Goal: Task Accomplishment & Management: Manage account settings

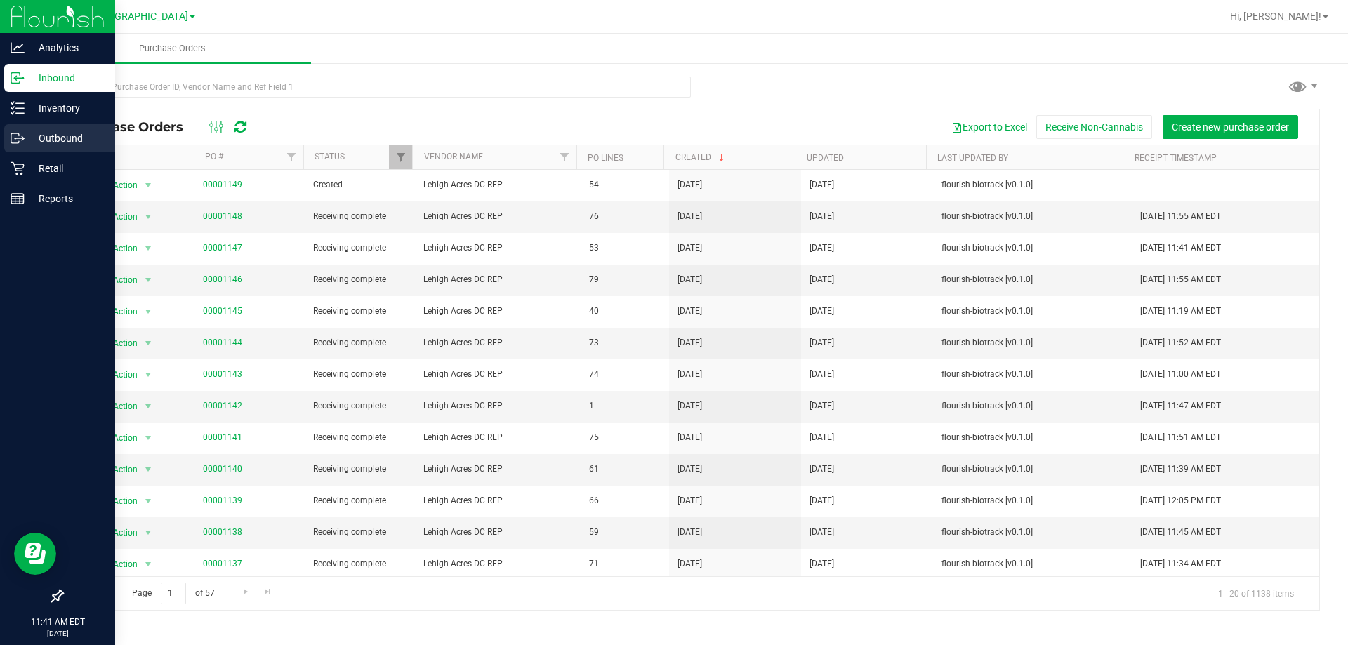
click at [58, 136] on p "Outbound" at bounding box center [67, 138] width 84 height 17
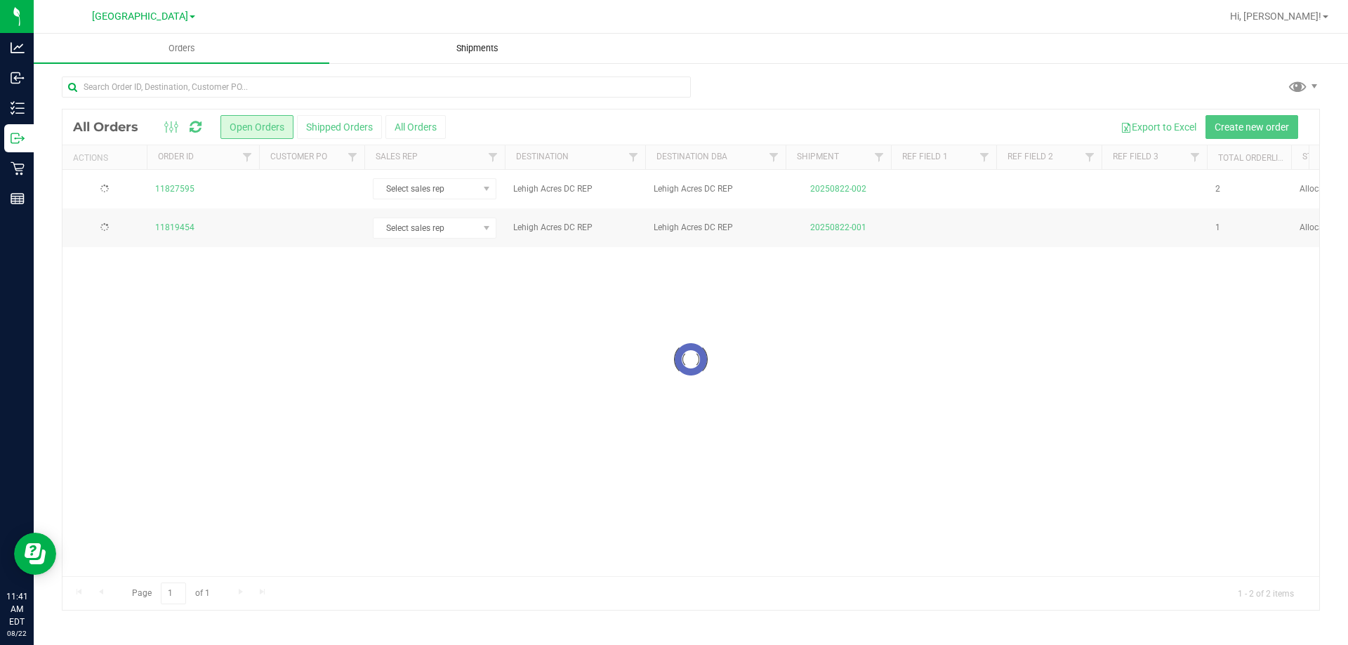
click at [465, 44] on span "Shipments" at bounding box center [477, 48] width 80 height 13
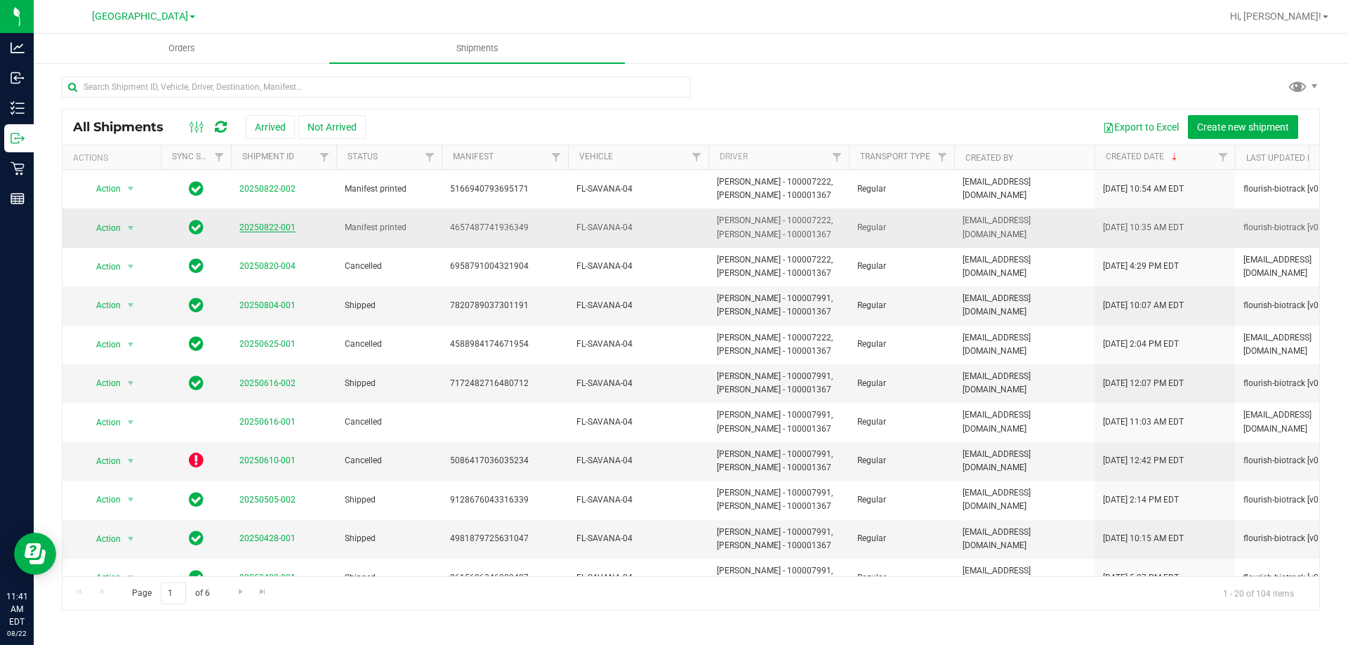
click at [263, 227] on link "20250822-001" at bounding box center [267, 228] width 56 height 10
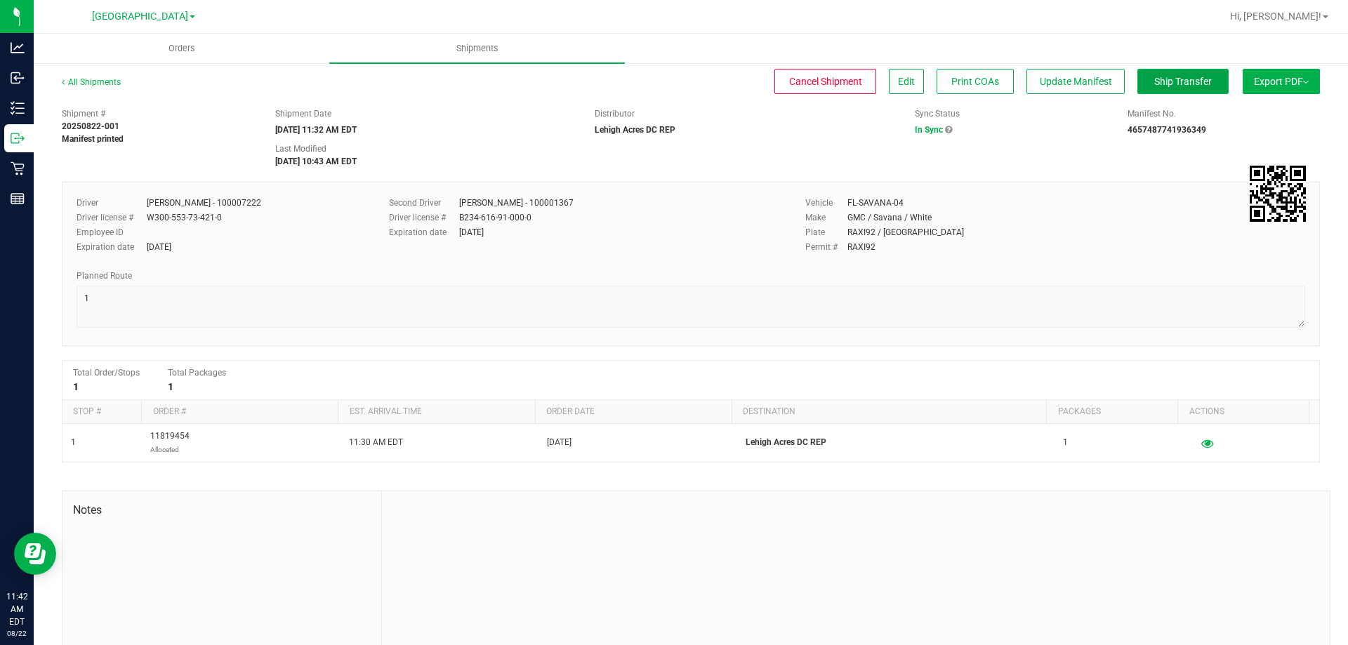
click at [1170, 83] on span "Ship Transfer" at bounding box center [1183, 81] width 58 height 11
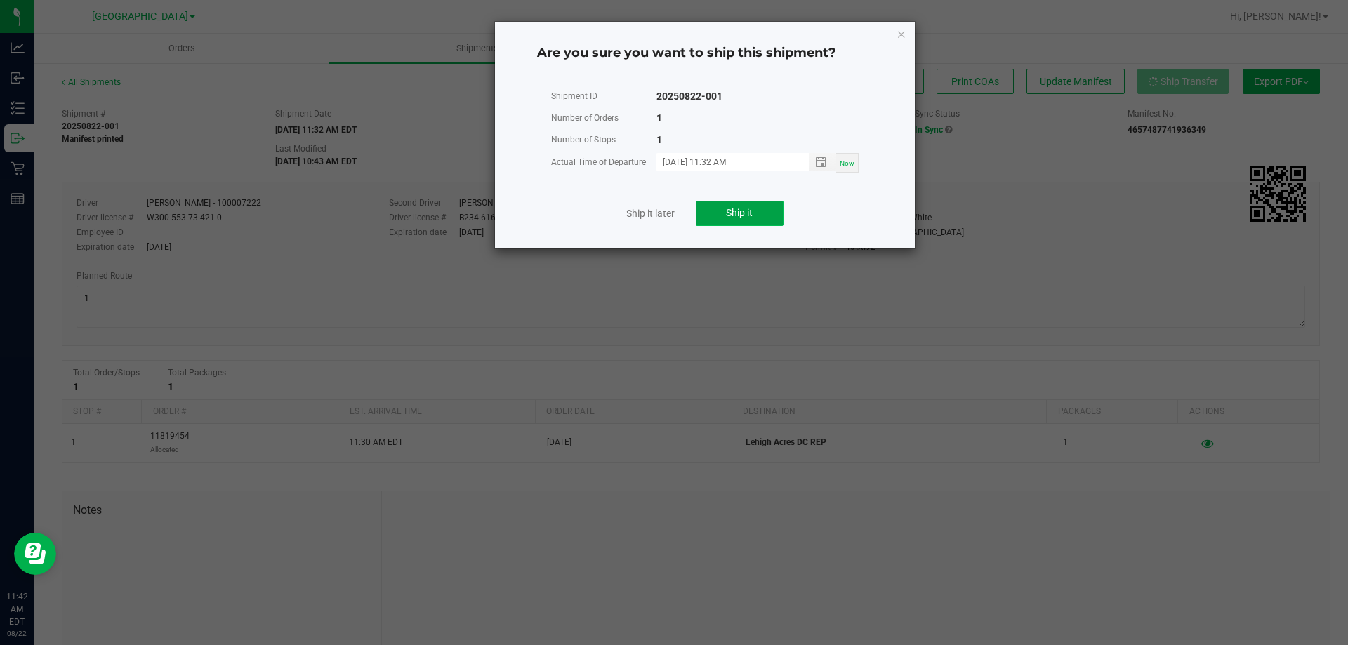
click at [765, 208] on button "Ship it" at bounding box center [740, 213] width 88 height 25
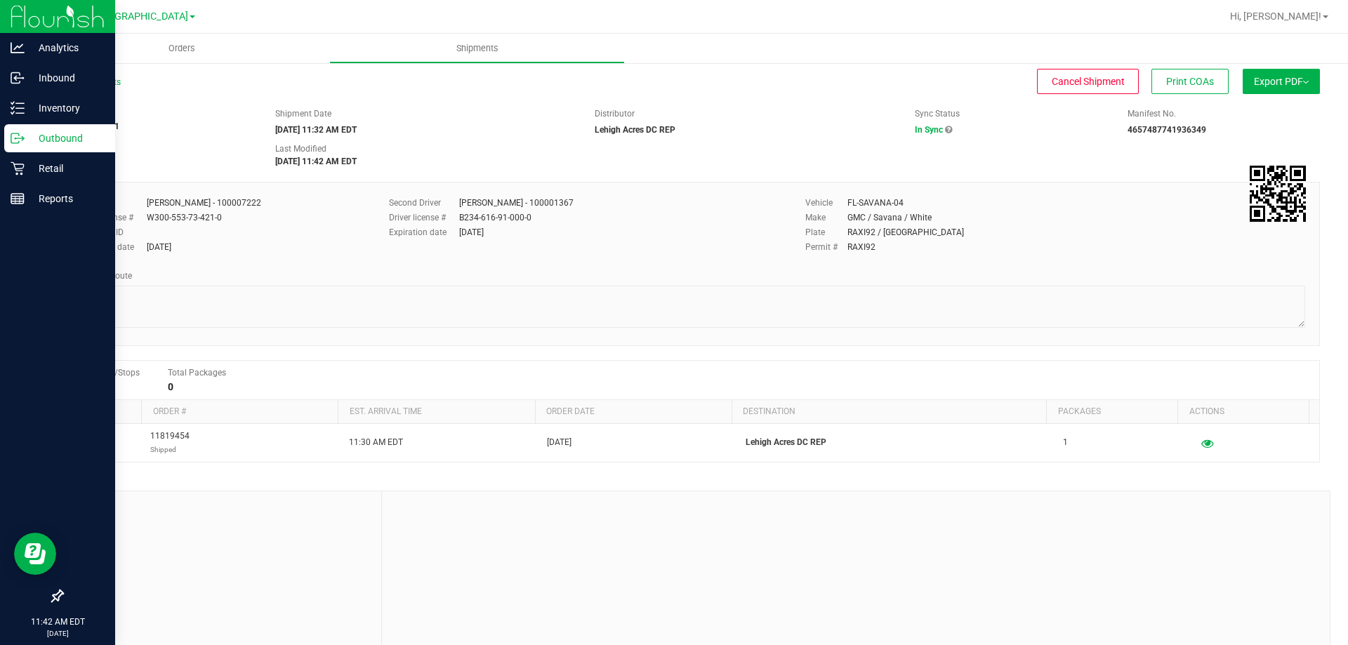
click at [62, 133] on p "Outbound" at bounding box center [67, 138] width 84 height 17
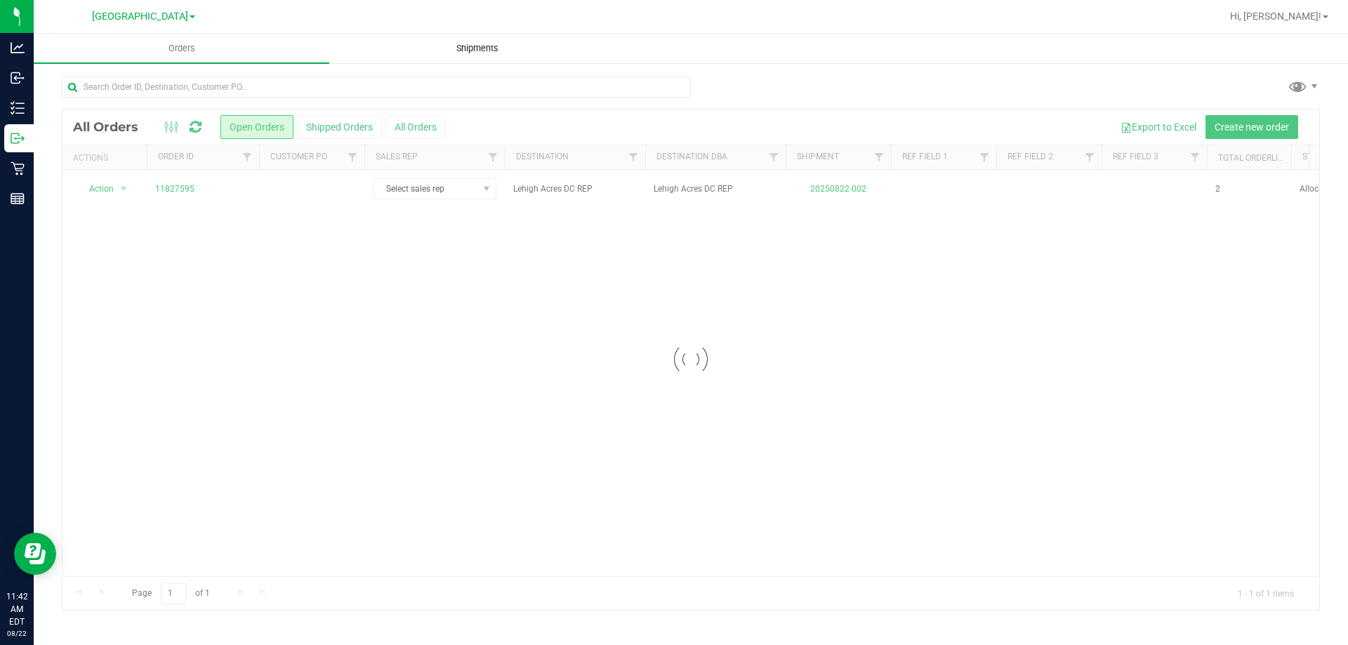
click at [480, 46] on span "Shipments" at bounding box center [477, 48] width 80 height 13
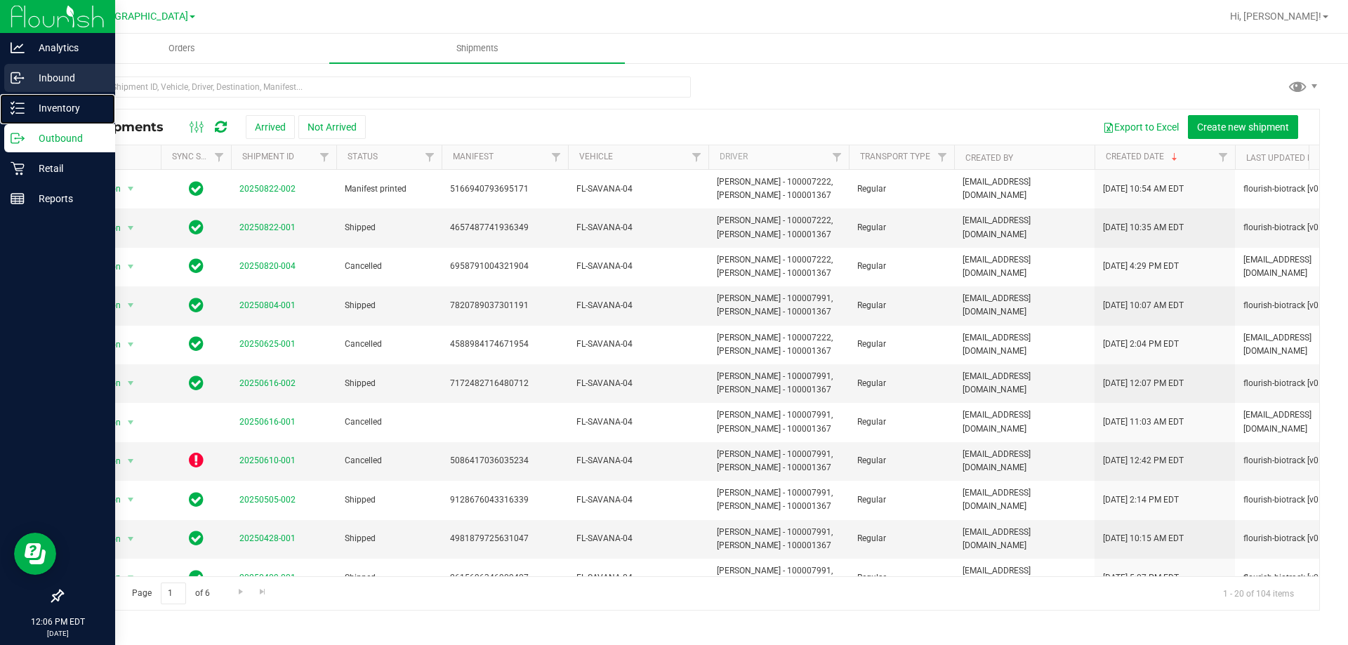
click at [13, 93] on nav "Analytics Inbound Inventory Outbound Retail Reports 12:06 PM EDT [DATE] 08/22" at bounding box center [57, 322] width 115 height 645
click at [25, 100] on p "Inventory" at bounding box center [67, 108] width 84 height 17
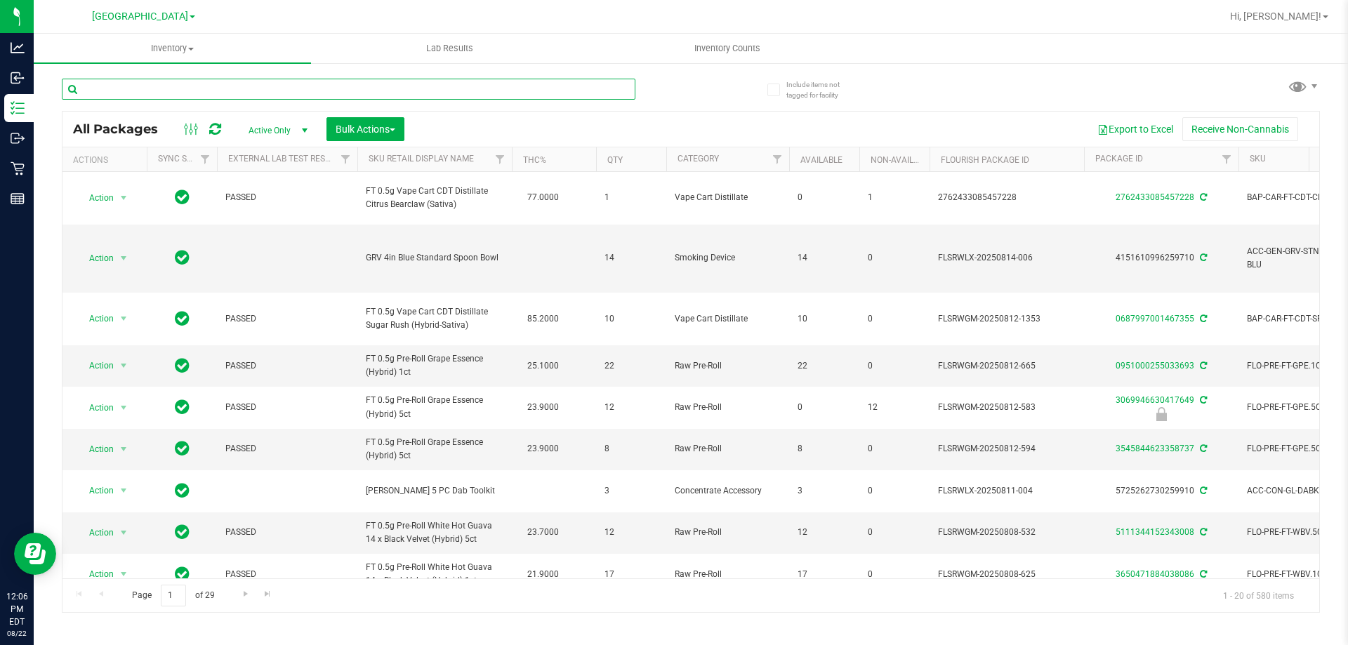
click at [202, 89] on input "text" at bounding box center [349, 89] width 574 height 21
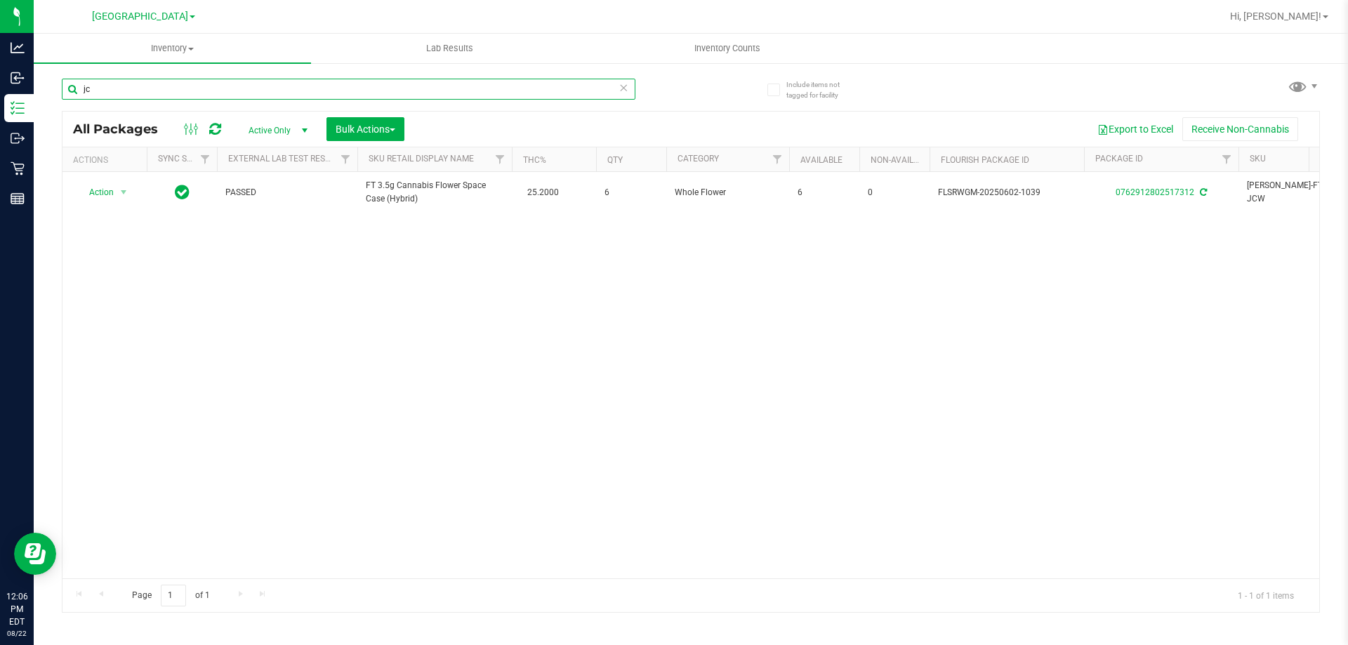
type input "j"
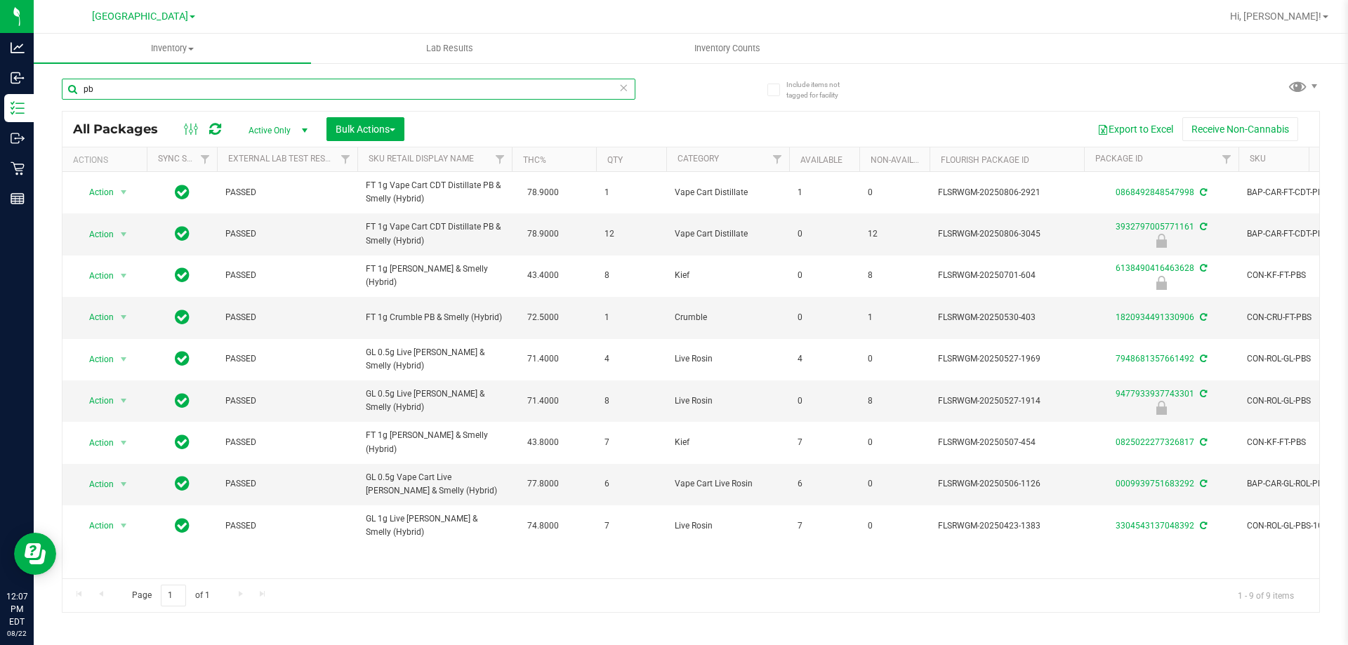
type input "p"
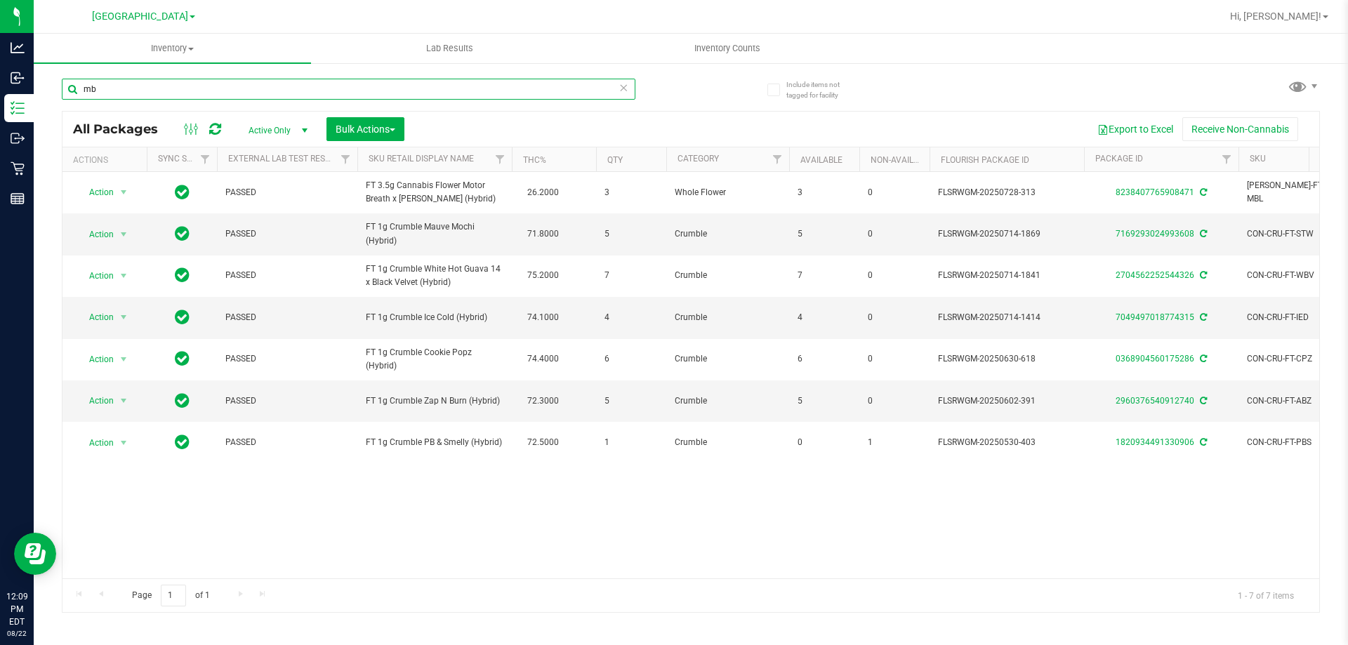
type input "m"
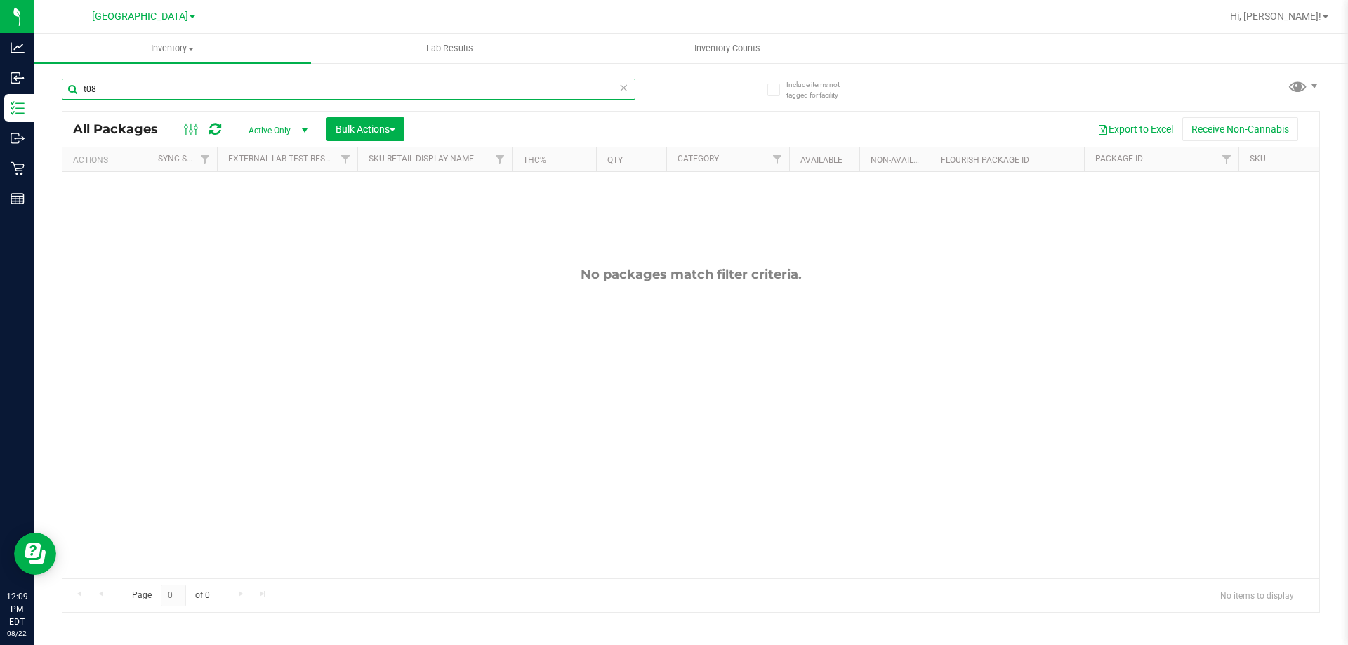
type input "t08"
click at [271, 130] on span "Active Only" at bounding box center [275, 131] width 77 height 20
click at [282, 214] on li "All" at bounding box center [275, 215] width 76 height 21
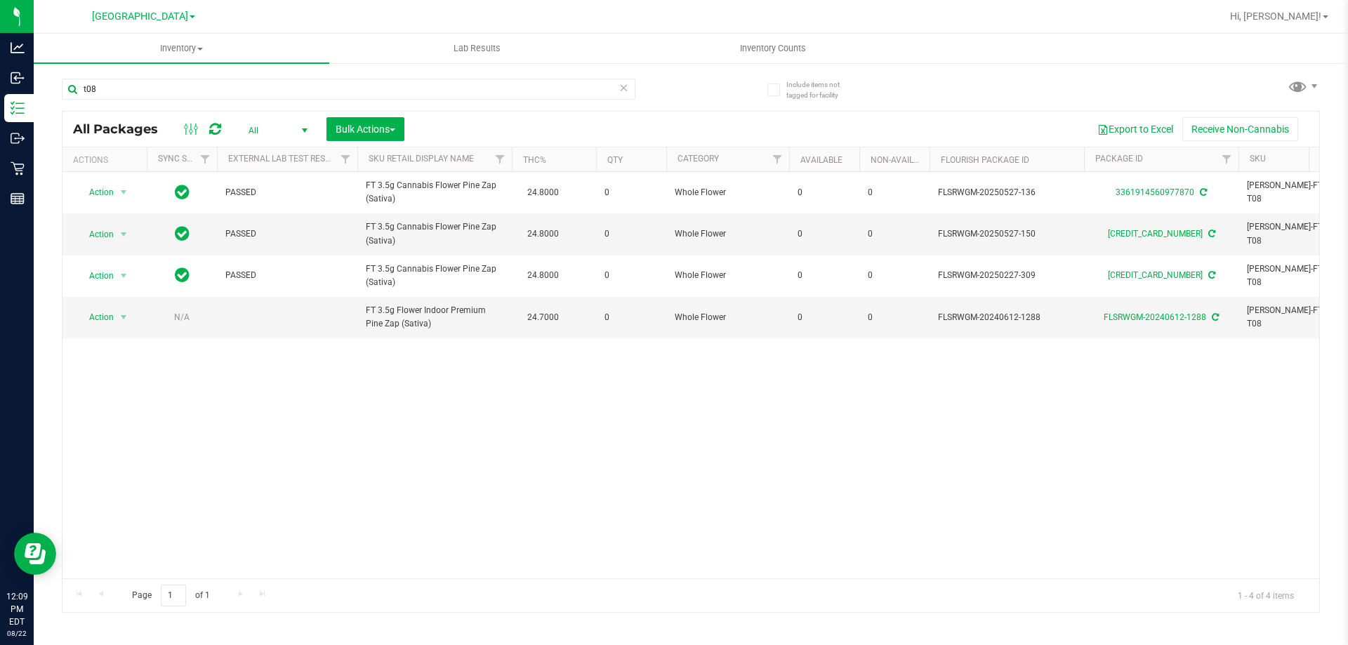
click at [271, 126] on span "All" at bounding box center [275, 131] width 77 height 20
click at [274, 147] on li "Active Only" at bounding box center [275, 153] width 76 height 21
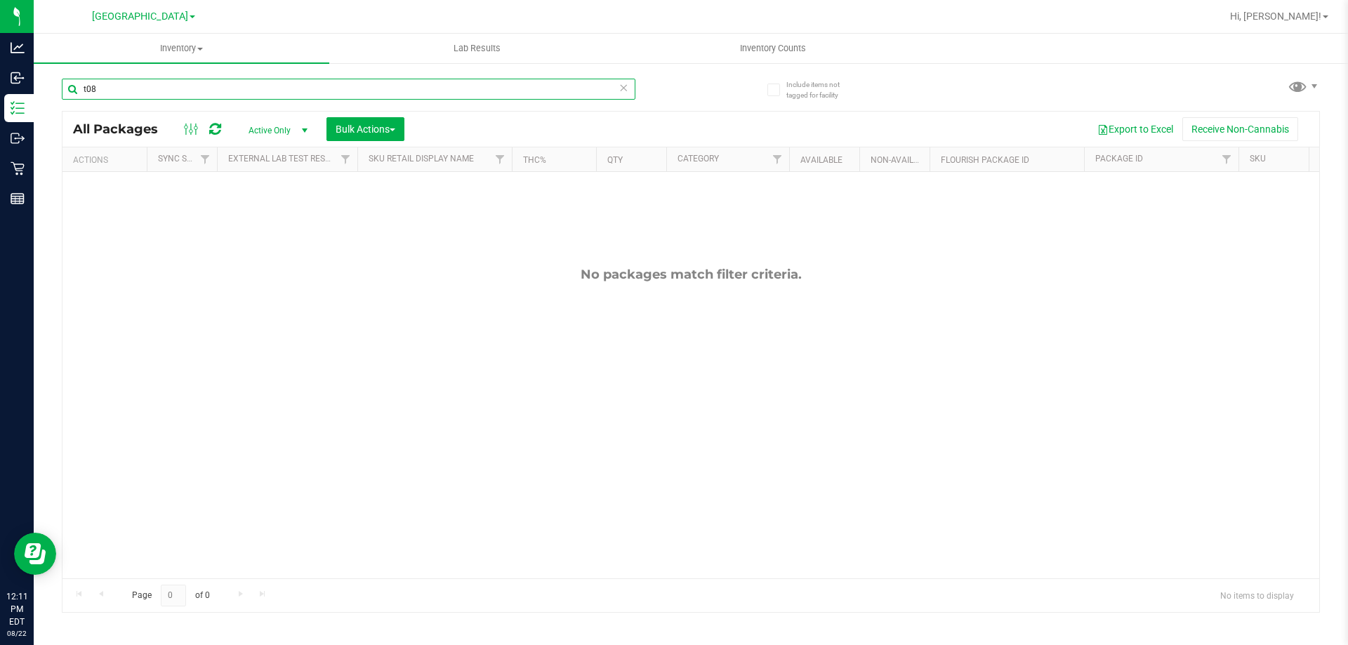
click at [424, 91] on input "t08" at bounding box center [349, 89] width 574 height 21
type input "t"
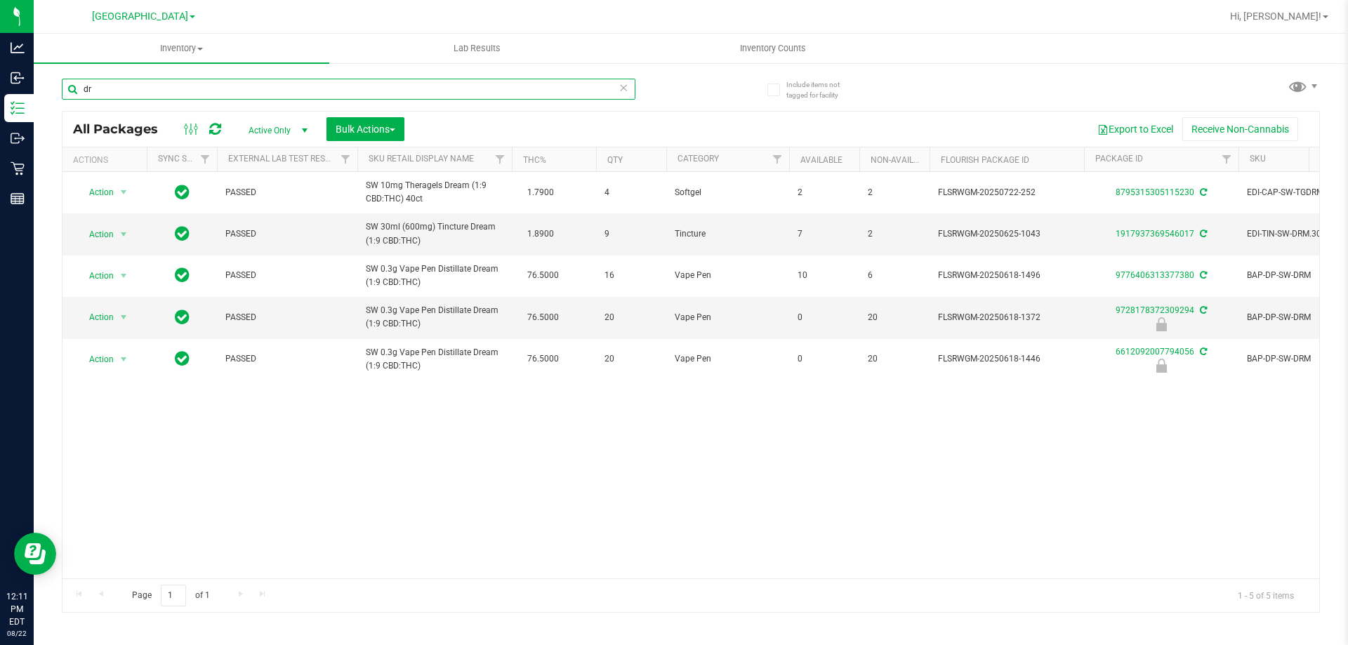
type input "d"
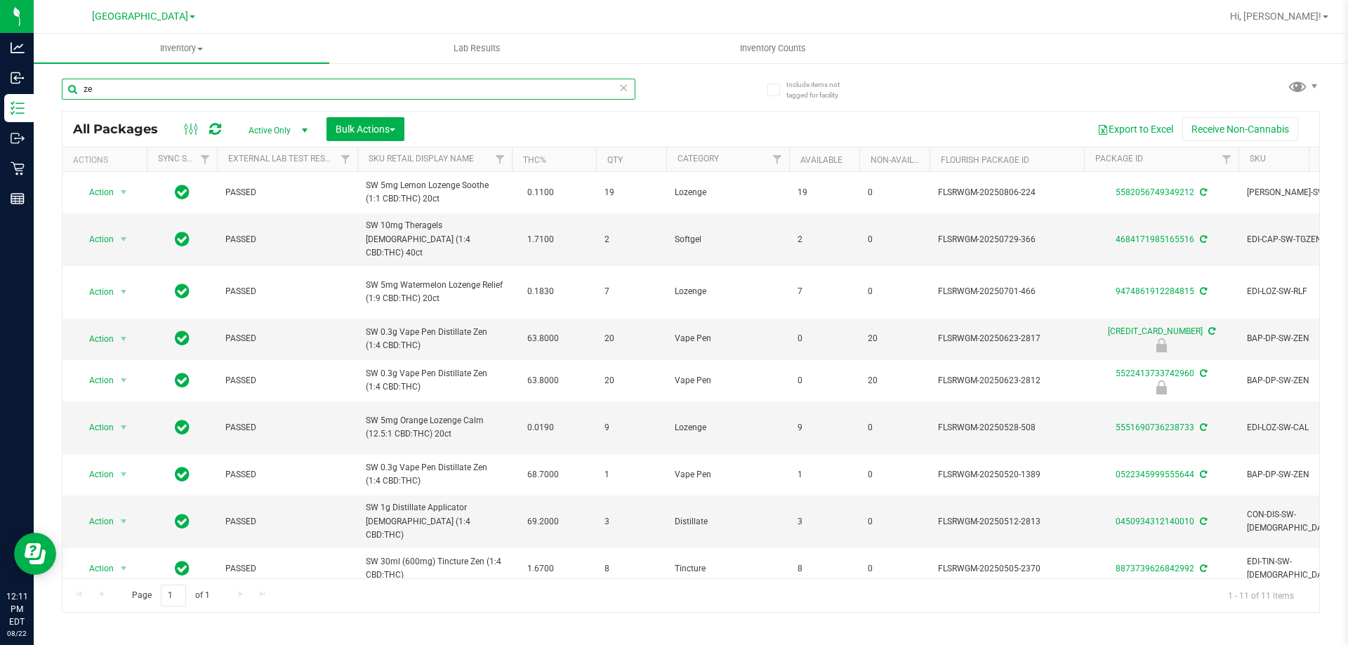
type input "z"
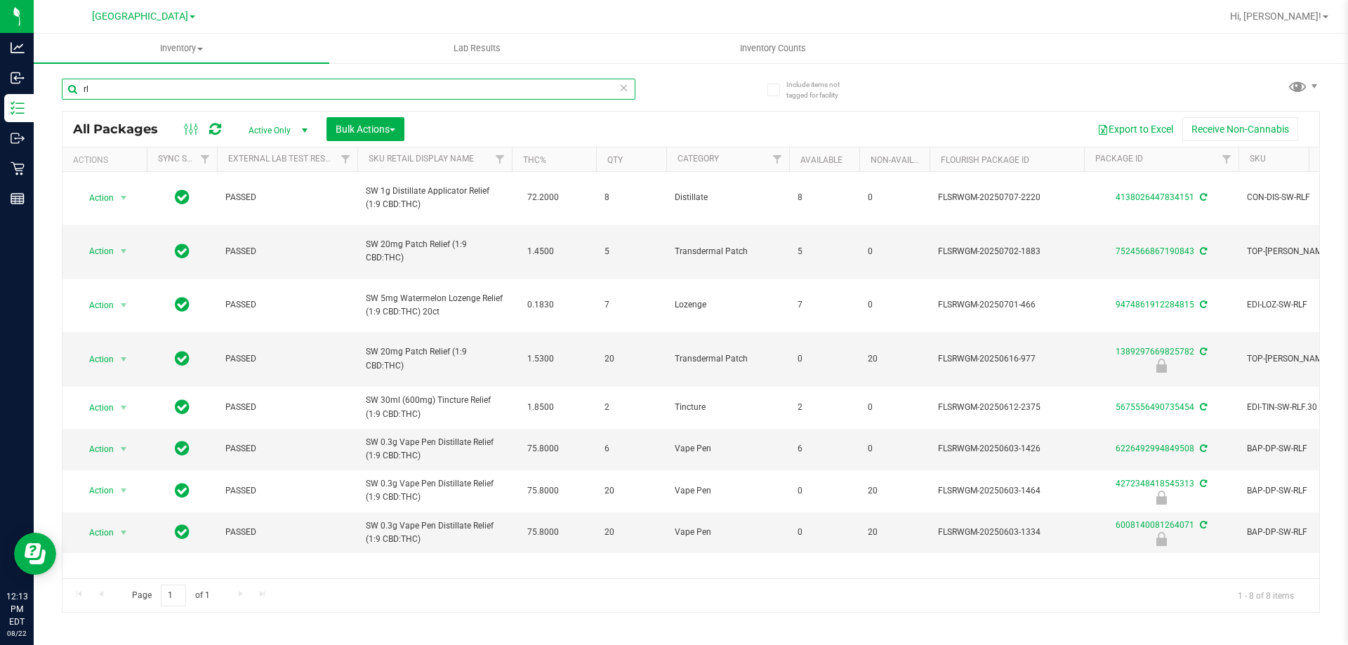
type input "r"
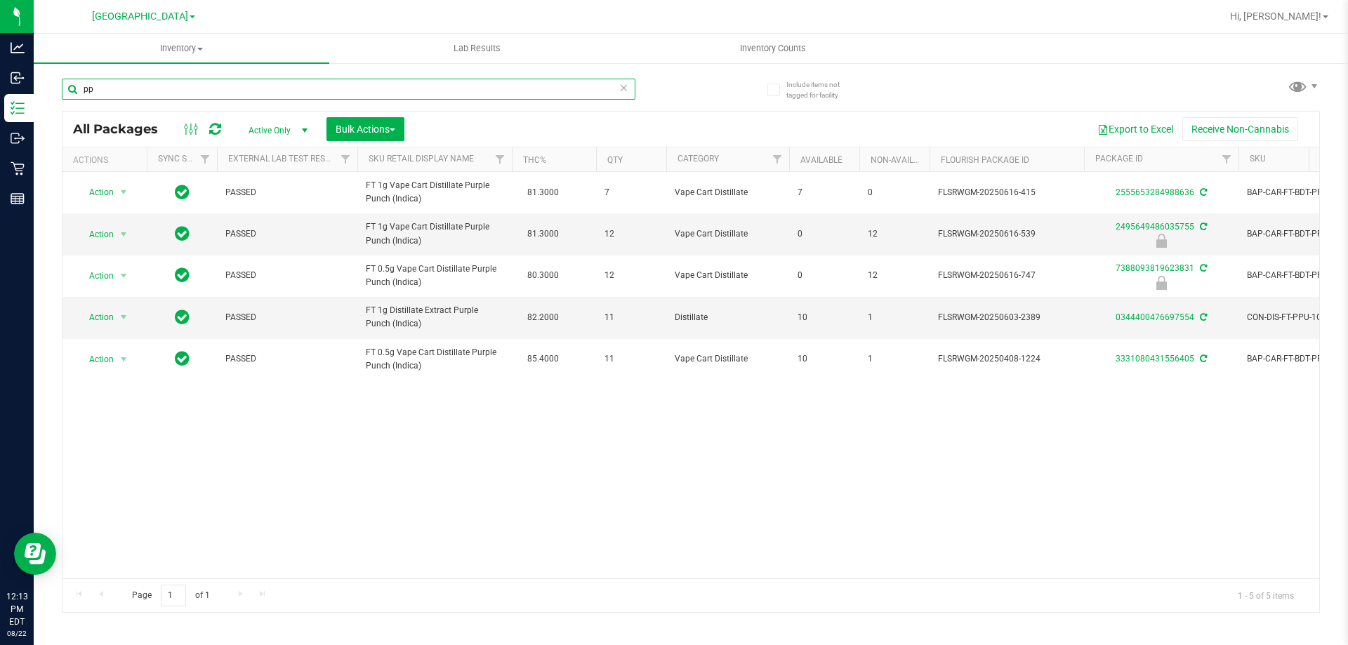
type input "p"
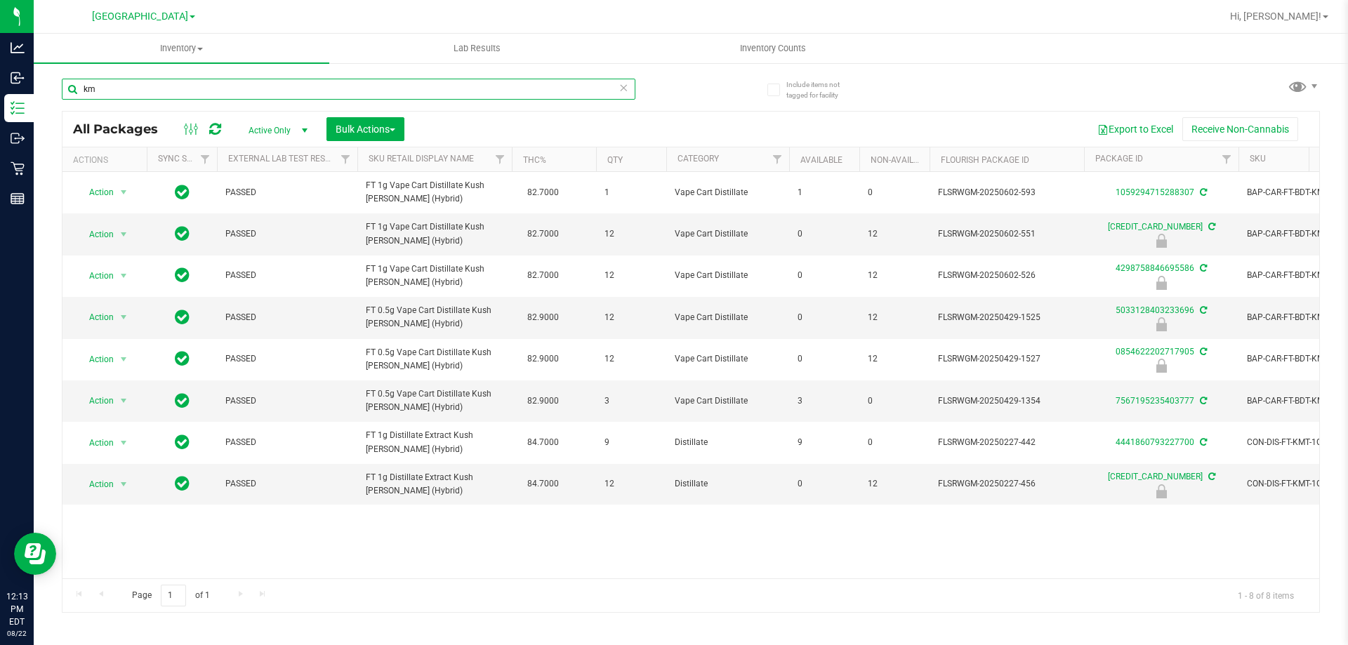
type input "k"
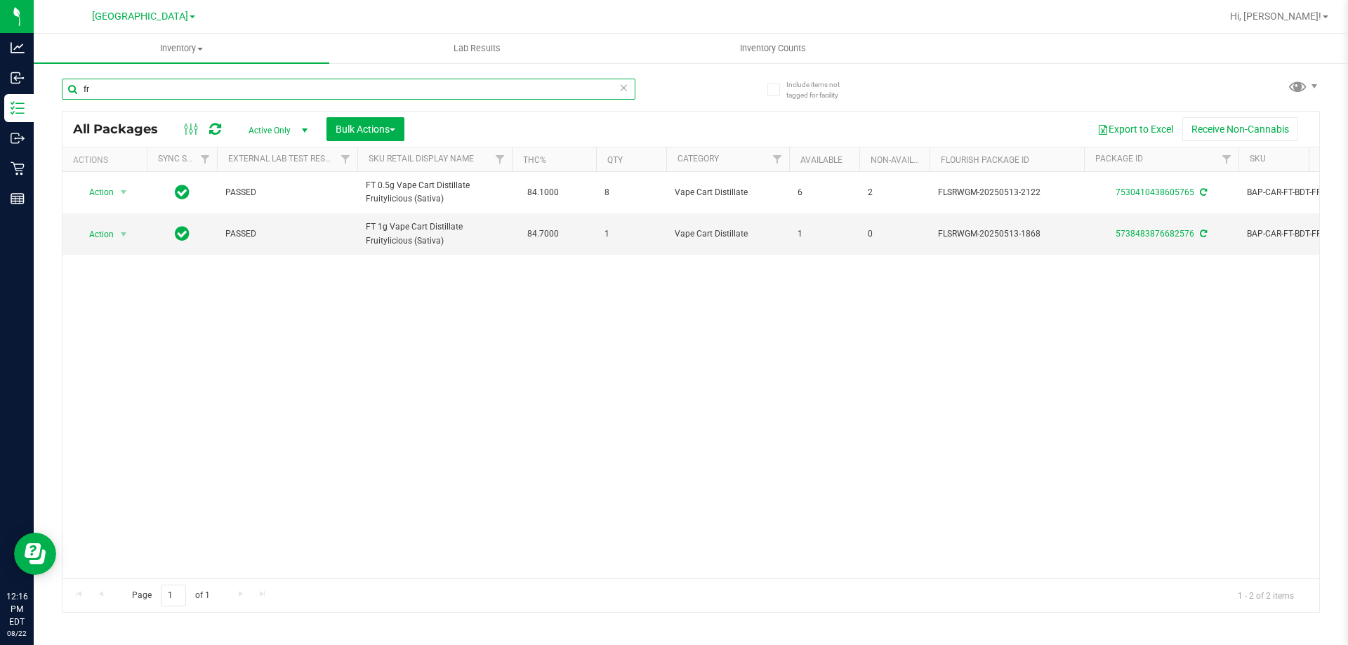
type input "f"
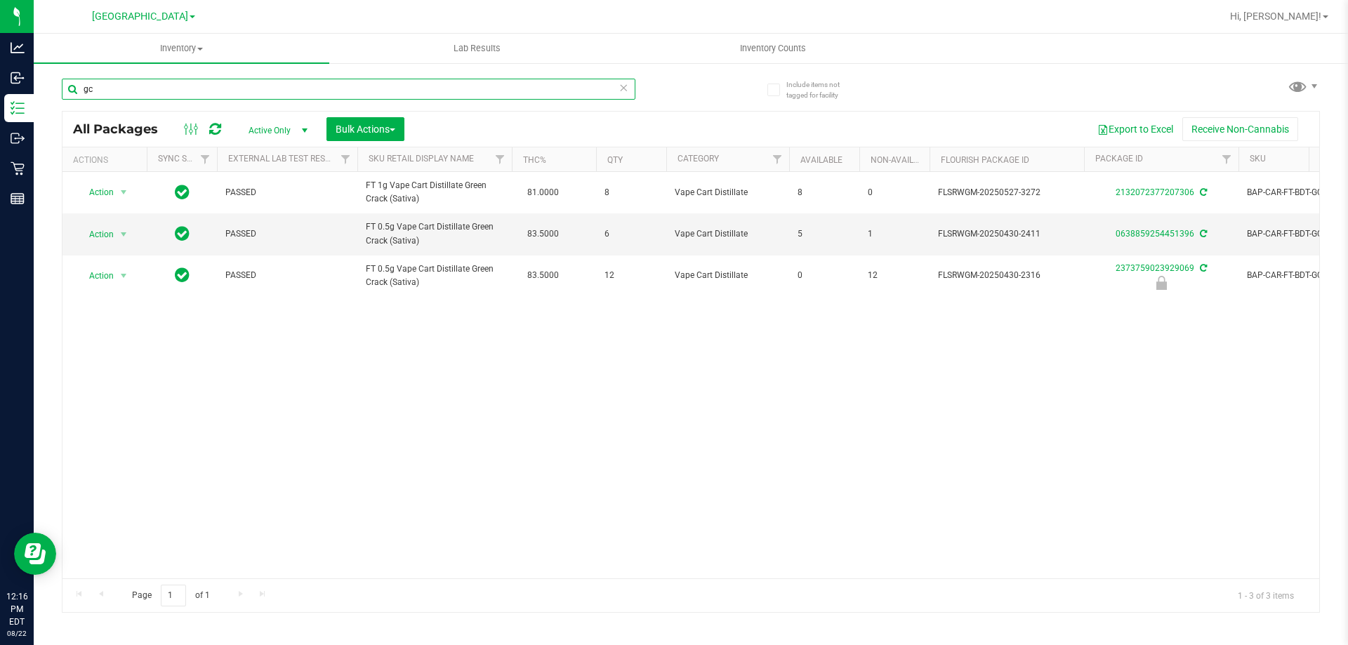
type input "g"
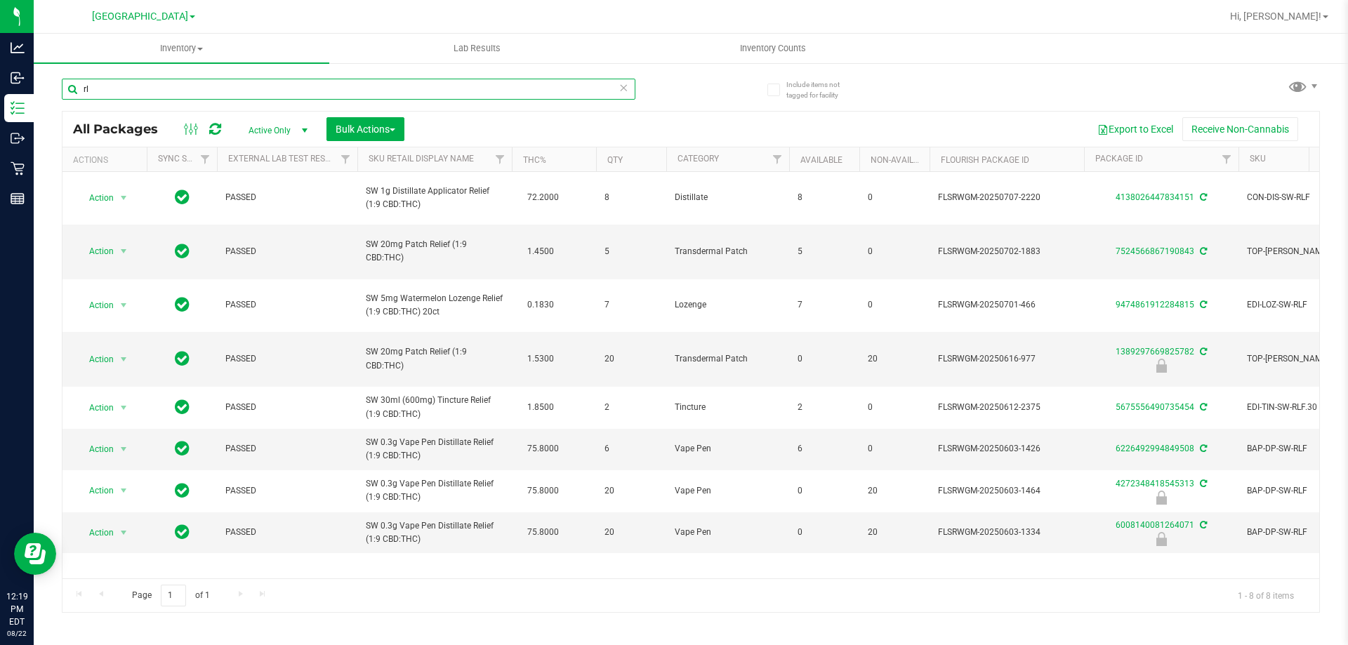
type input "r"
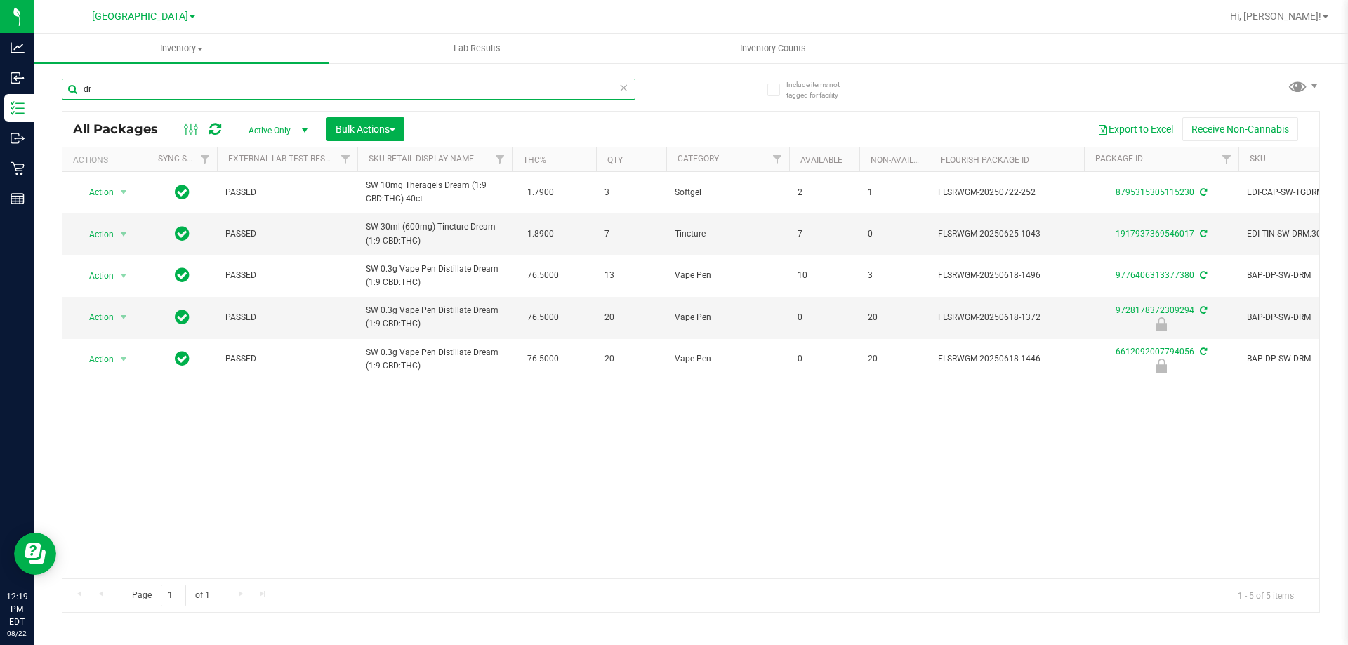
type input "d"
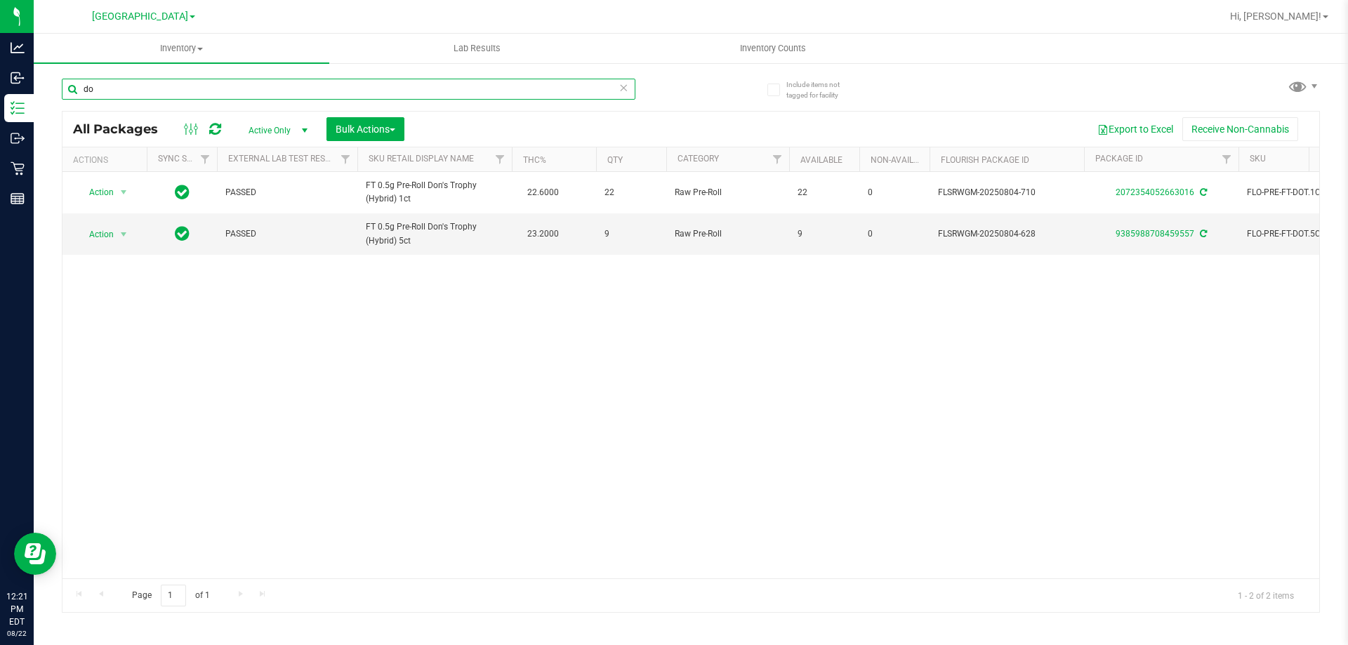
type input "d"
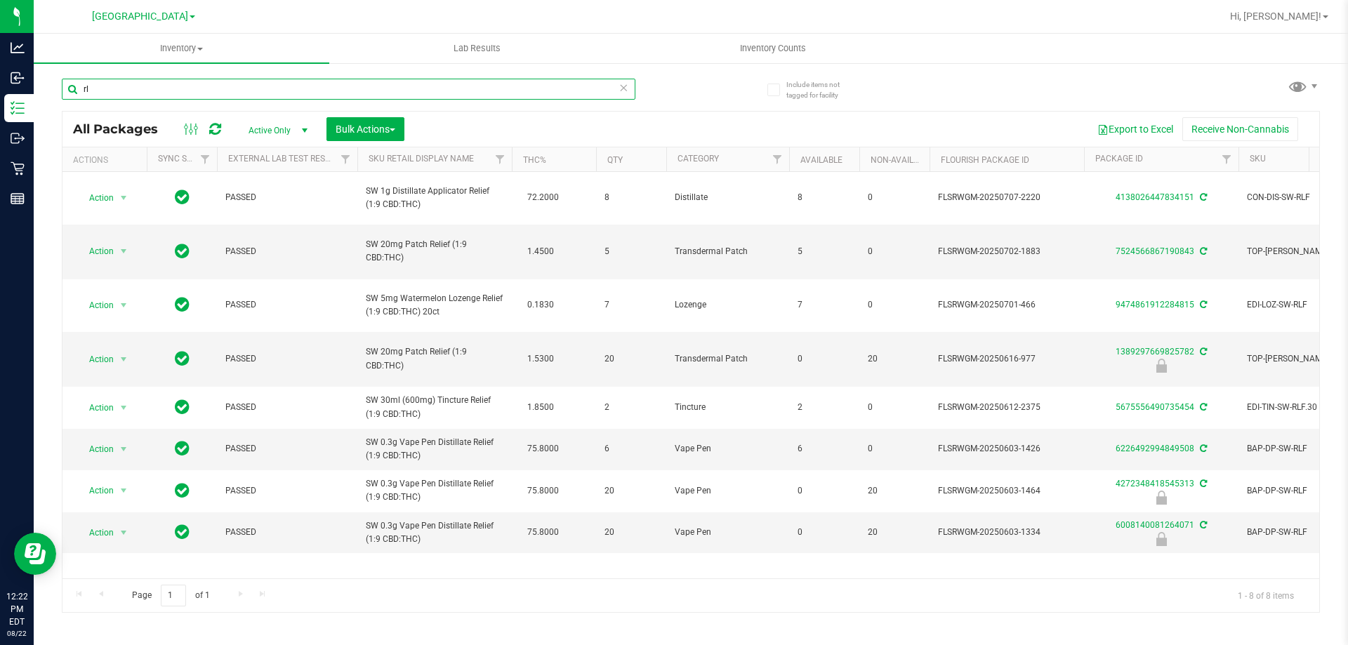
type input "r"
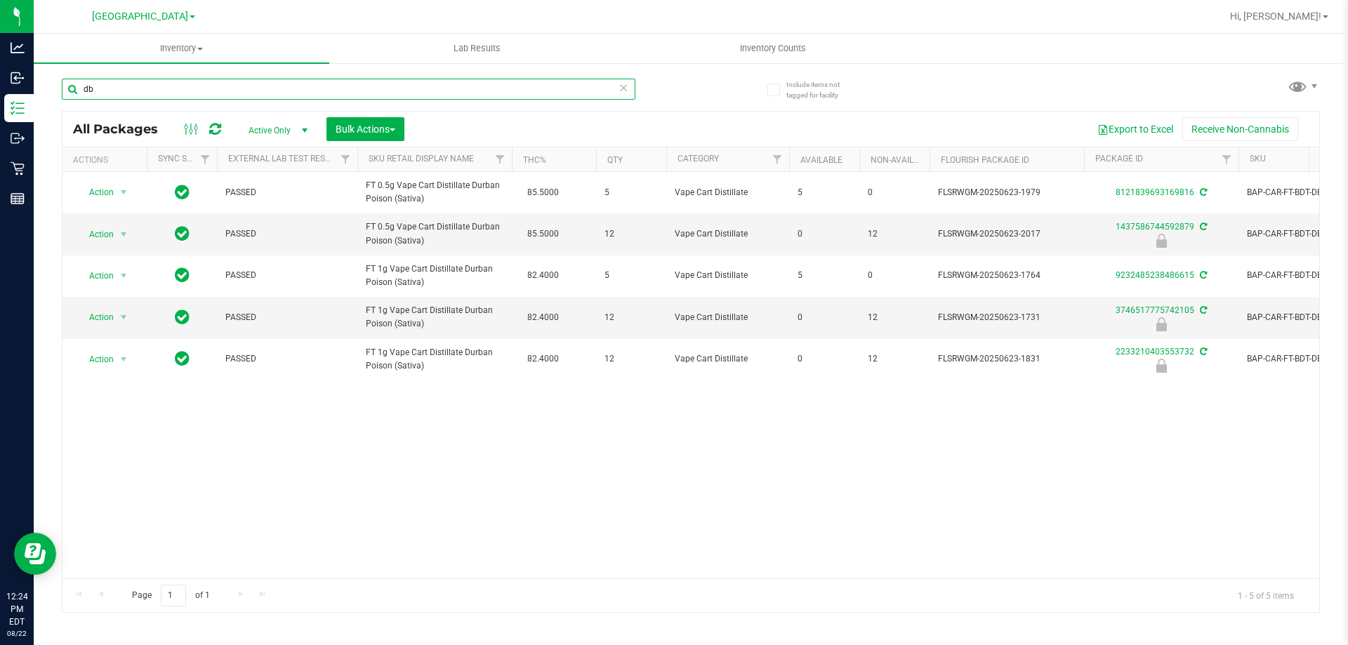
type input "d"
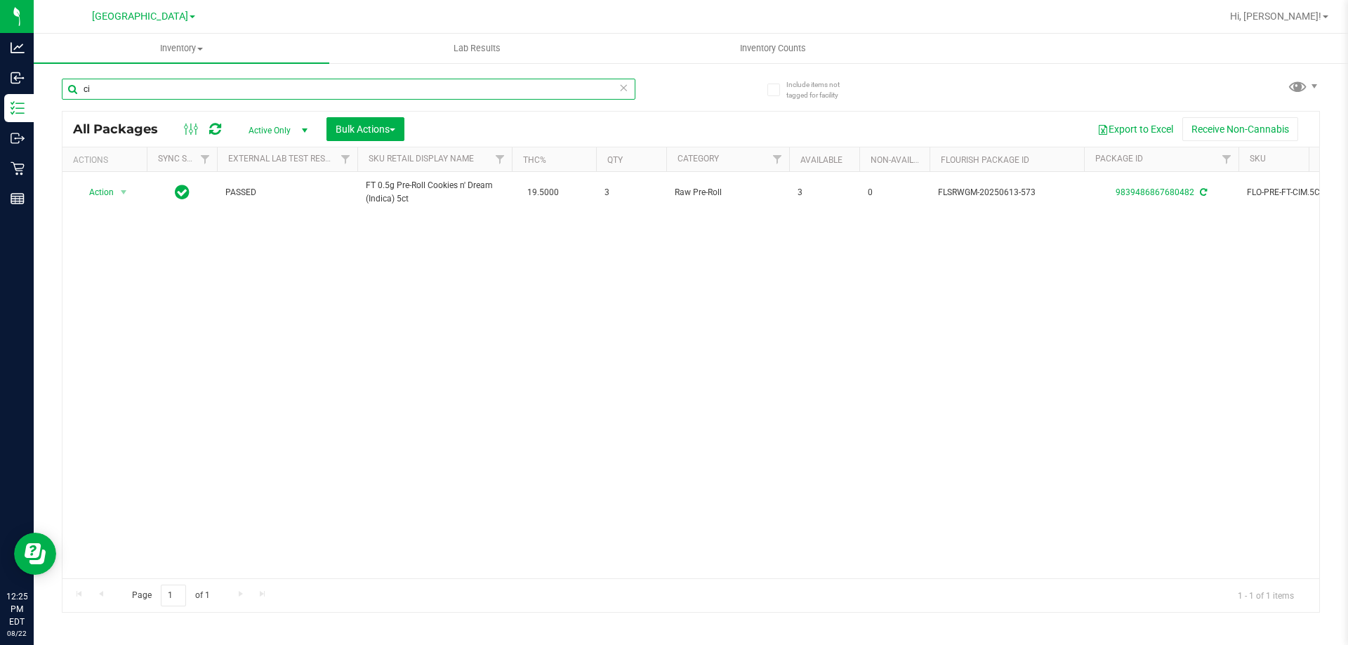
type input "c"
type input "j"
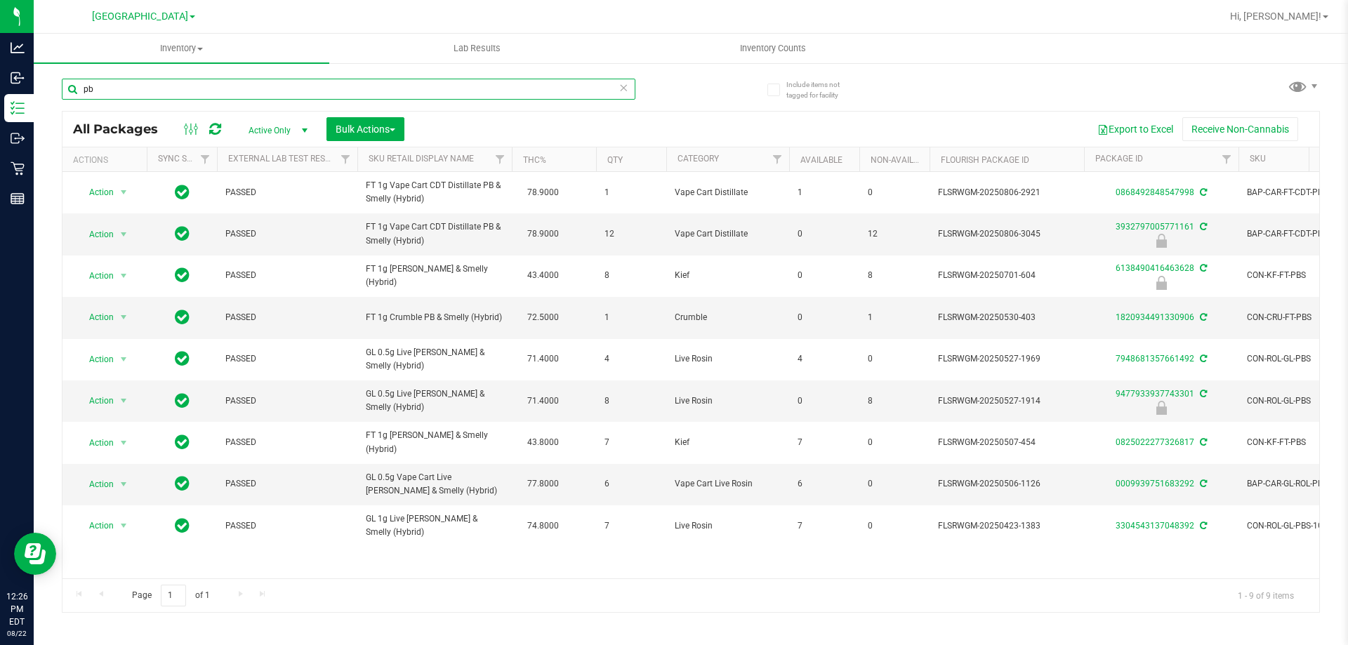
type input "p"
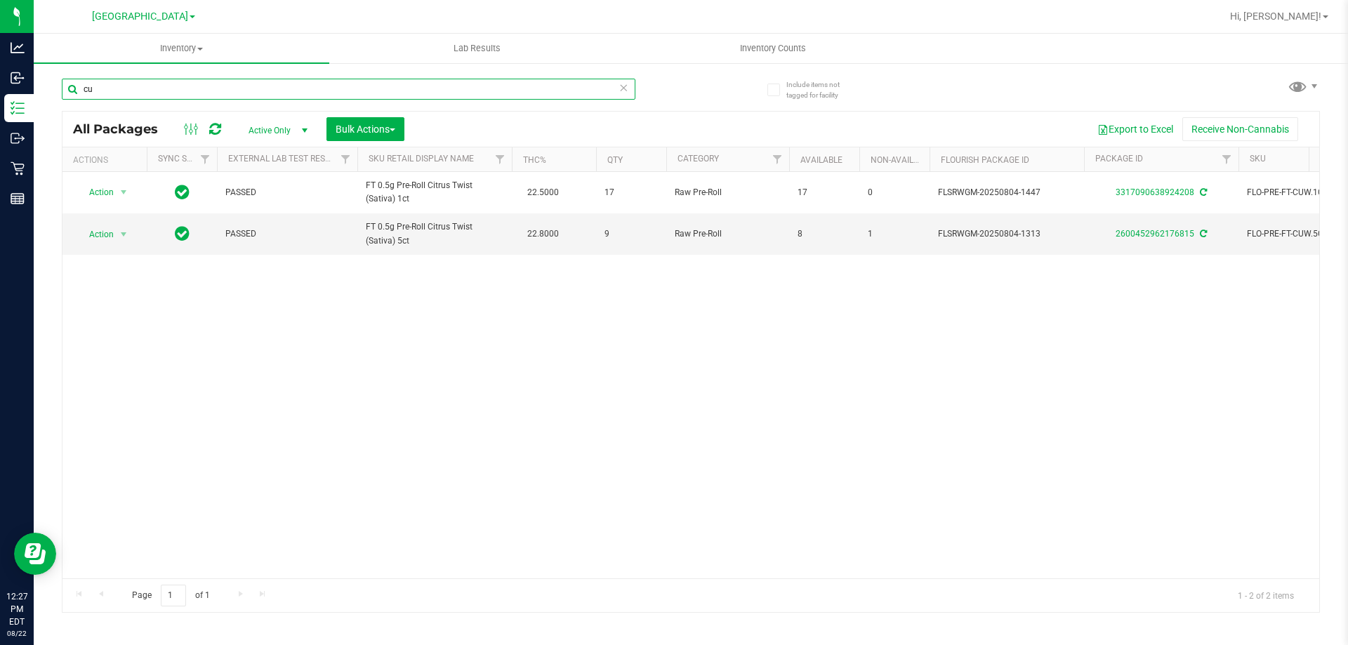
type input "c"
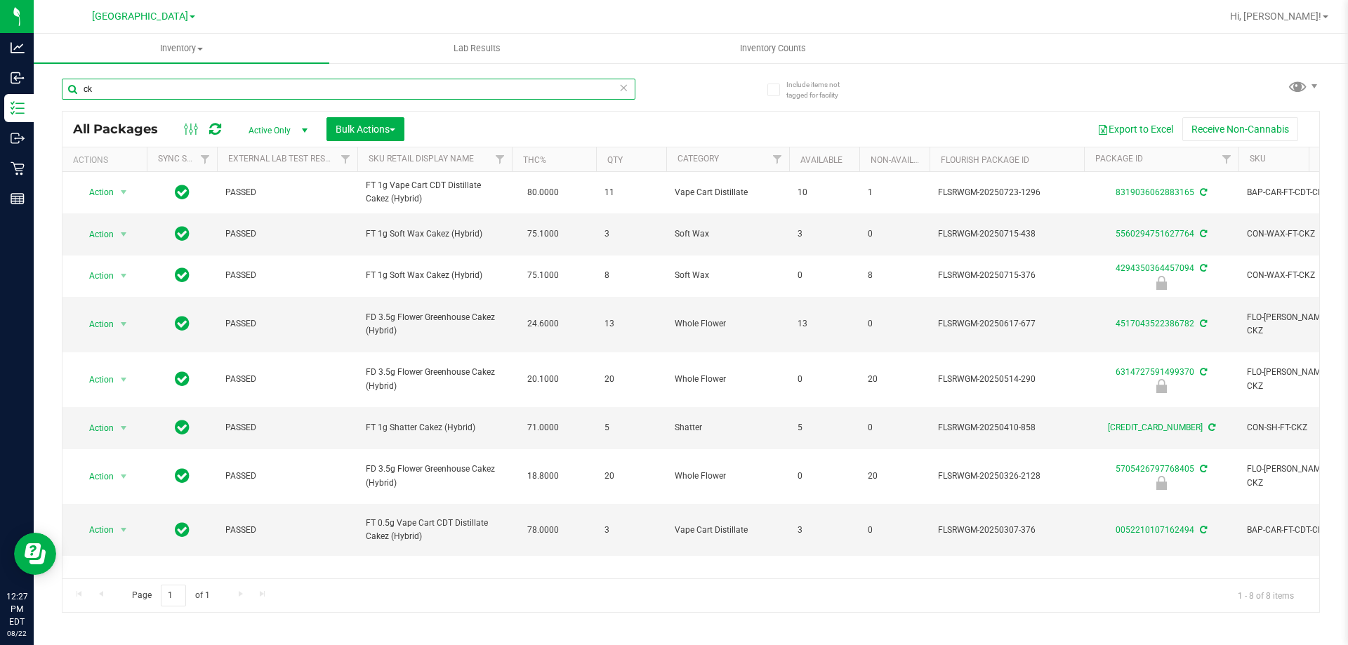
type input "c"
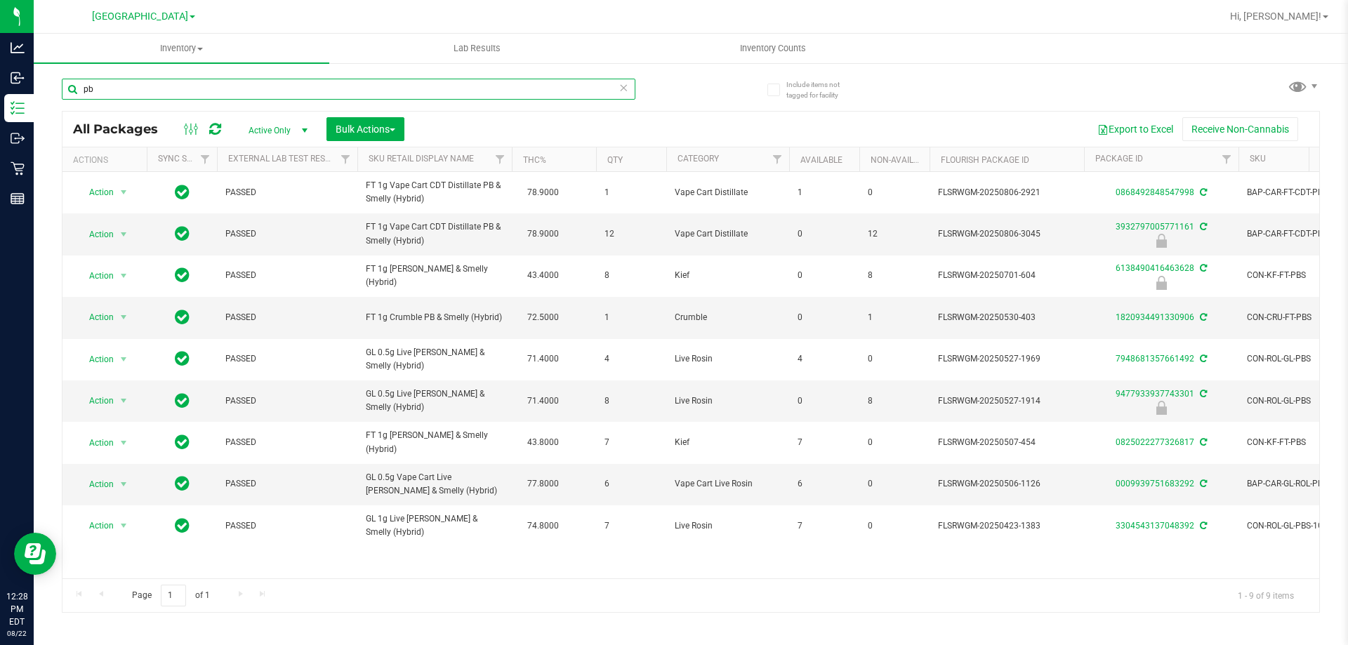
type input "p"
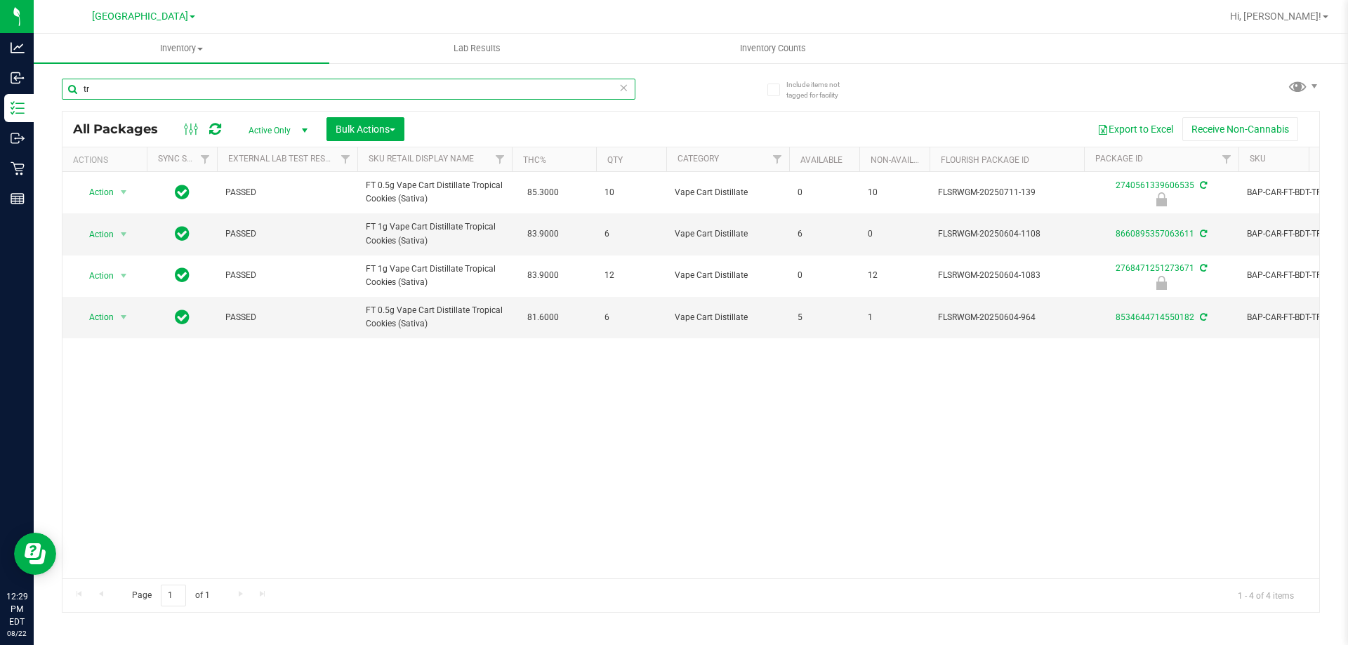
type input "t"
type input "n"
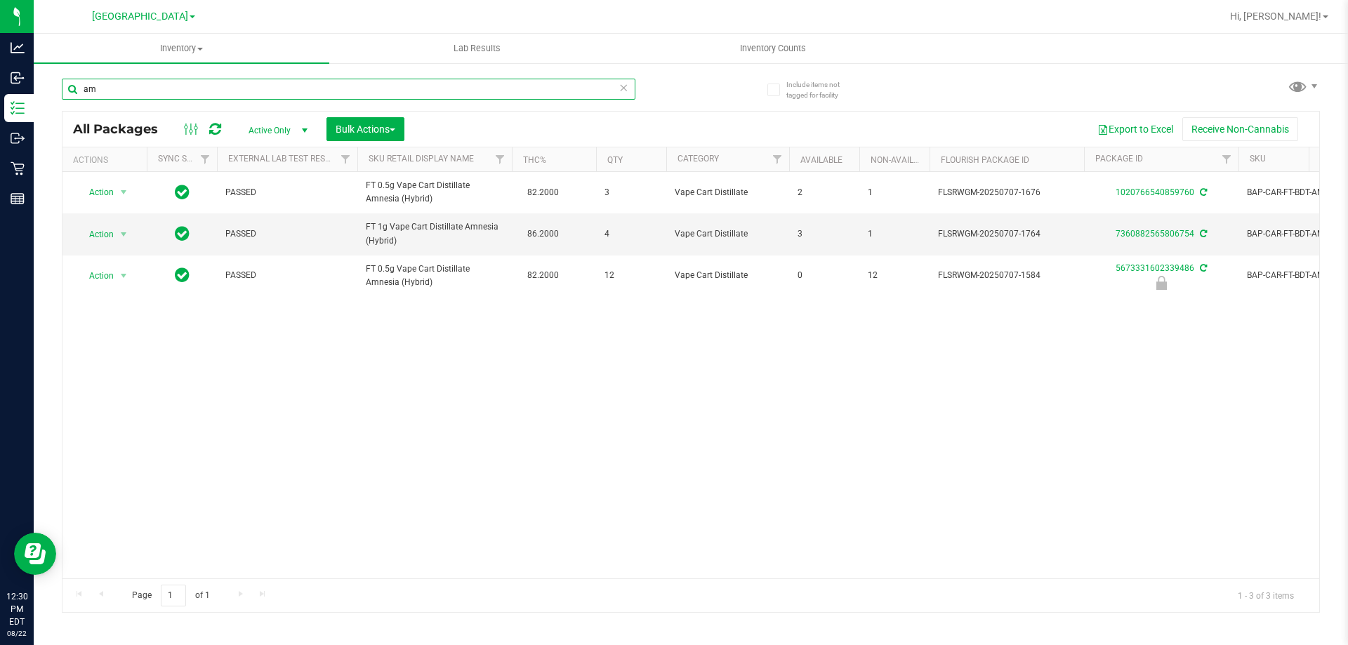
type input "a"
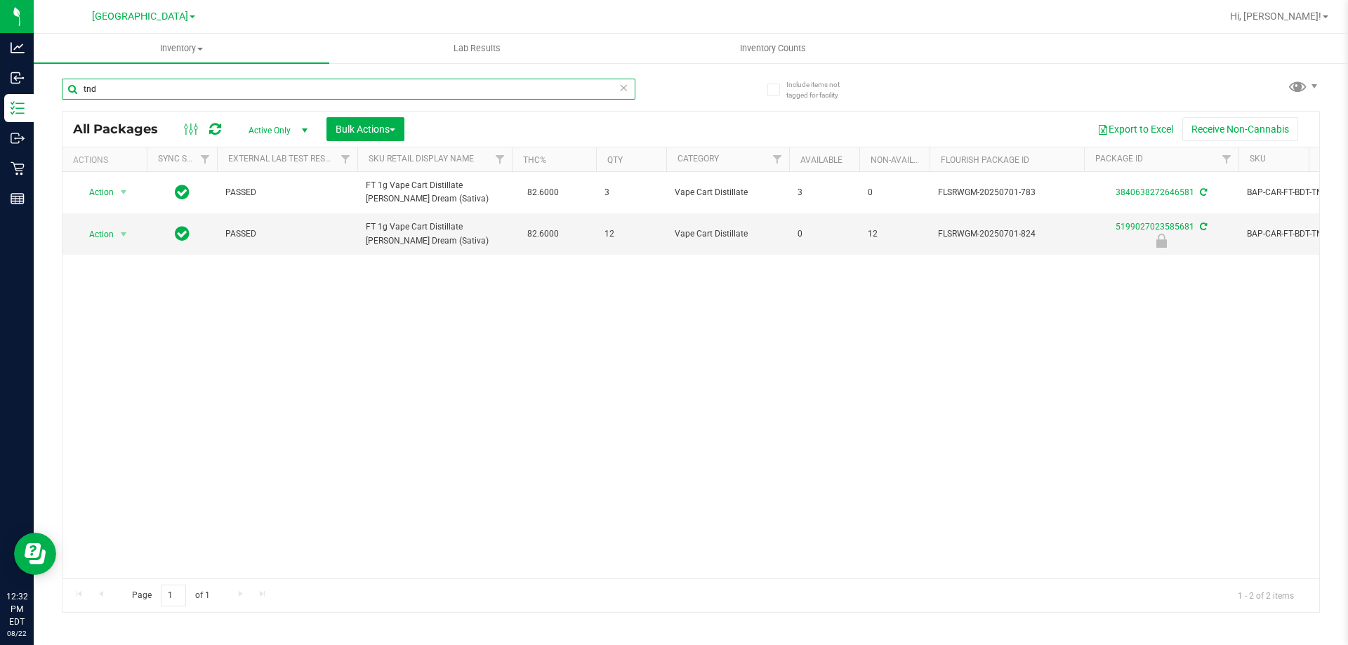
type input "tnd"
click at [1347, 540] on div "Inventory All packages All inventory Waste log Create inventory Lab Results Inv…" at bounding box center [691, 340] width 1314 height 612
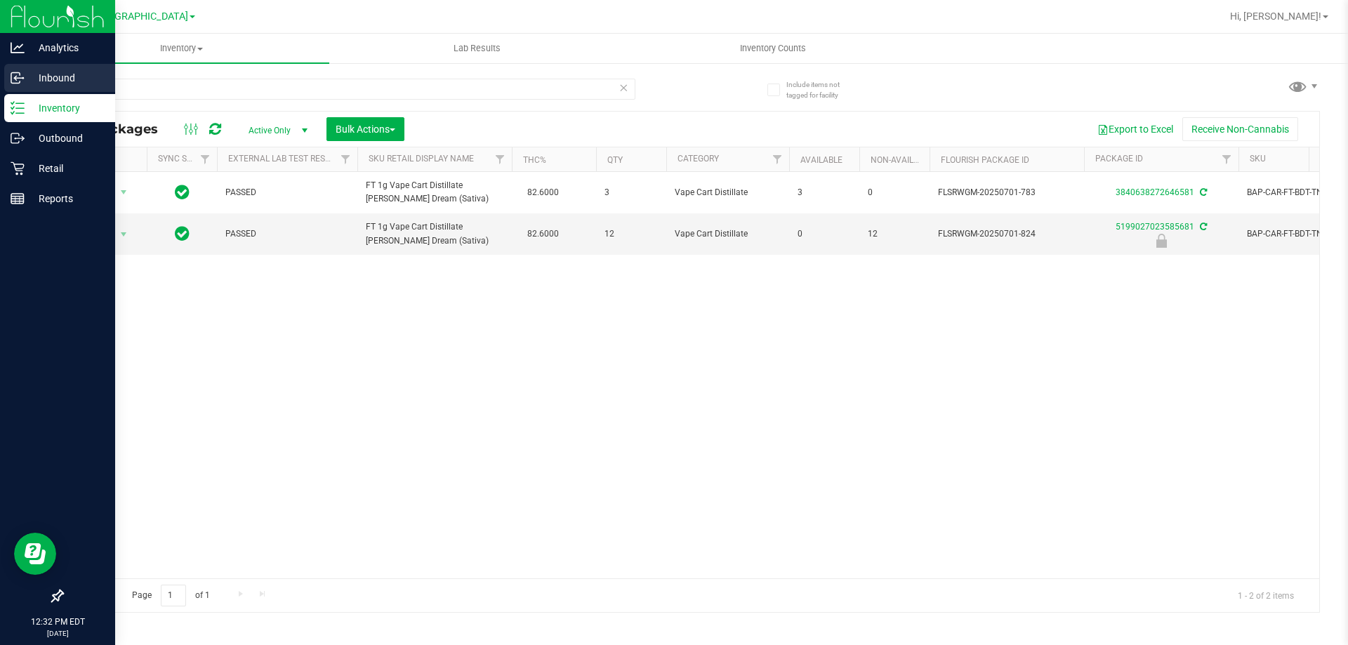
click at [17, 79] on icon at bounding box center [18, 78] width 14 height 14
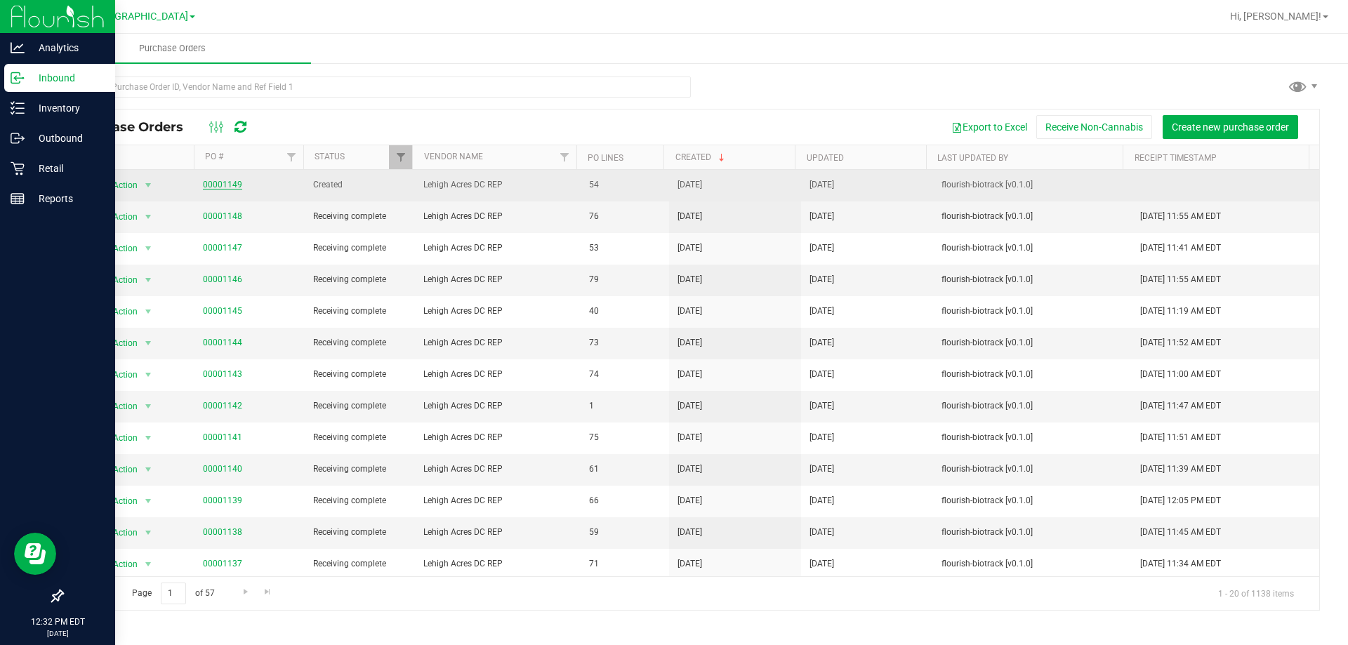
click at [230, 185] on link "00001149" at bounding box center [222, 185] width 39 height 10
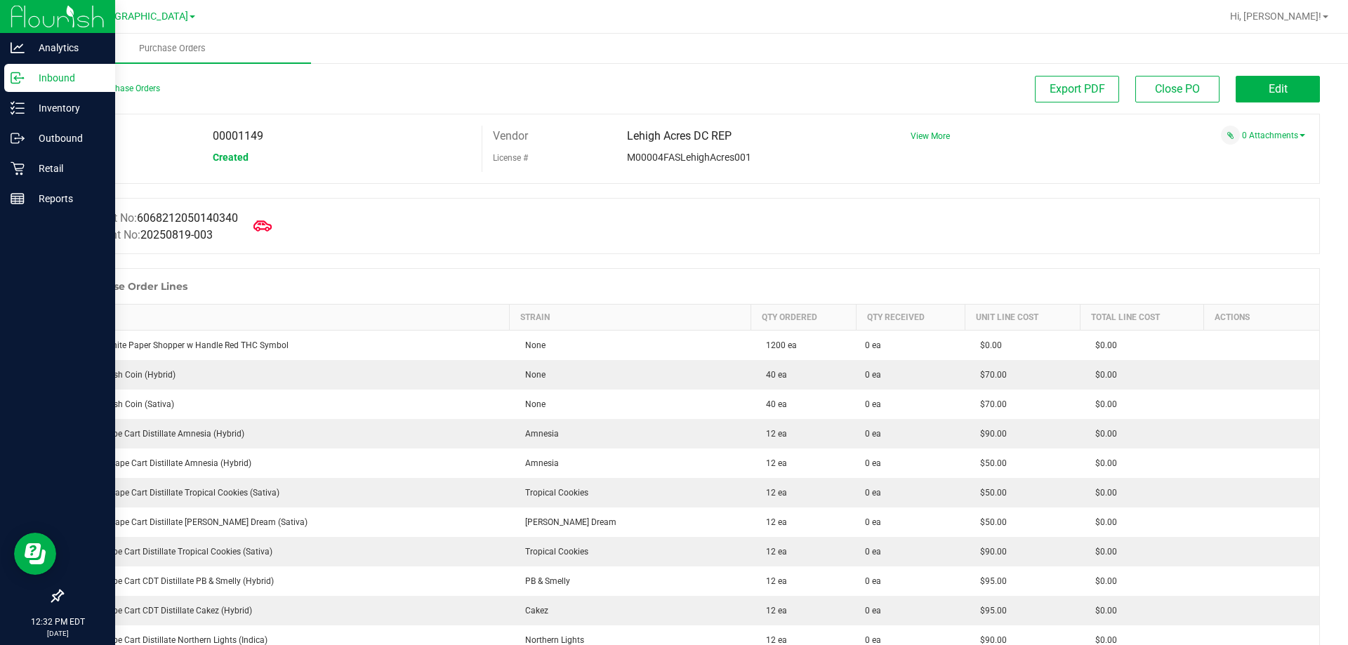
click at [266, 227] on icon at bounding box center [262, 226] width 18 height 18
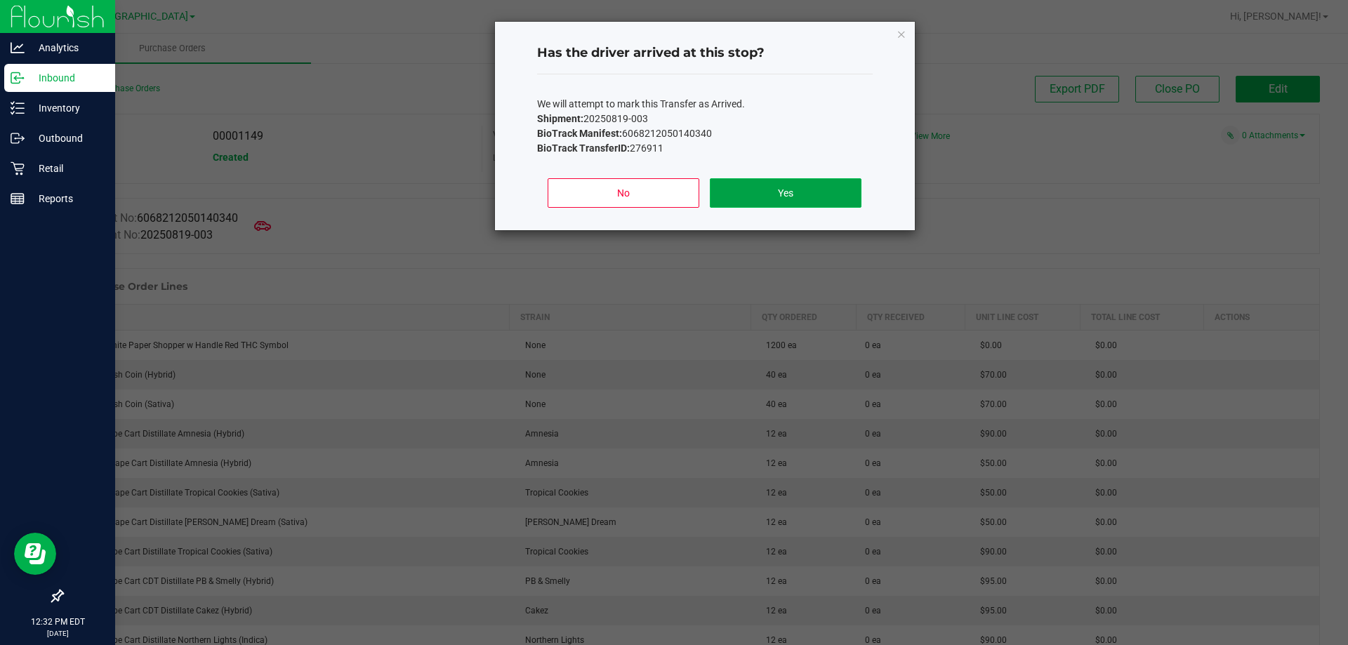
click at [752, 194] on button "Yes" at bounding box center [785, 192] width 151 height 29
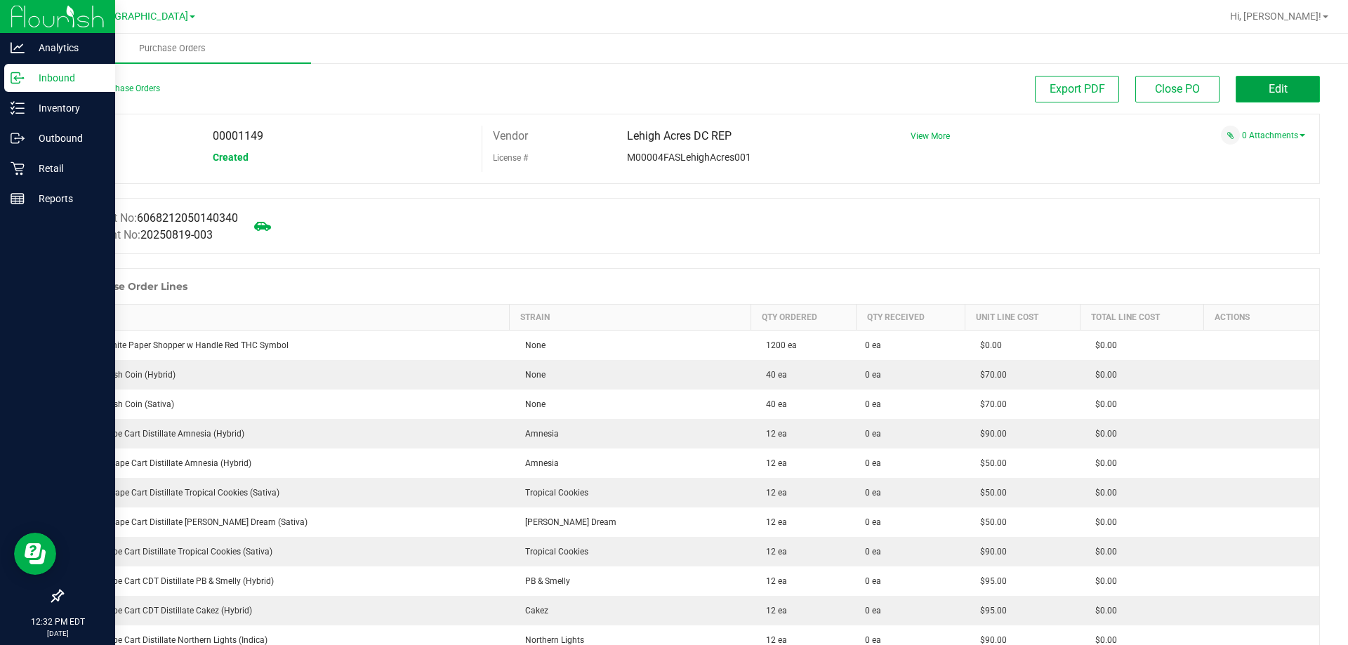
click at [1248, 94] on button "Edit" at bounding box center [1278, 89] width 84 height 27
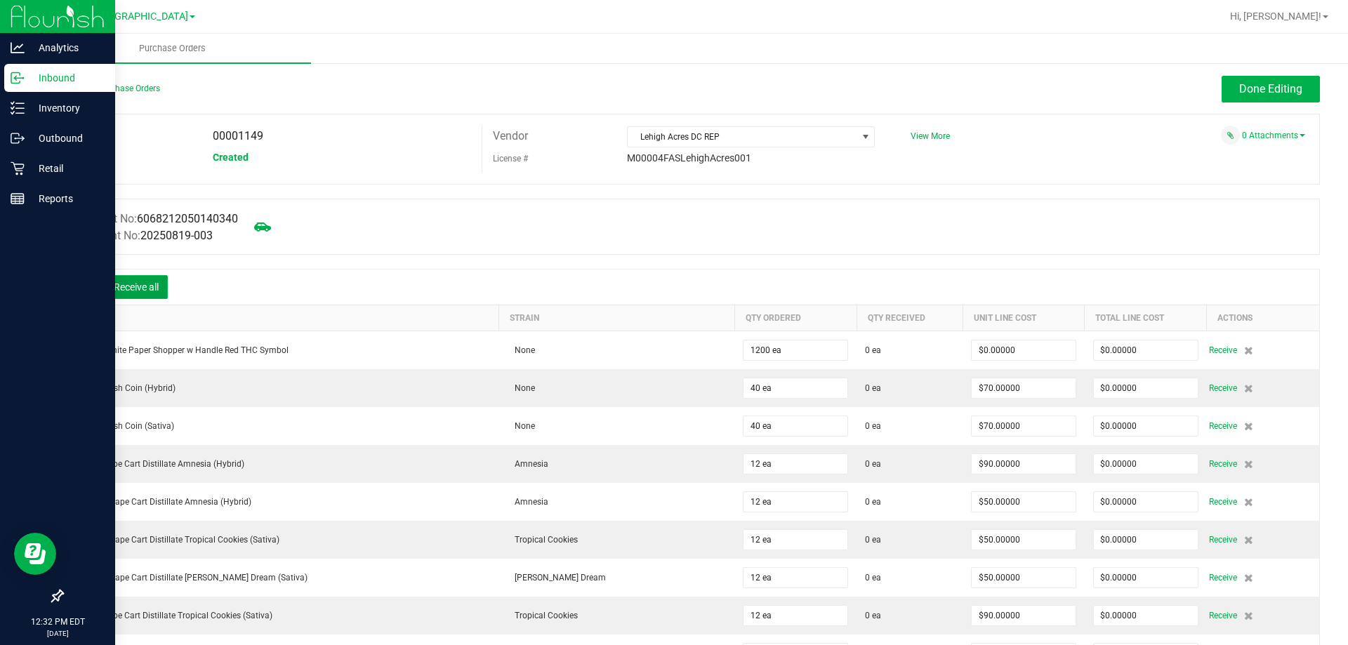
click at [154, 284] on button "Receive all" at bounding box center [136, 287] width 63 height 24
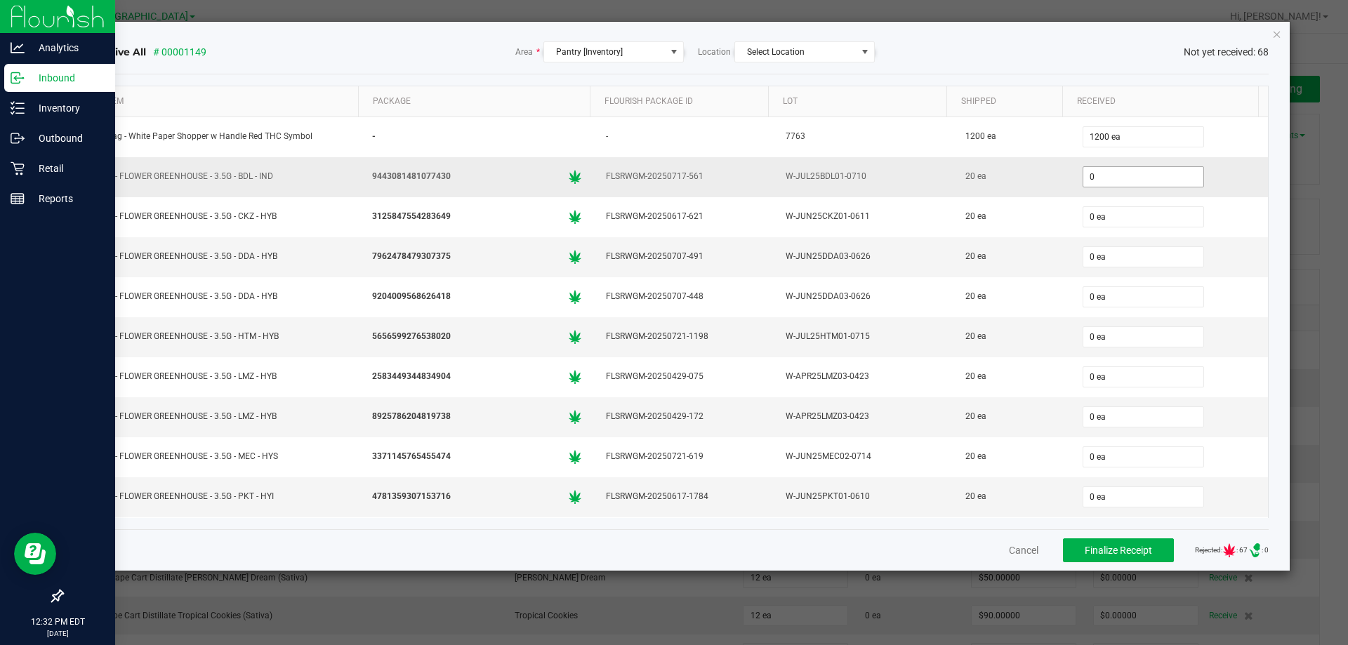
click at [1123, 180] on input "0" at bounding box center [1143, 177] width 120 height 20
type input "20 ea"
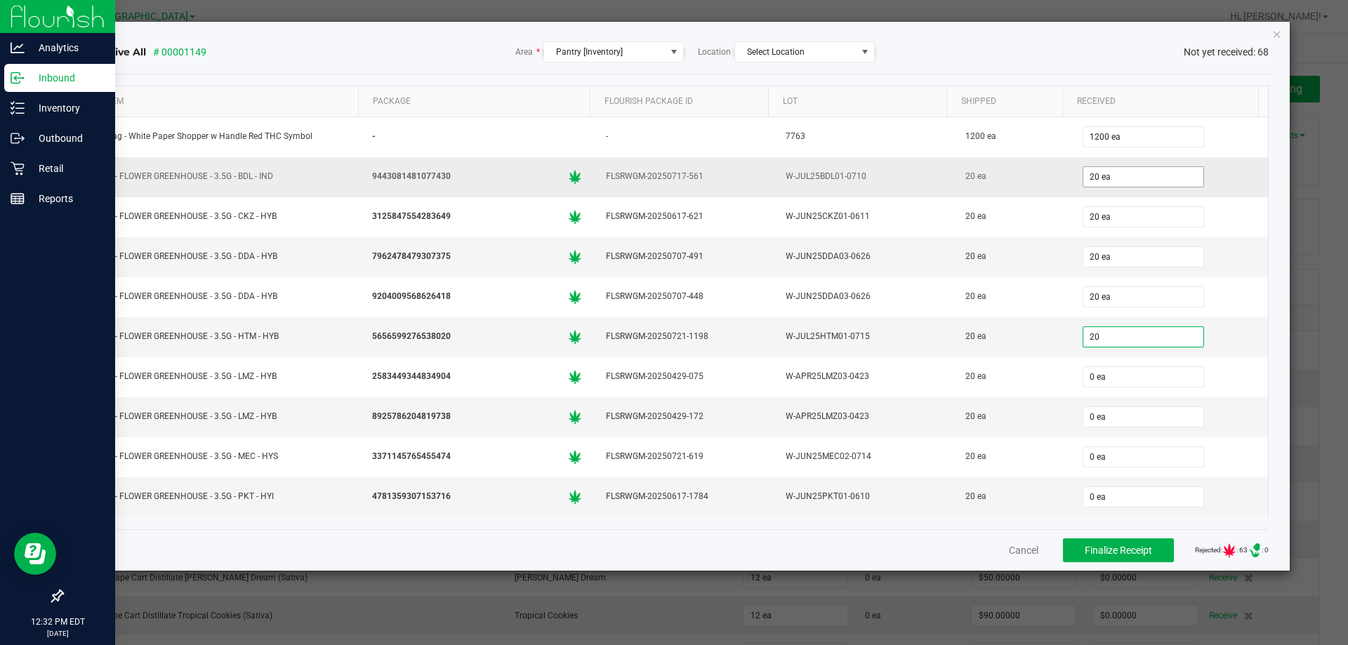
type input "20 ea"
type input "20"
type input "0"
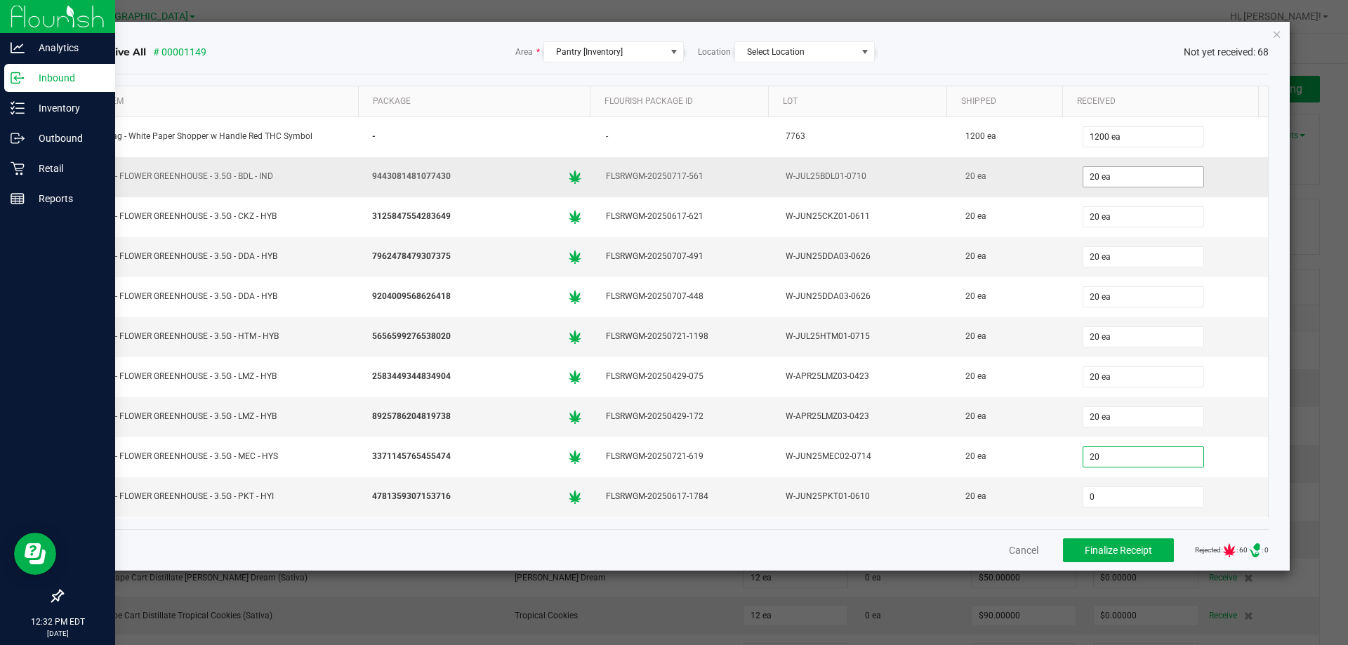
type input "20 ea"
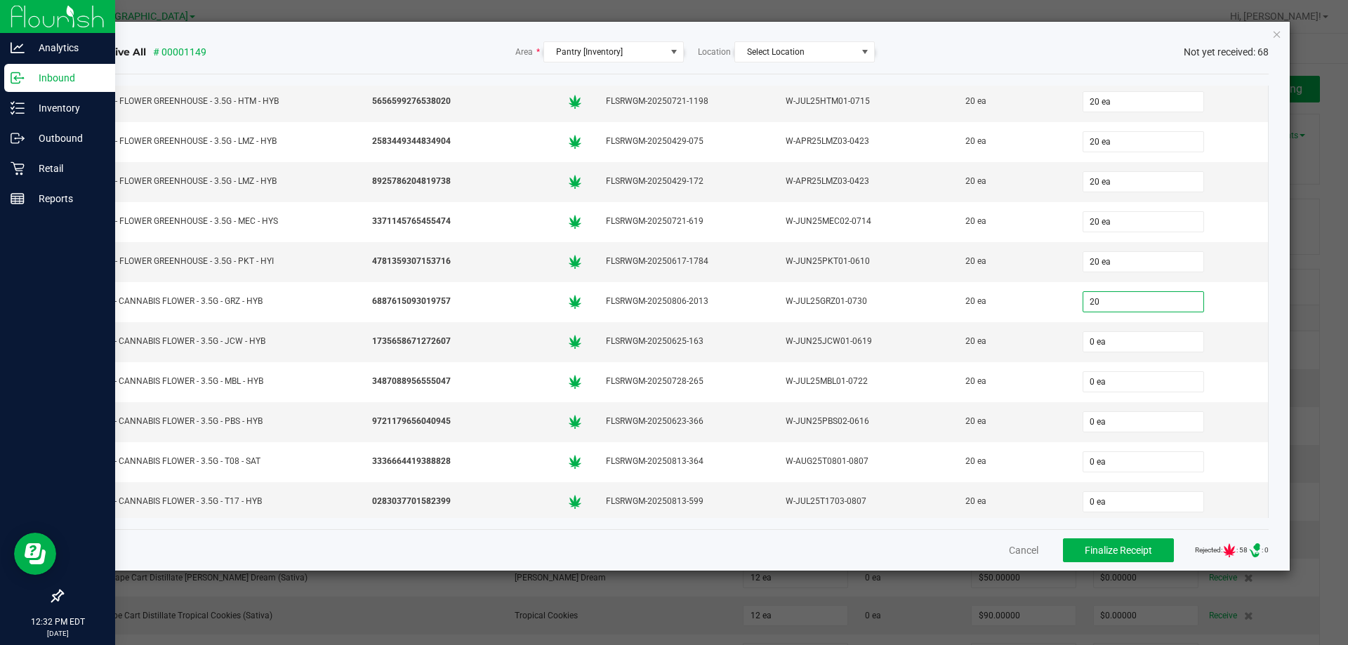
type input "20 ea"
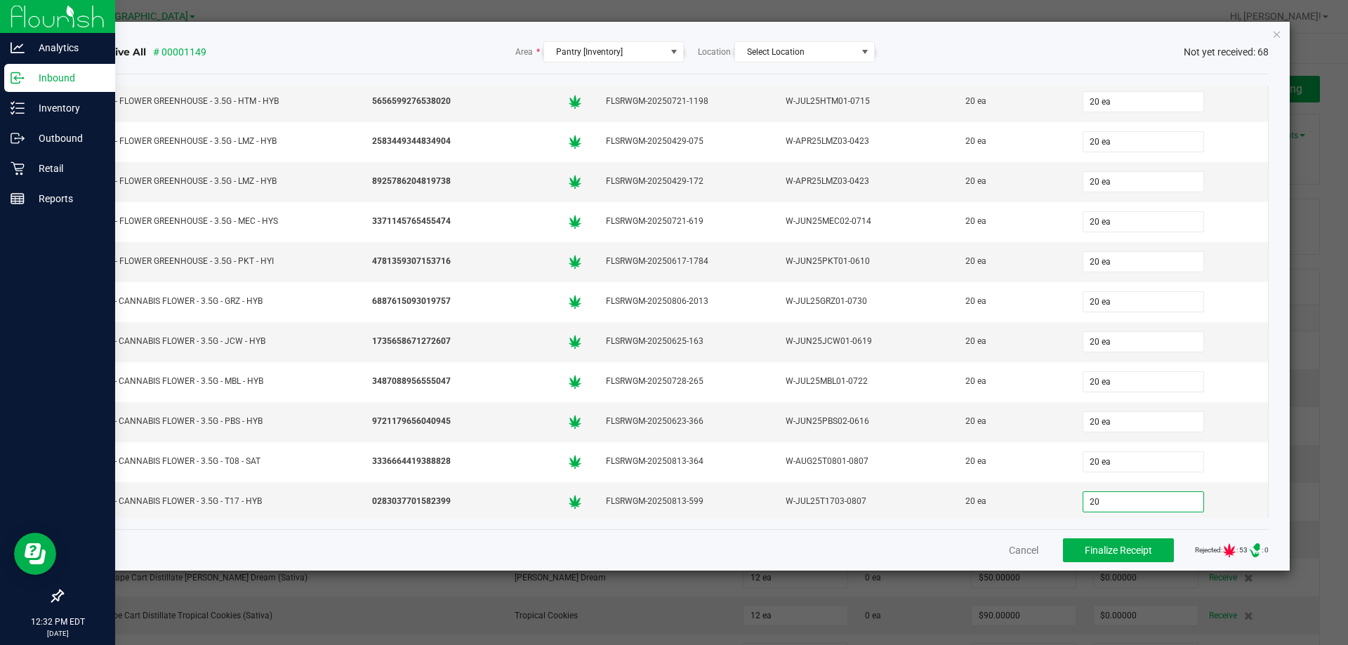
type input "20 ea"
type input "8 ea"
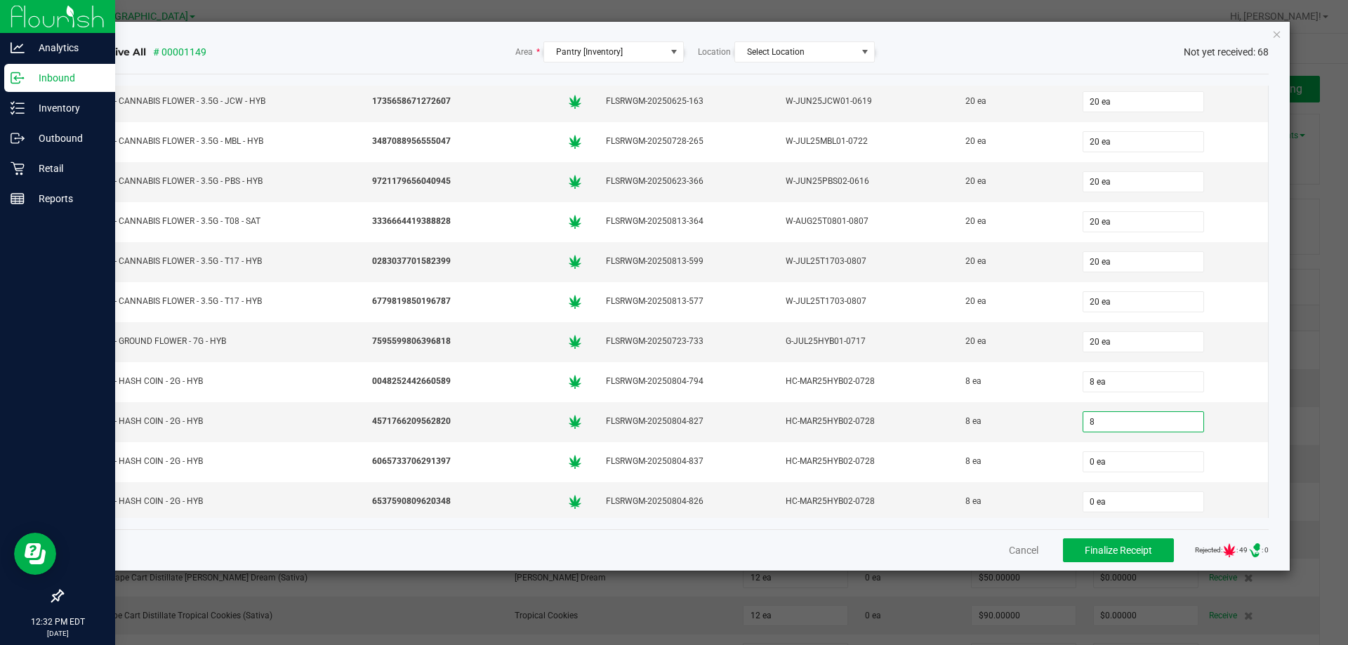
type input "8 ea"
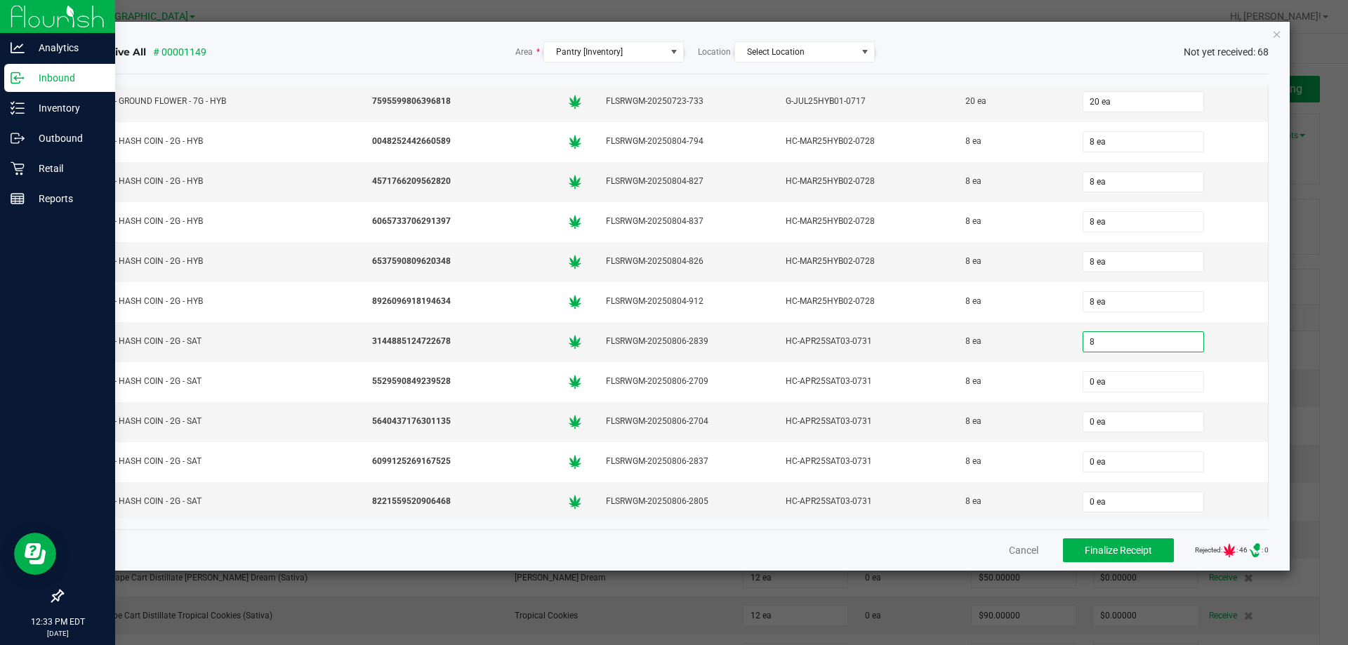
type input "8"
type input "0"
type input "8 ea"
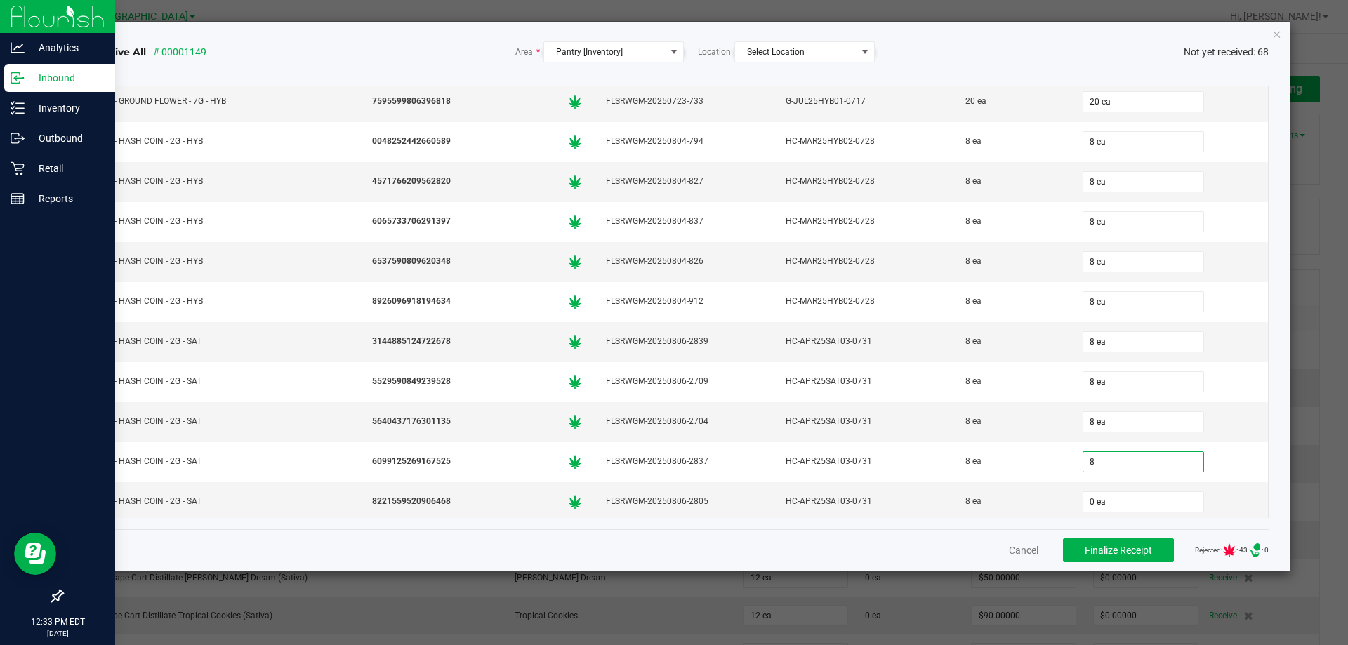
type input "8"
type input "08"
type input "8 ea"
type input "8"
type input "0"
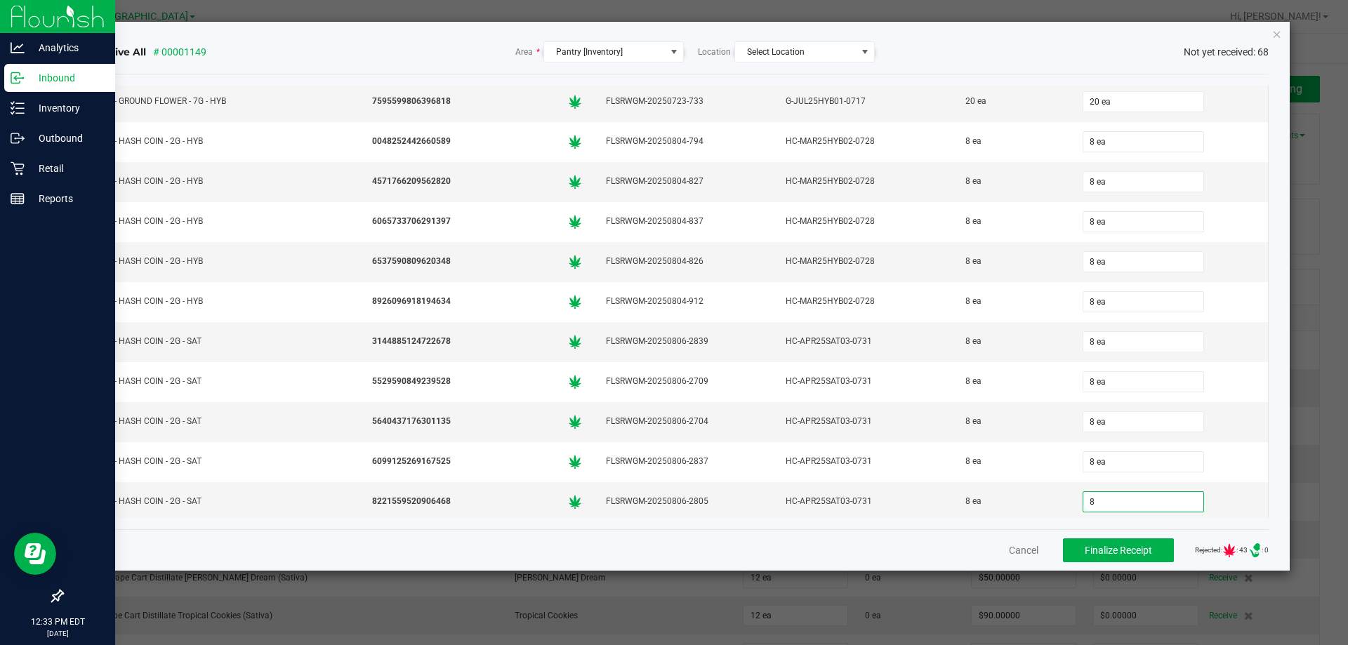
type input "8 ea"
type input "8"
type input "0"
type input "8 ea"
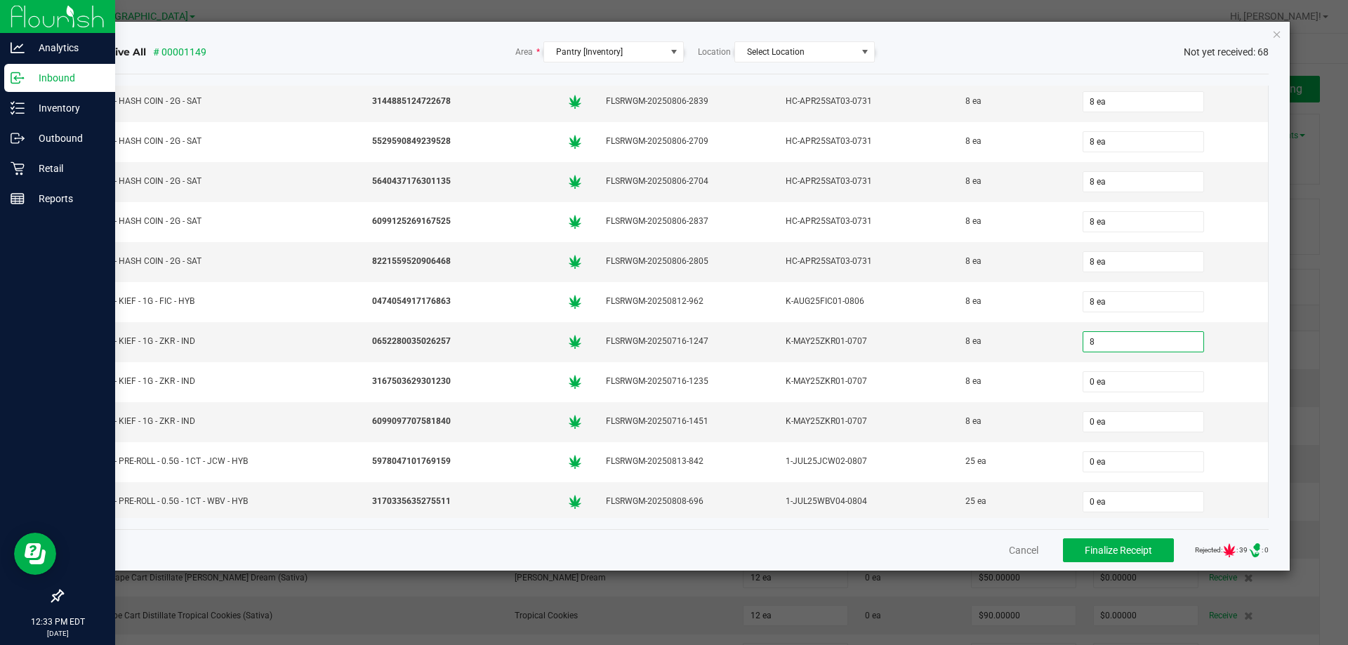
type input "8"
type input "0"
type input "8 ea"
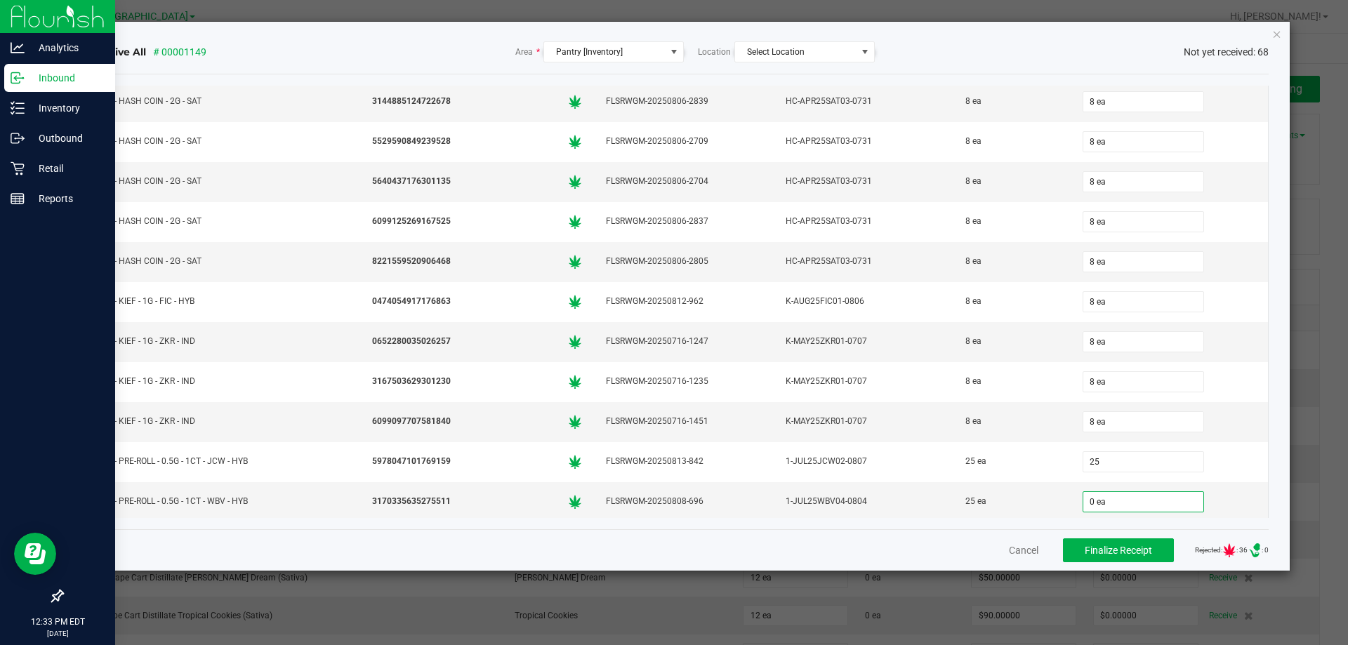
type input "25 ea"
type input "12 ea"
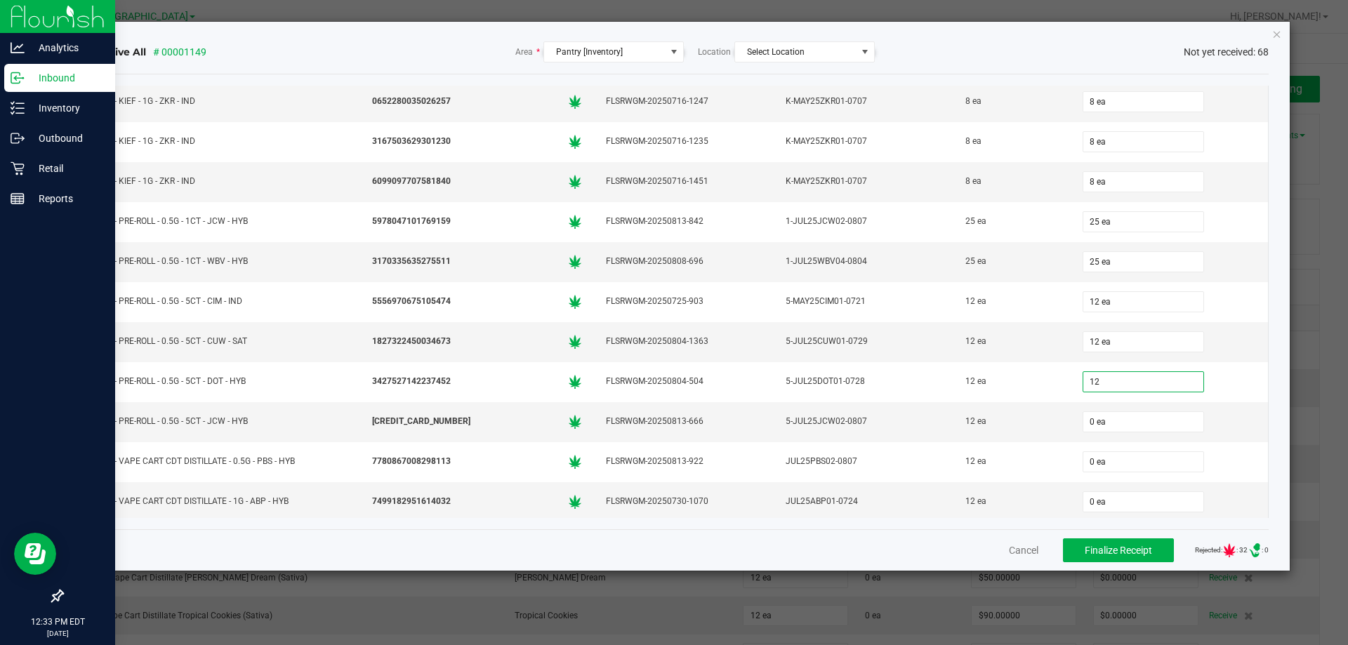
type input "12 ea"
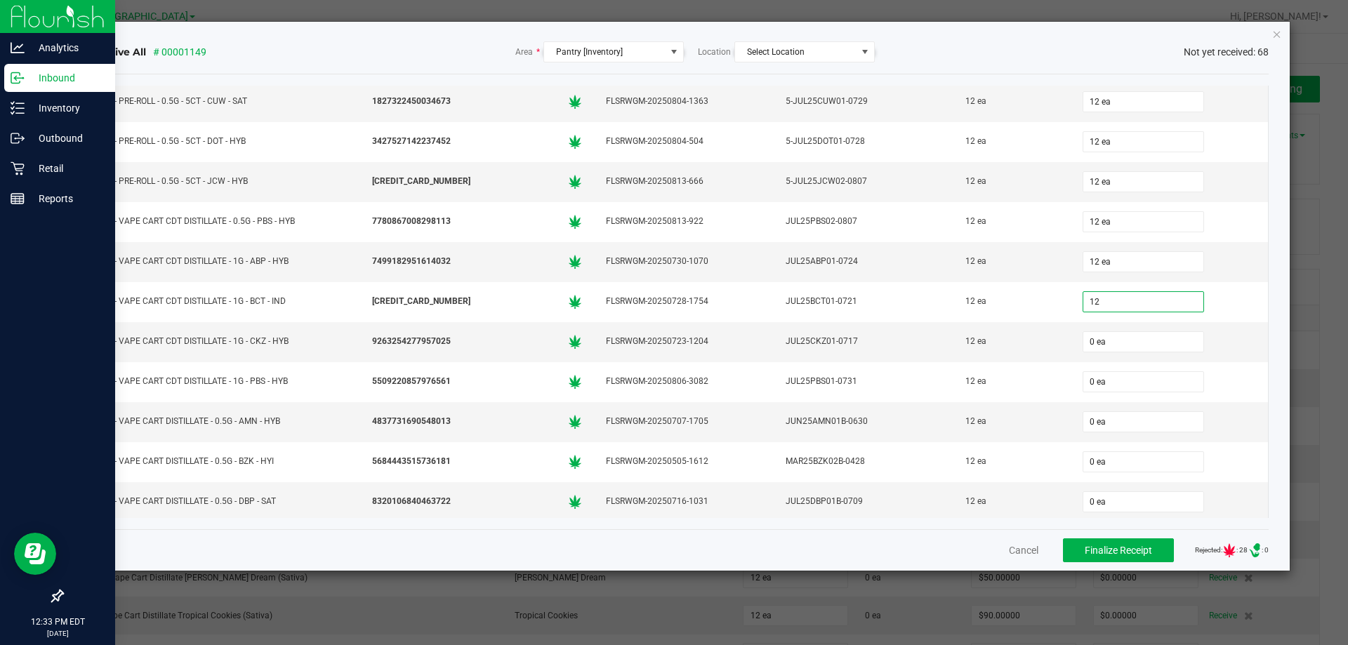
type input "12 ea"
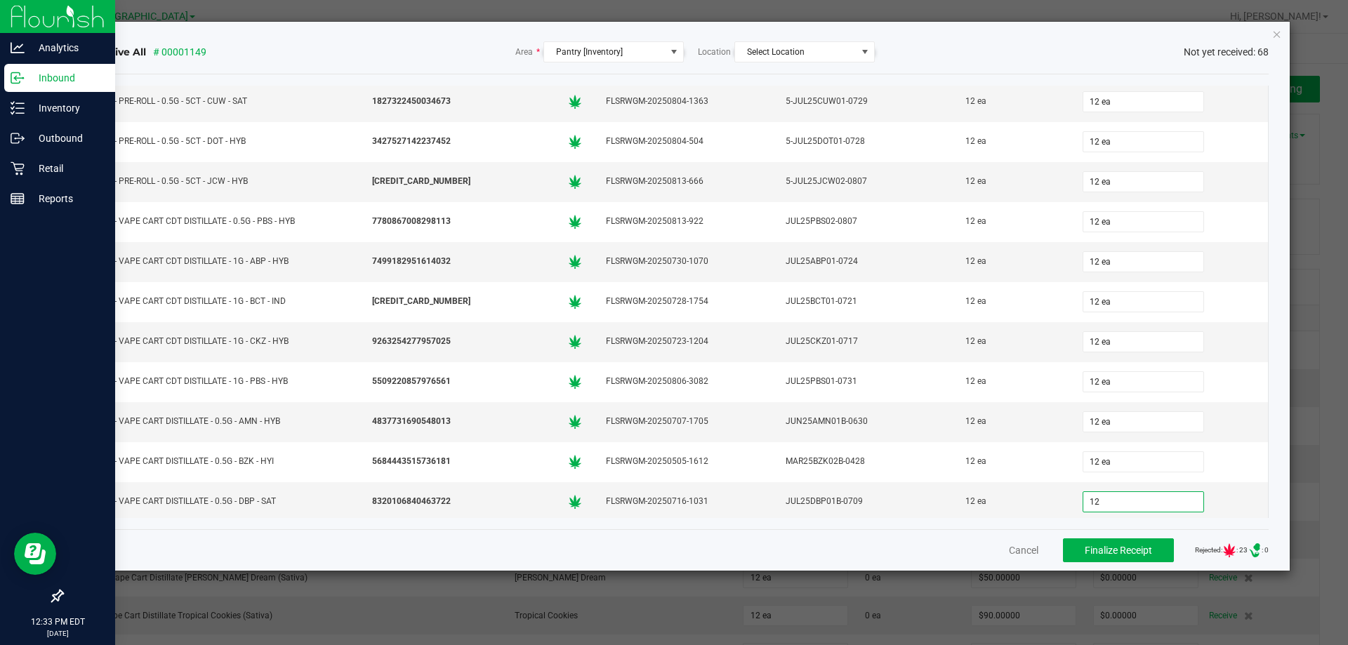
type input "12 ea"
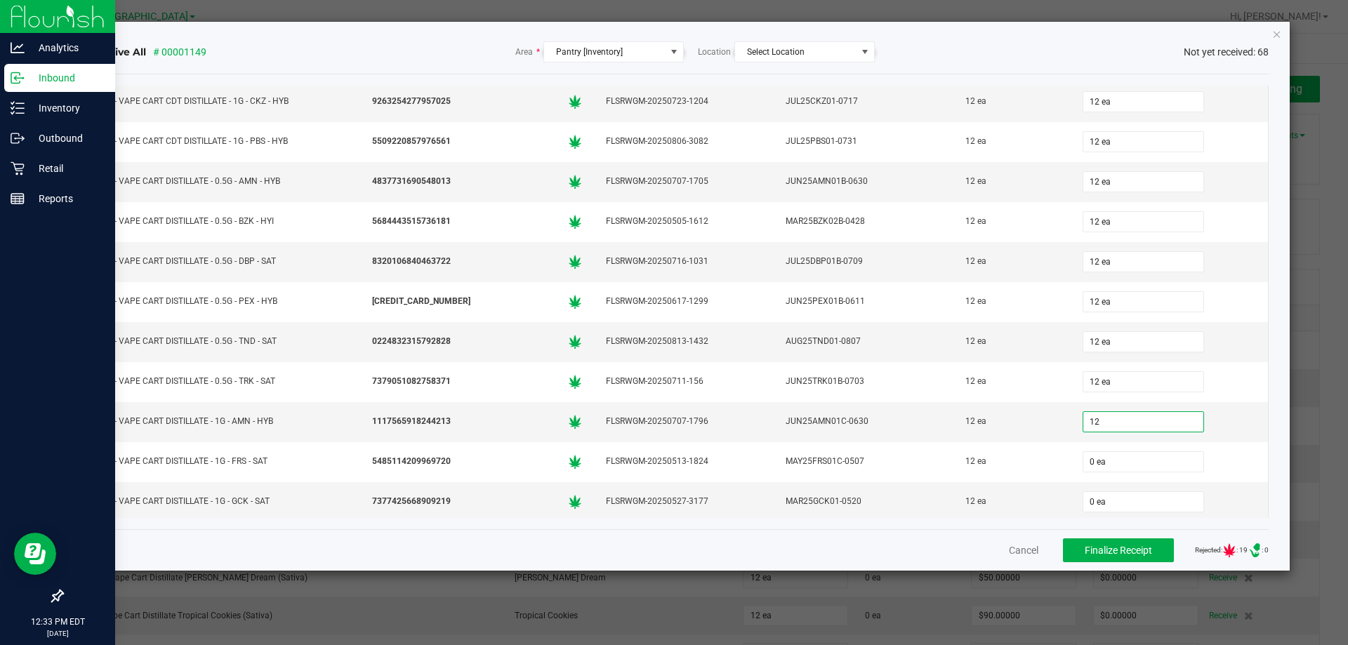
type input "12 ea"
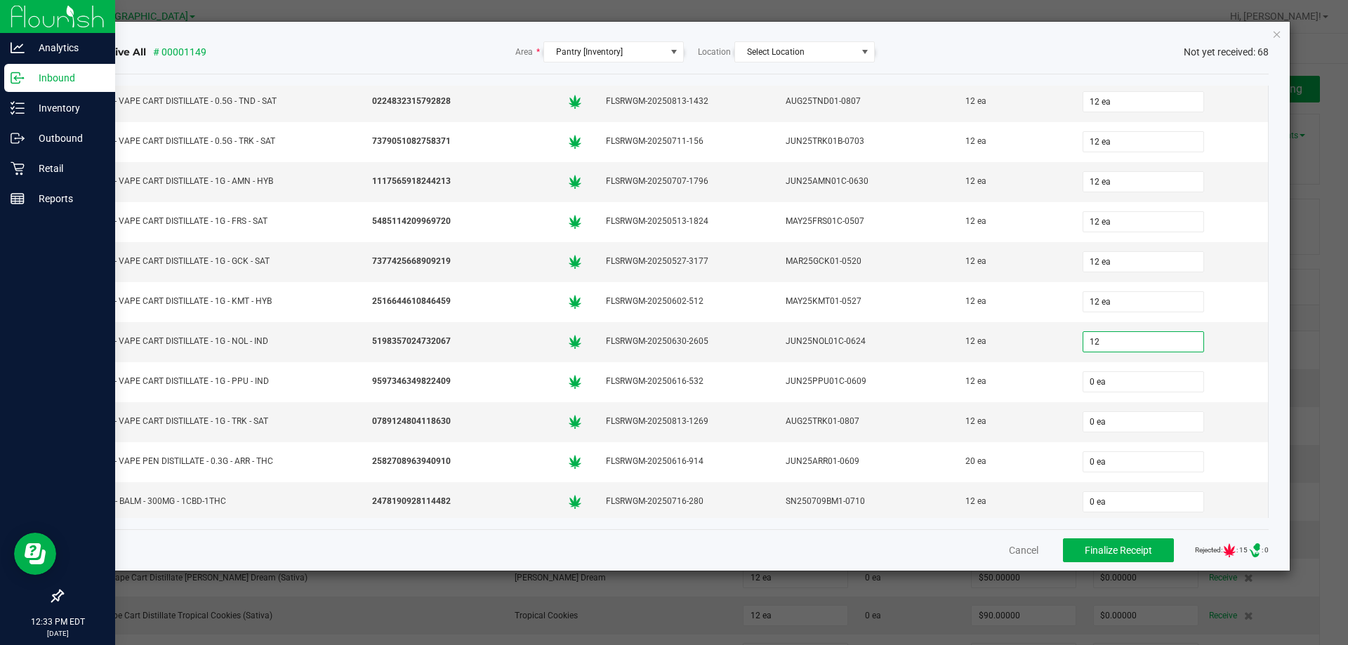
type input "12 ea"
type input "1"
type input "20 ea"
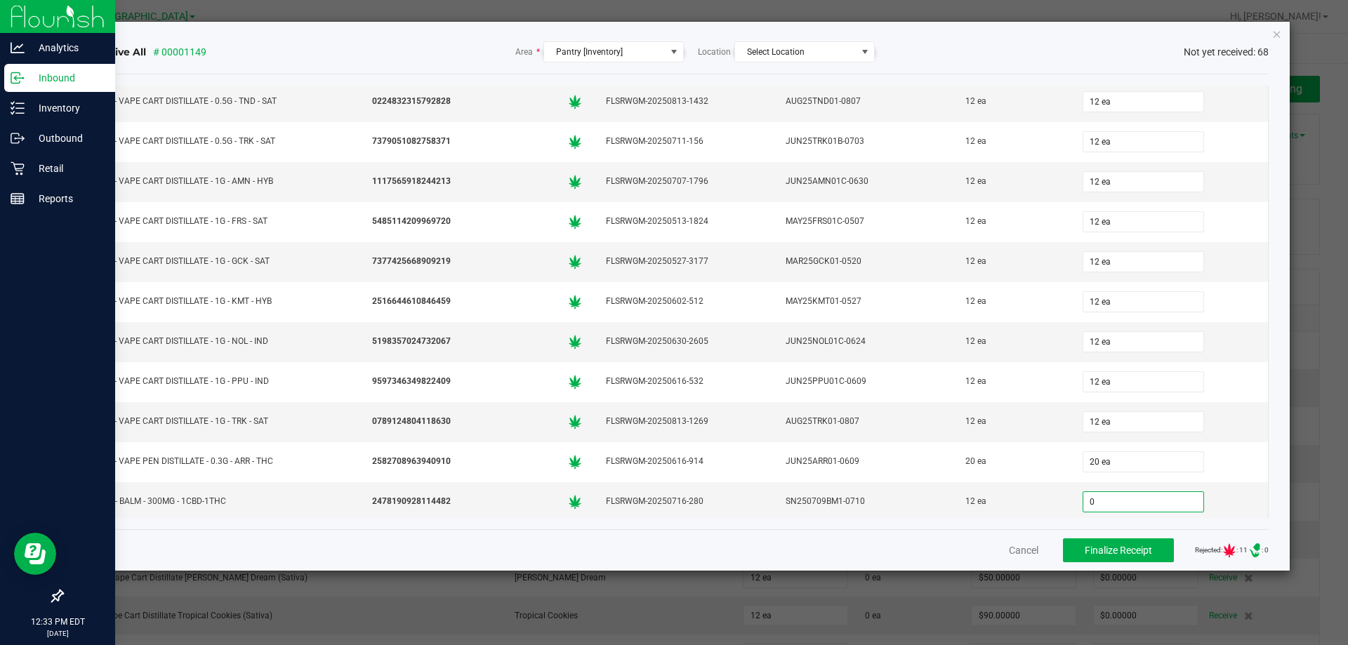
type input "2"
type input "12 ea"
type input "20 ea"
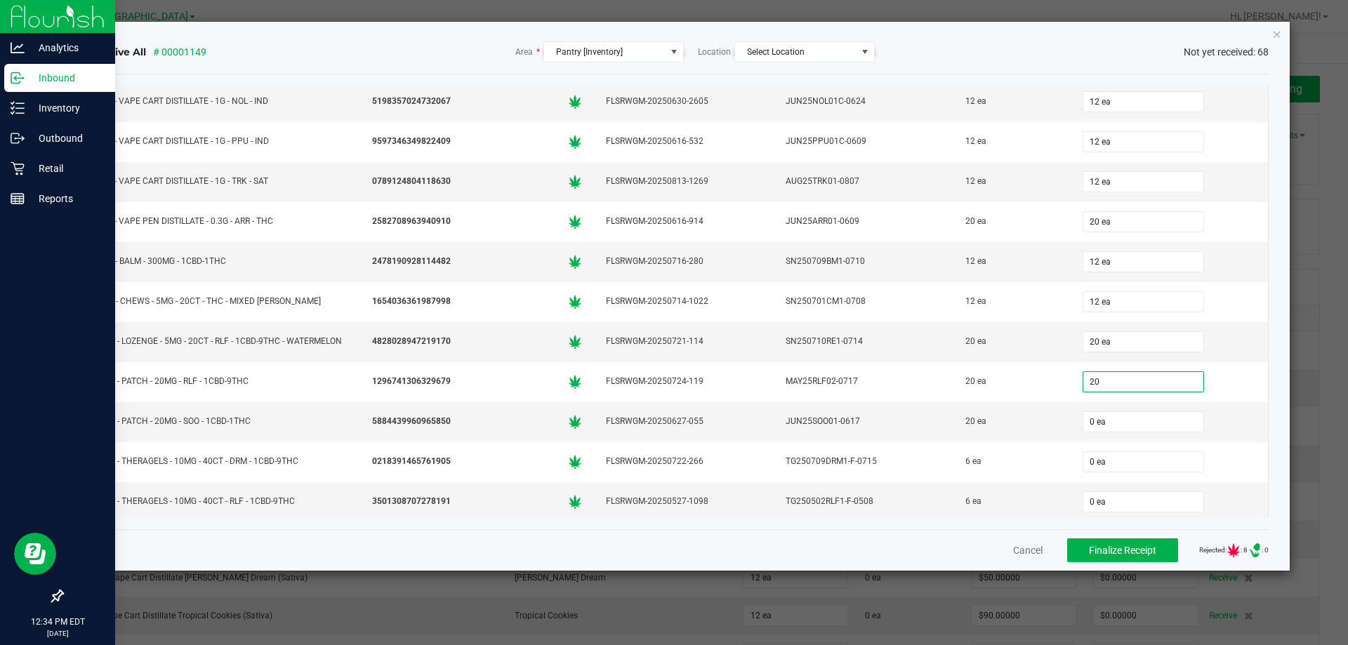
type input "20 ea"
type input "6"
type input "0"
type input "6 ea"
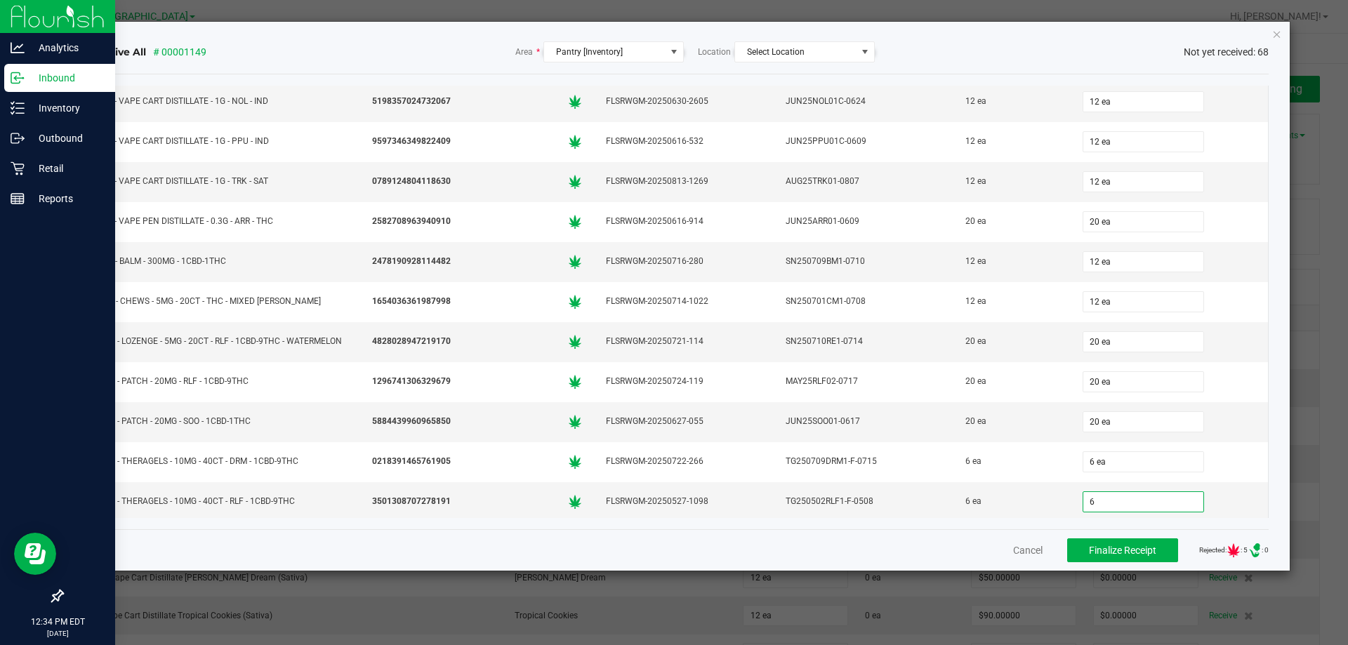
type input "6 ea"
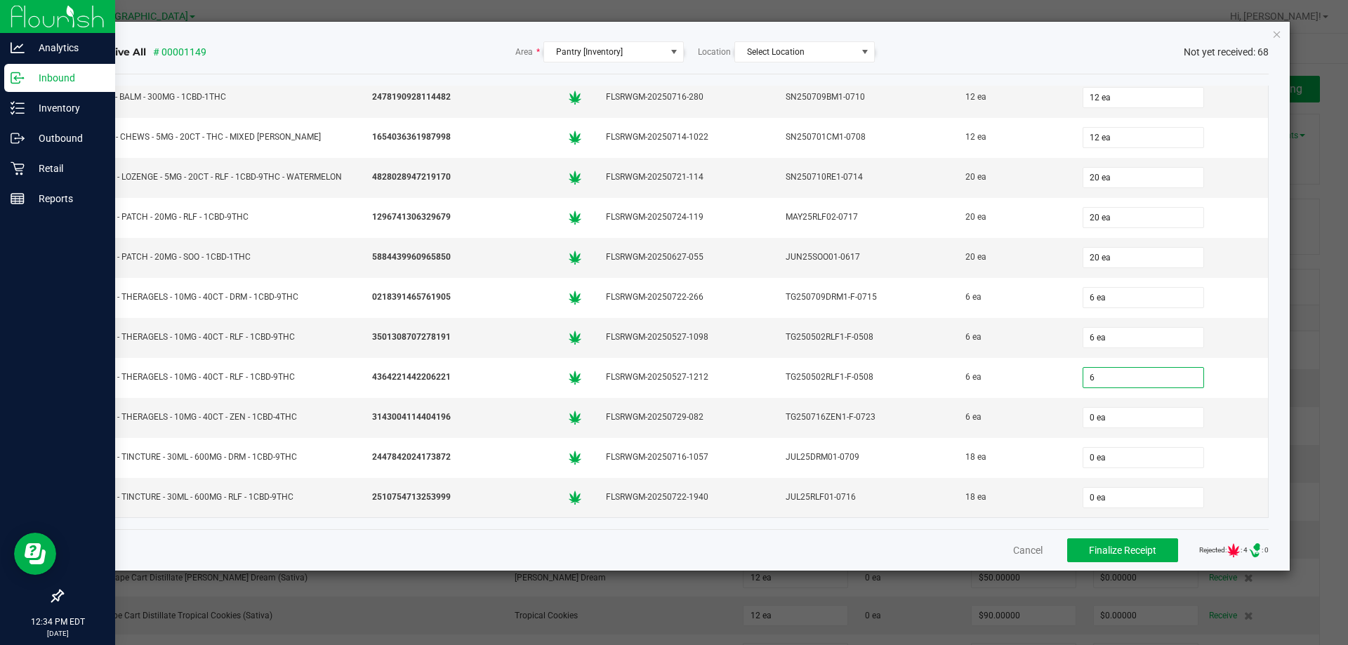
type input "6 ea"
type input "6"
type input "0"
type input "6 ea"
type input "18 ea"
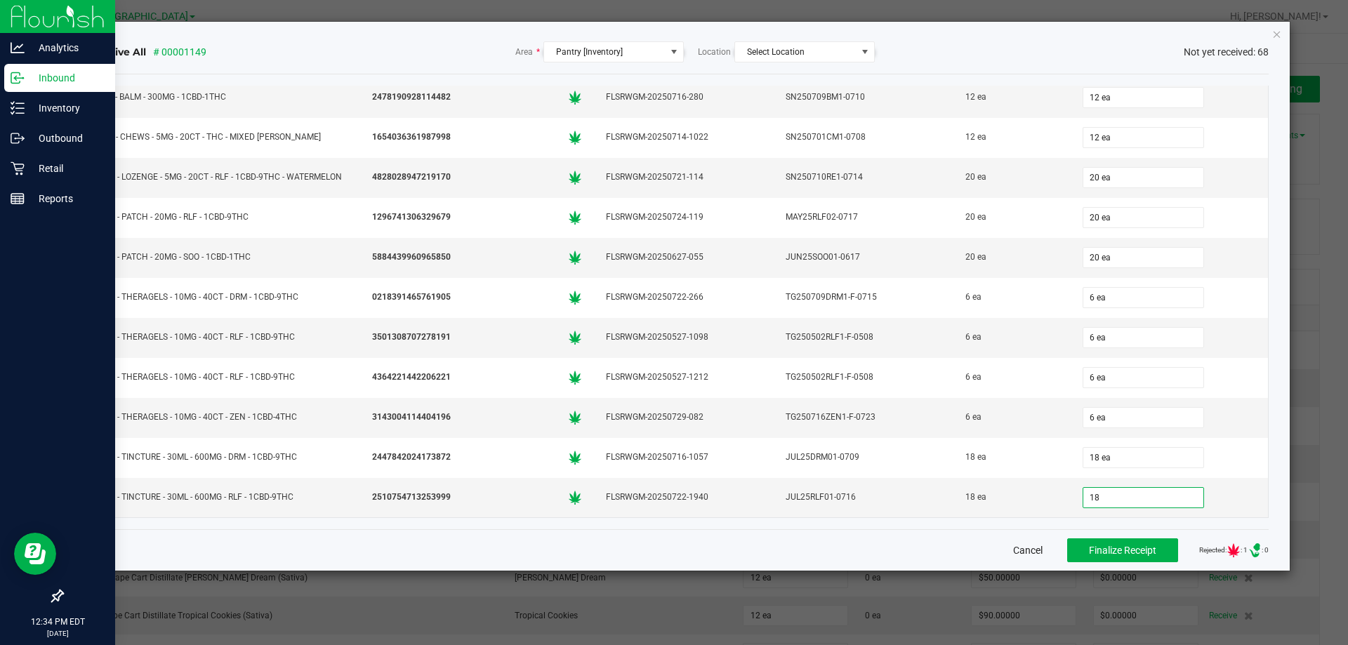
type input "18 ea"
click at [1125, 546] on span "Finalize Receipt" at bounding box center [1122, 550] width 67 height 11
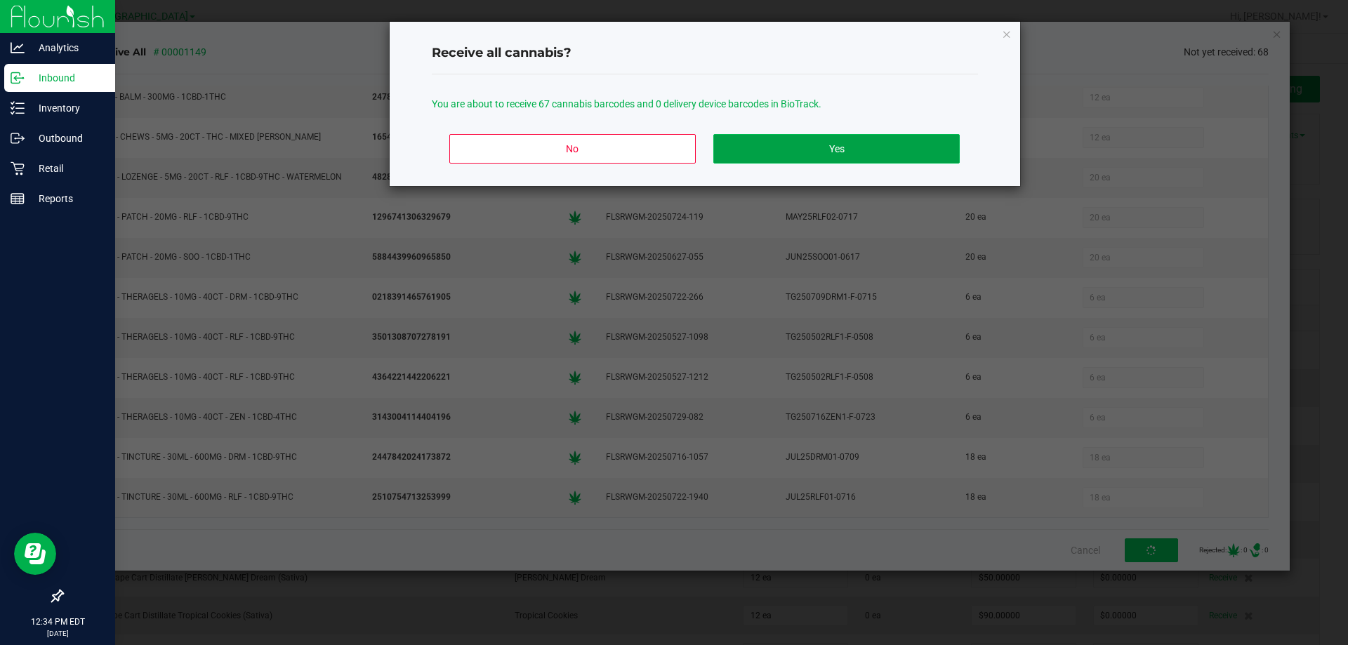
click at [829, 154] on button "Yes" at bounding box center [836, 148] width 246 height 29
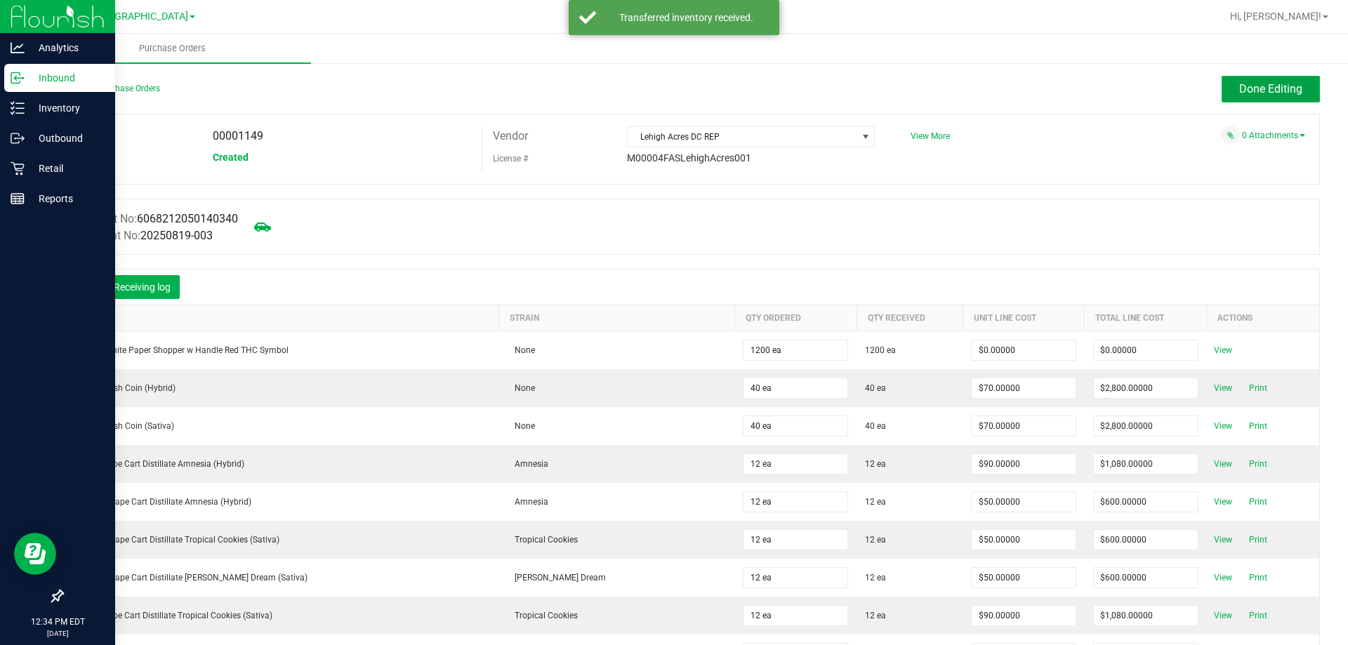
click at [1260, 86] on span "Done Editing" at bounding box center [1270, 88] width 63 height 13
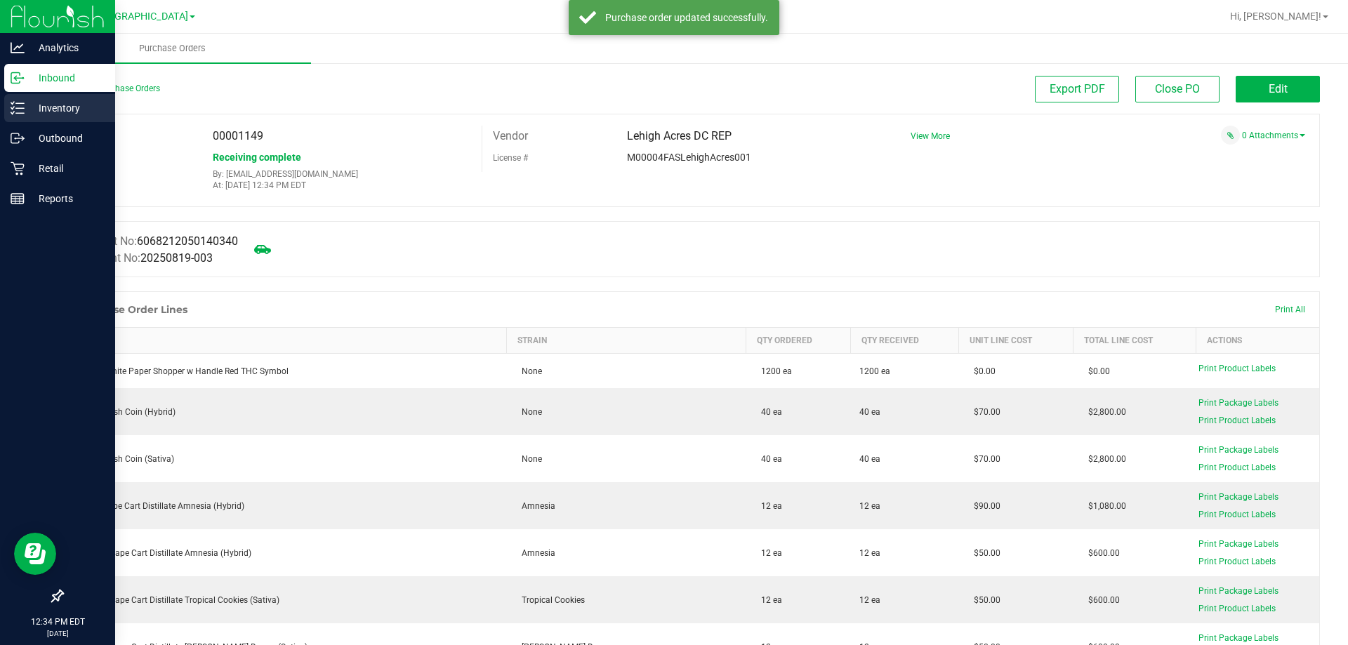
click at [11, 103] on icon at bounding box center [18, 108] width 14 height 14
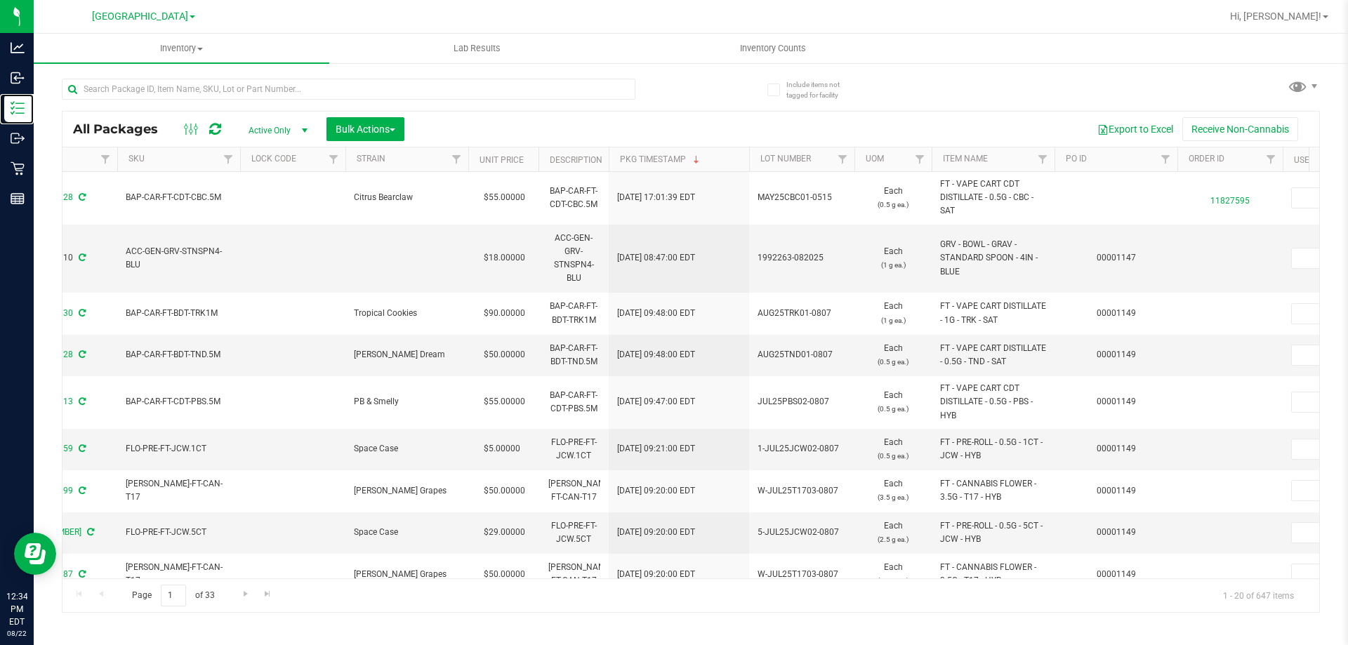
scroll to position [0, 1132]
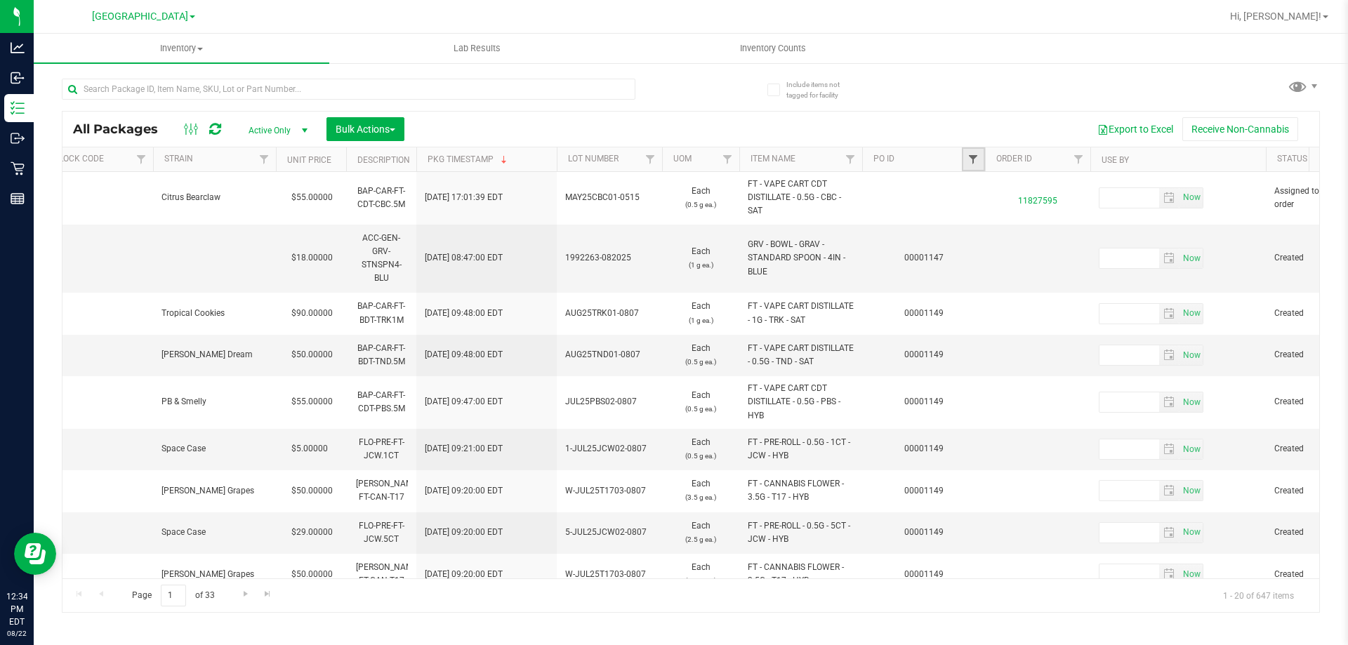
click at [972, 160] on span "Filter" at bounding box center [972, 159] width 11 height 11
type input "1149"
click at [970, 212] on button "Filter" at bounding box center [1003, 227] width 67 height 31
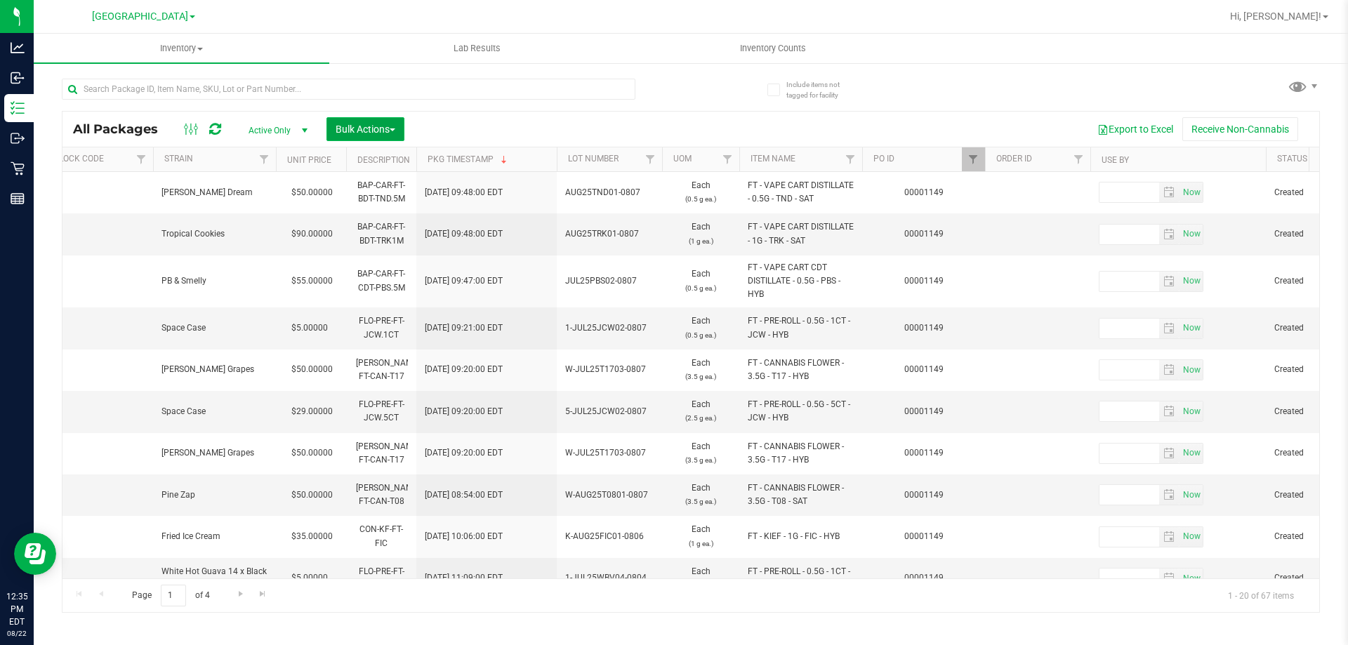
click at [347, 131] on span "Bulk Actions" at bounding box center [366, 129] width 60 height 11
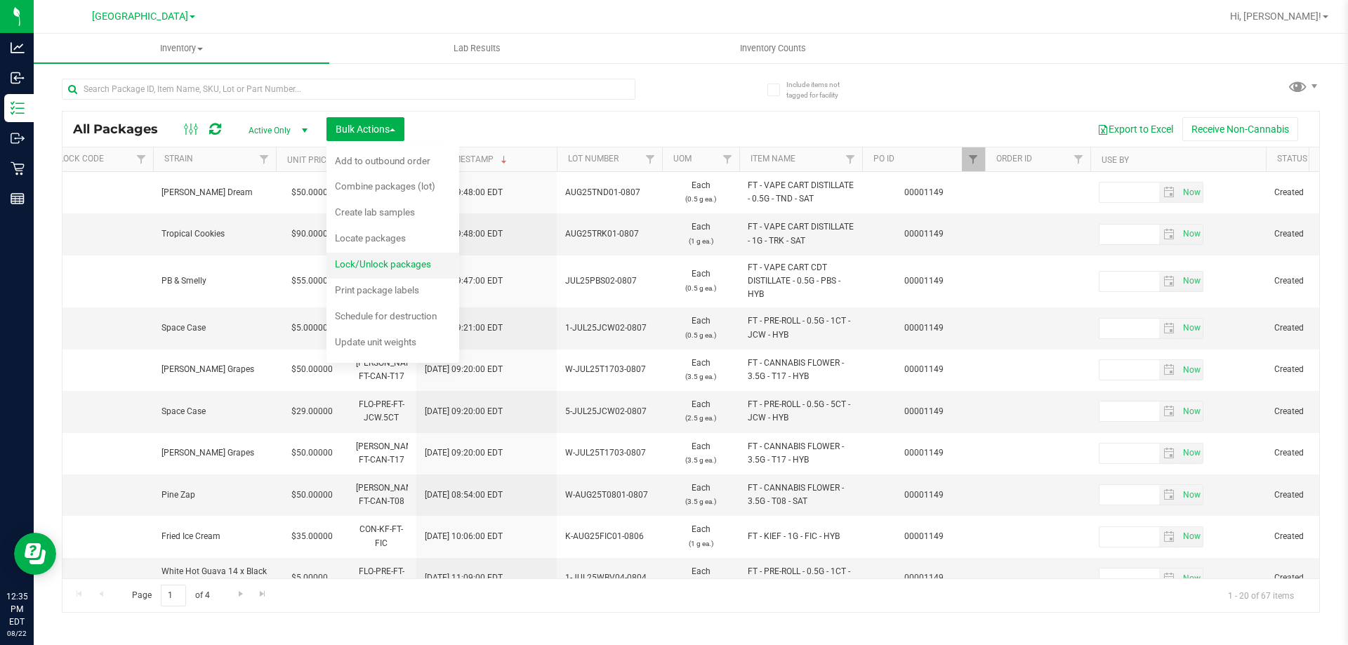
click at [392, 260] on span "Lock/Unlock packages" at bounding box center [383, 263] width 96 height 11
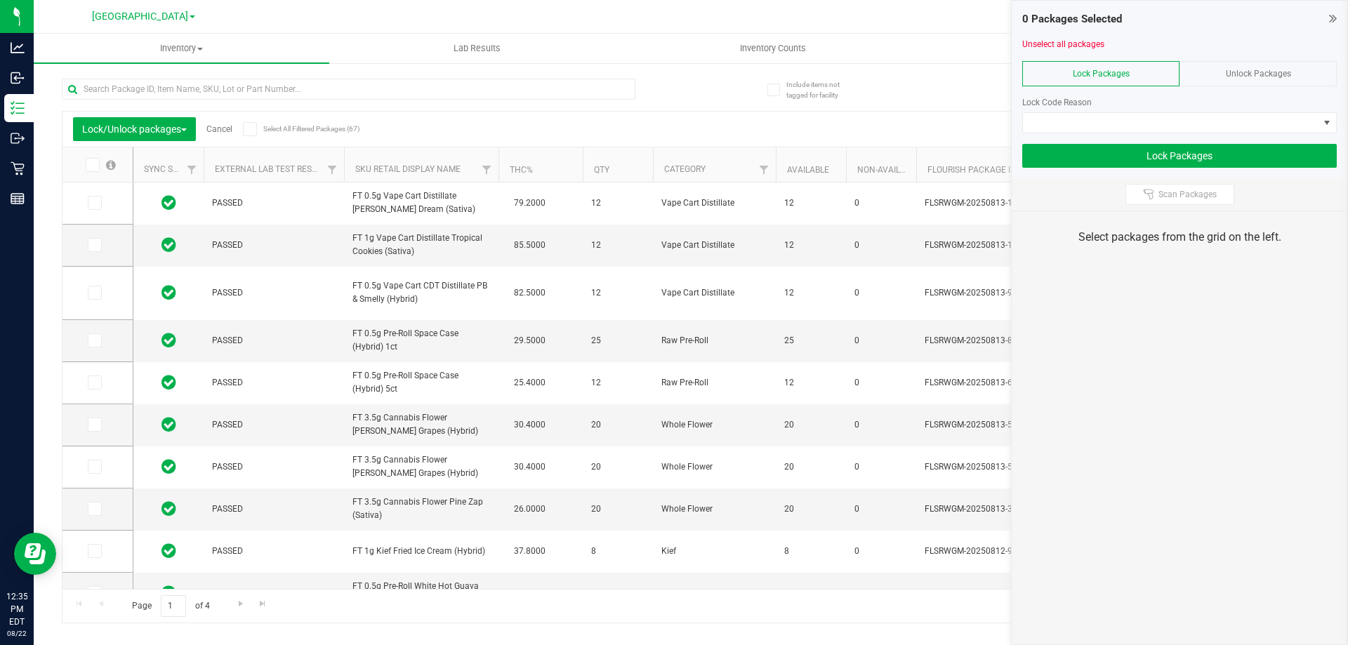
click at [253, 129] on icon at bounding box center [249, 129] width 9 height 0
click at [0, 0] on input "Select All Filtered Packages (67)" at bounding box center [0, 0] width 0 height 0
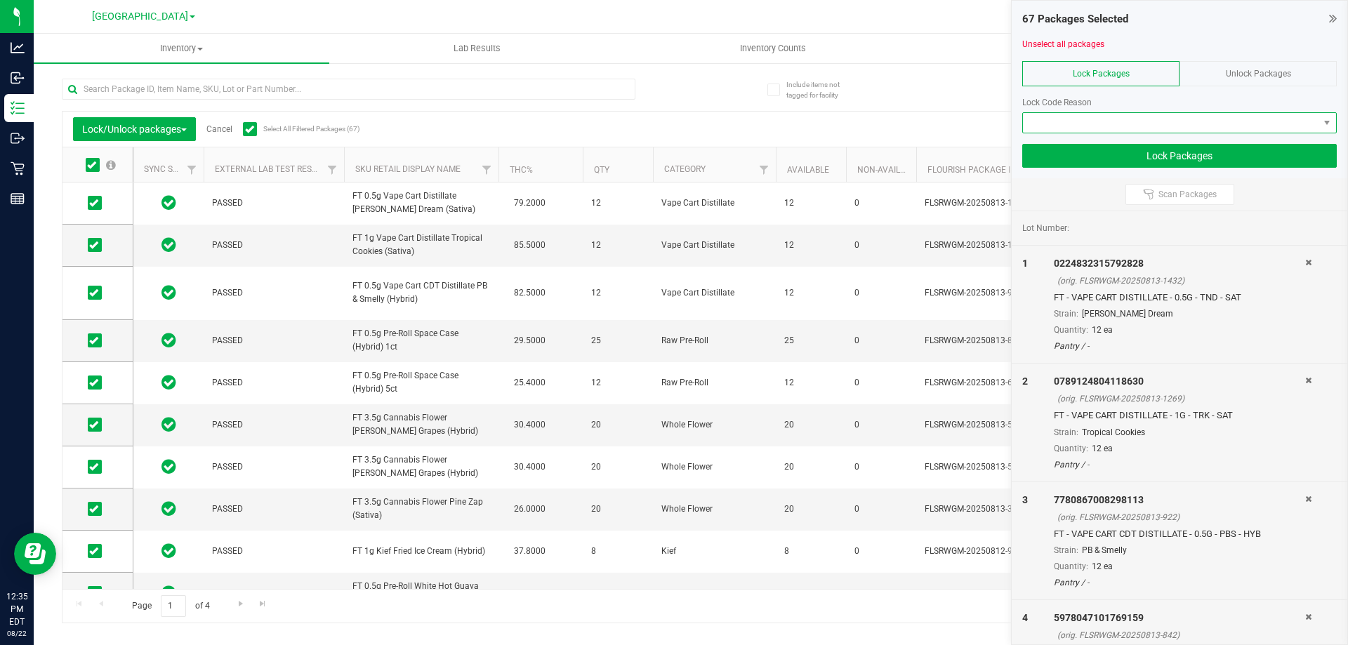
click at [1042, 122] on span at bounding box center [1171, 123] width 296 height 20
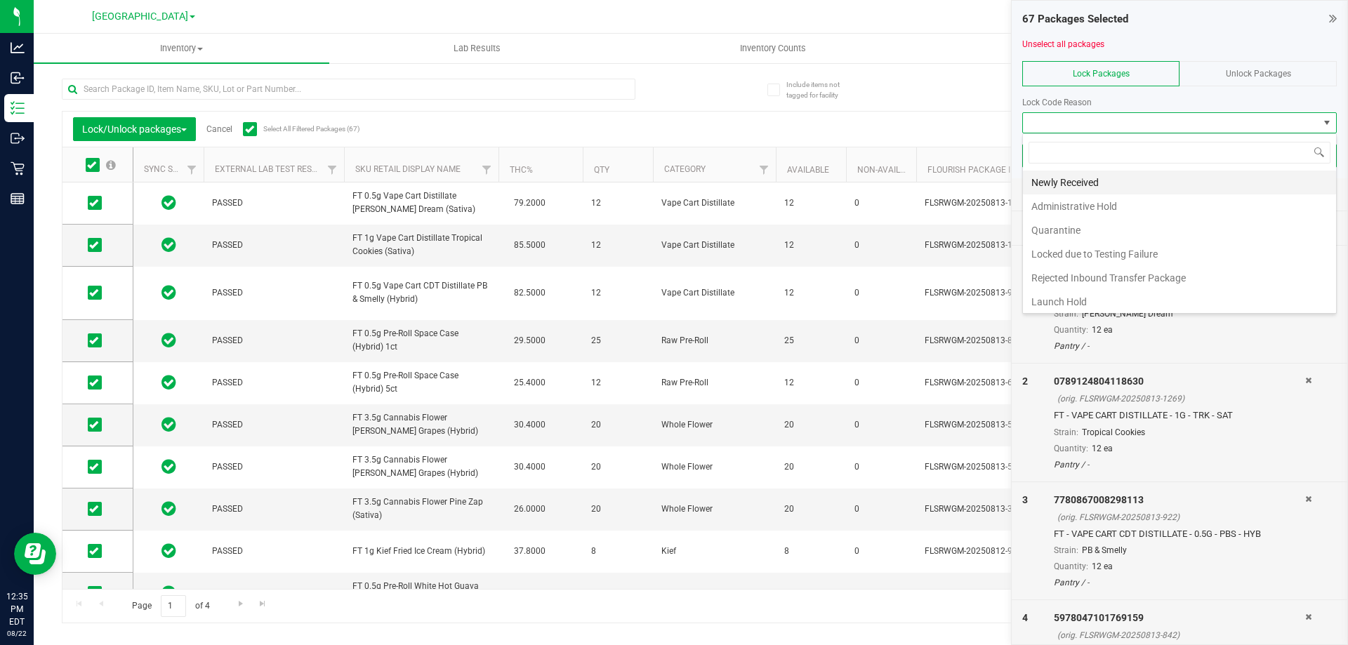
click at [1050, 185] on li "Newly Received" at bounding box center [1179, 183] width 313 height 24
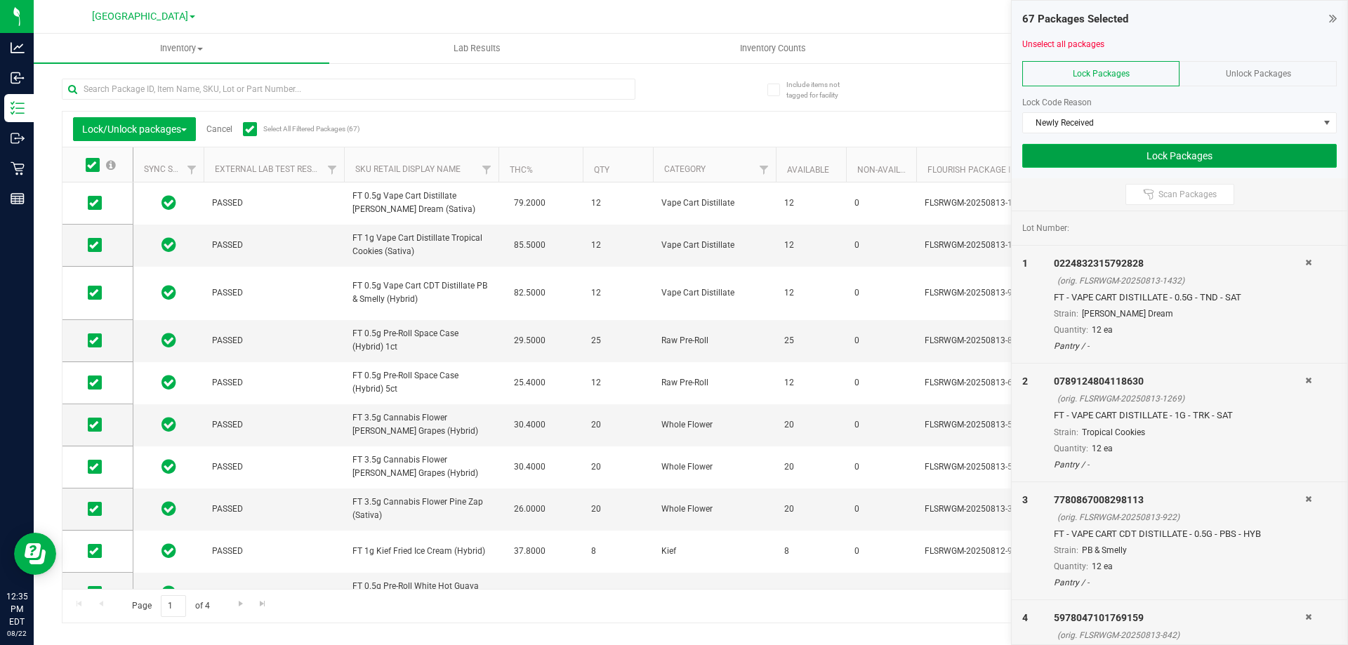
click at [1073, 161] on button "Lock Packages" at bounding box center [1179, 156] width 315 height 24
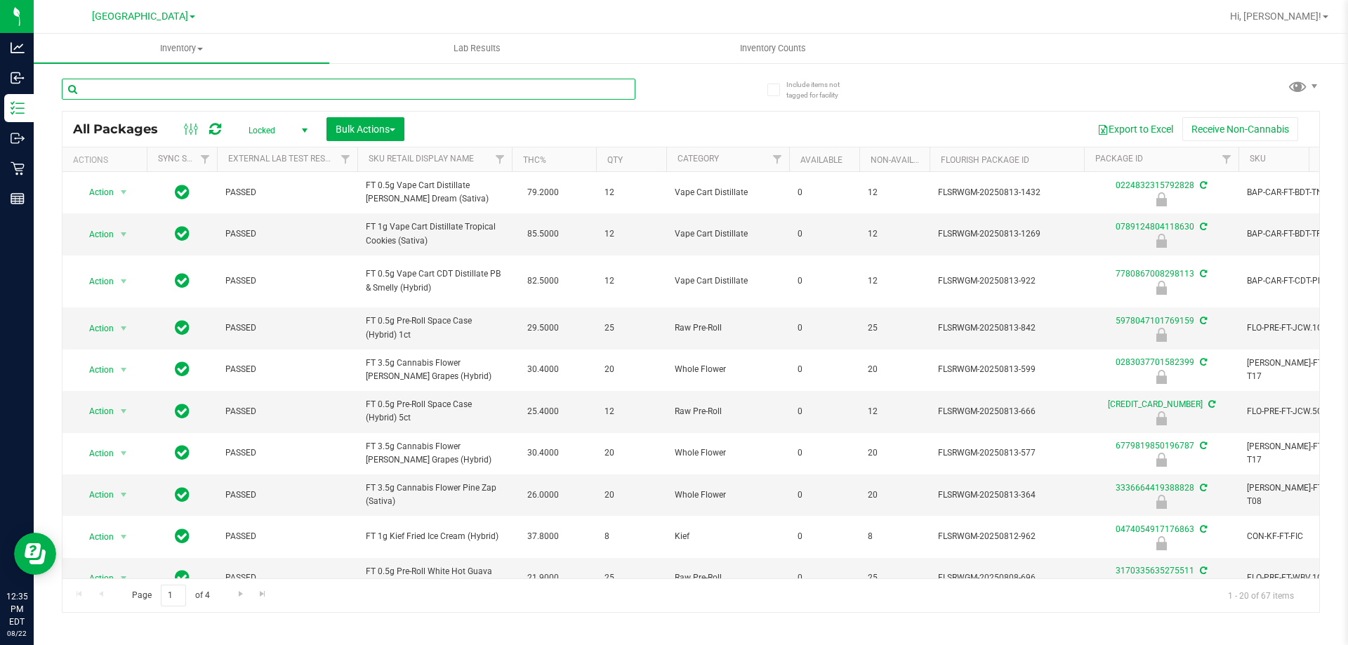
click at [263, 84] on input "text" at bounding box center [349, 89] width 574 height 21
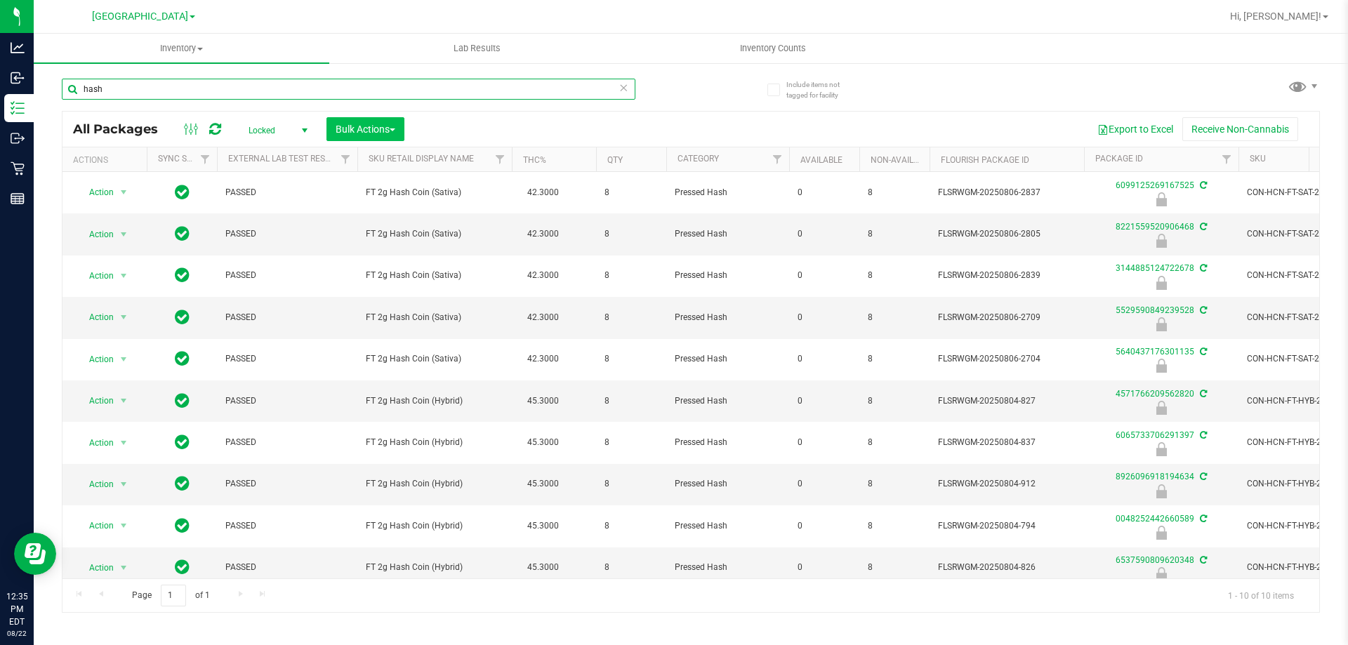
type input "hash"
click at [376, 130] on span "Bulk Actions" at bounding box center [366, 129] width 60 height 11
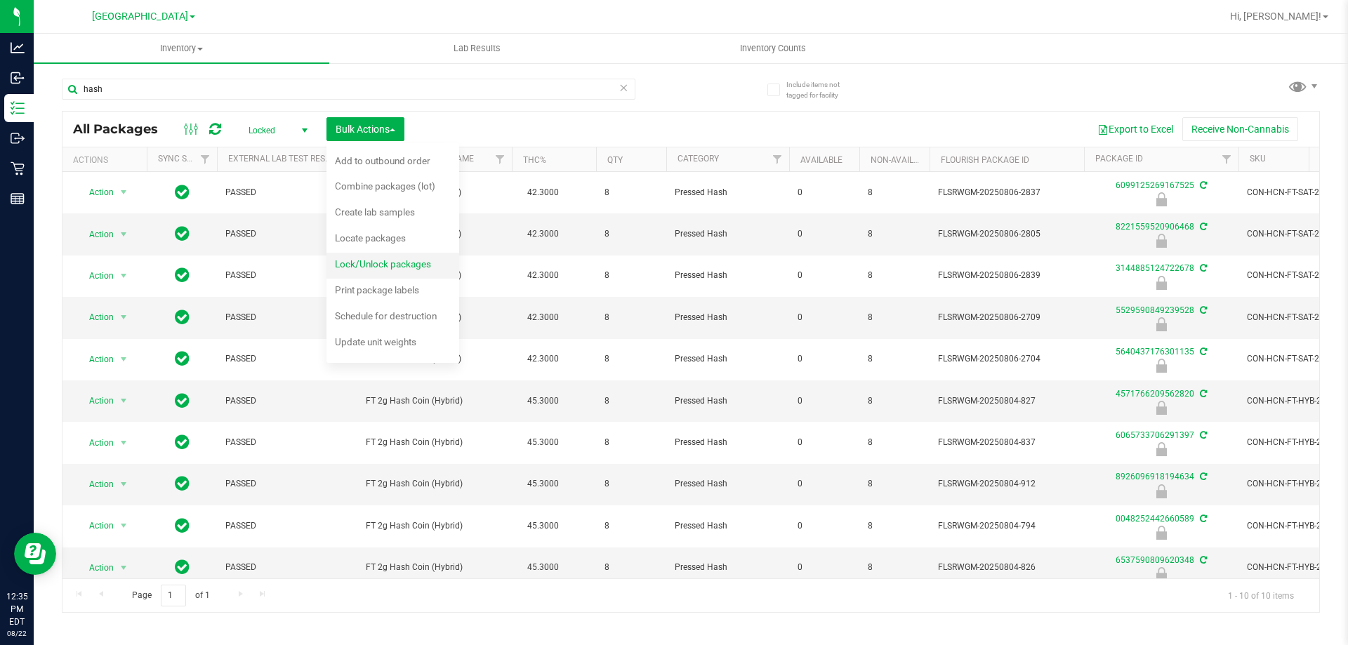
click at [412, 272] on div "Lock/Unlock packages" at bounding box center [392, 266] width 115 height 22
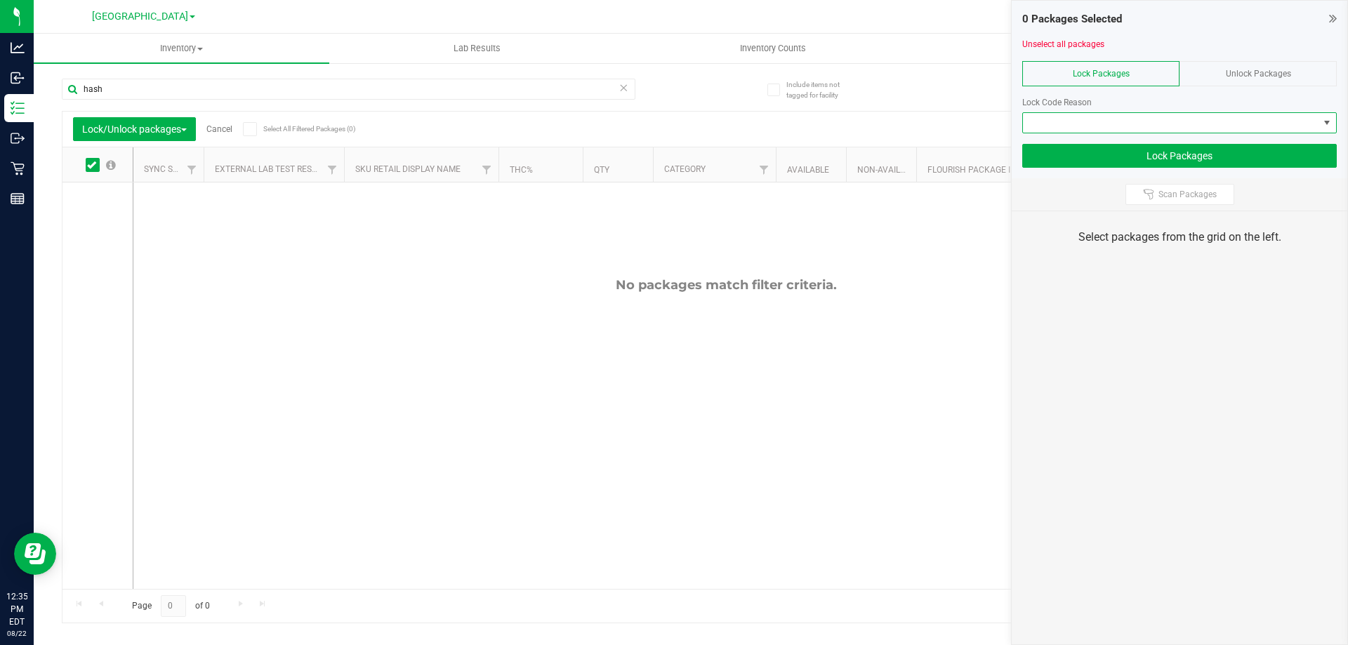
click at [1154, 124] on span at bounding box center [1171, 123] width 296 height 20
click at [1212, 75] on div "Unlock Packages" at bounding box center [1257, 73] width 157 height 25
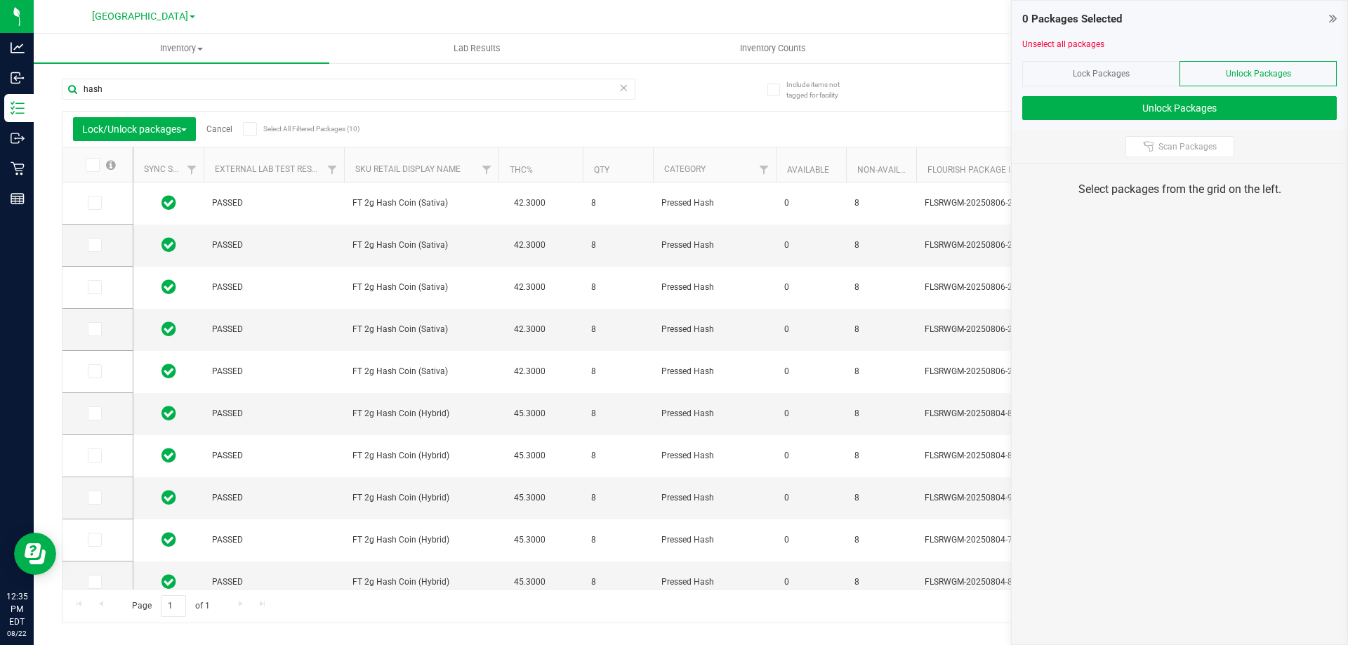
click at [253, 129] on icon at bounding box center [249, 129] width 9 height 0
click at [0, 0] on input "Select All Filtered Packages (10)" at bounding box center [0, 0] width 0 height 0
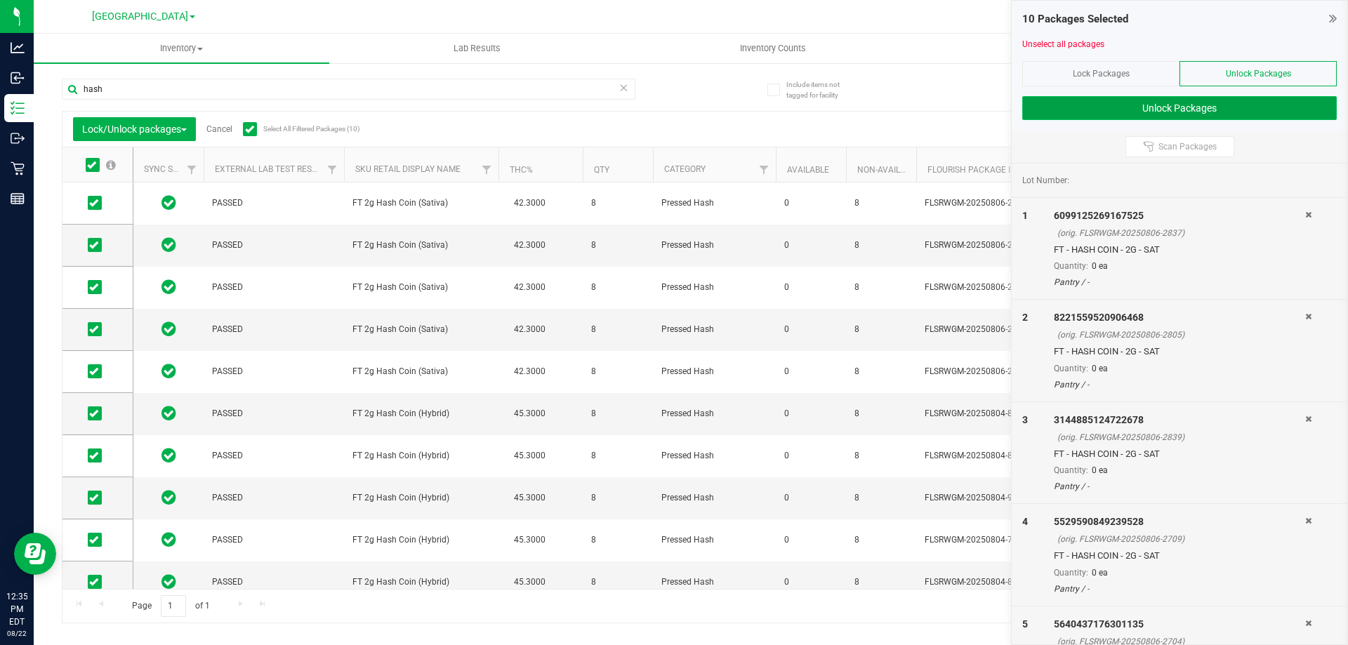
click at [1108, 111] on button "Unlock Packages" at bounding box center [1179, 108] width 315 height 24
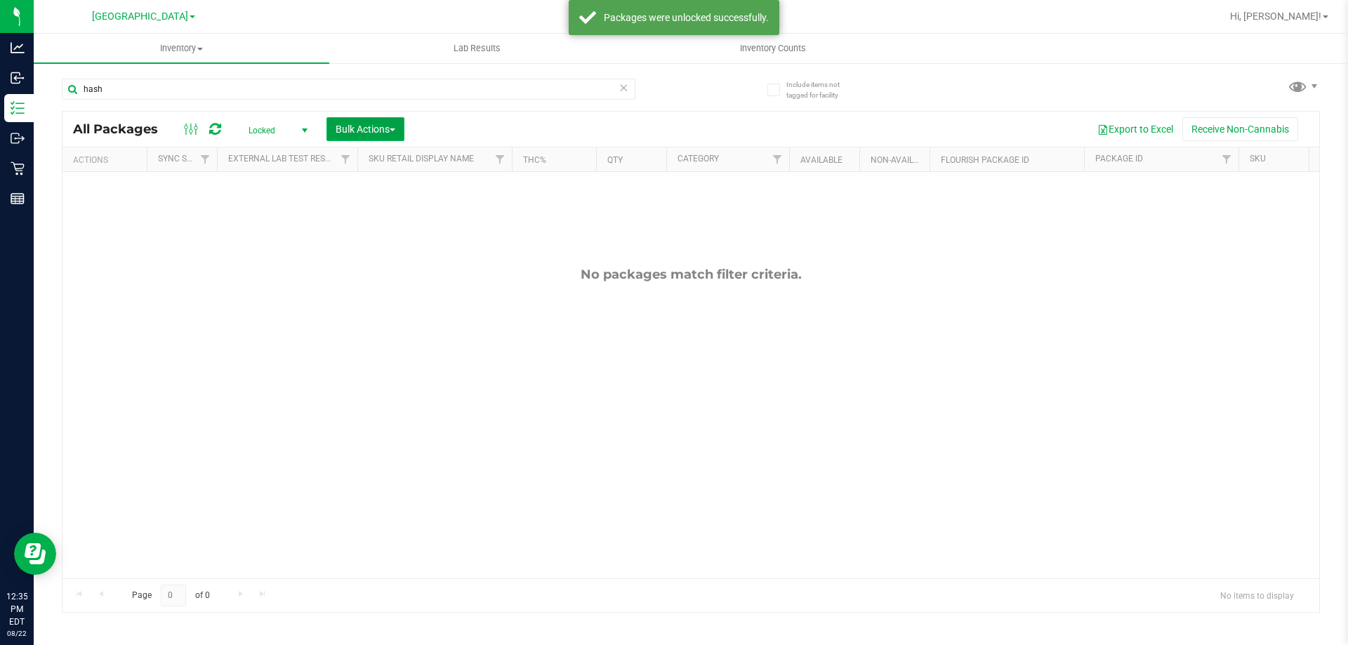
click at [353, 129] on span "Bulk Actions" at bounding box center [366, 129] width 60 height 11
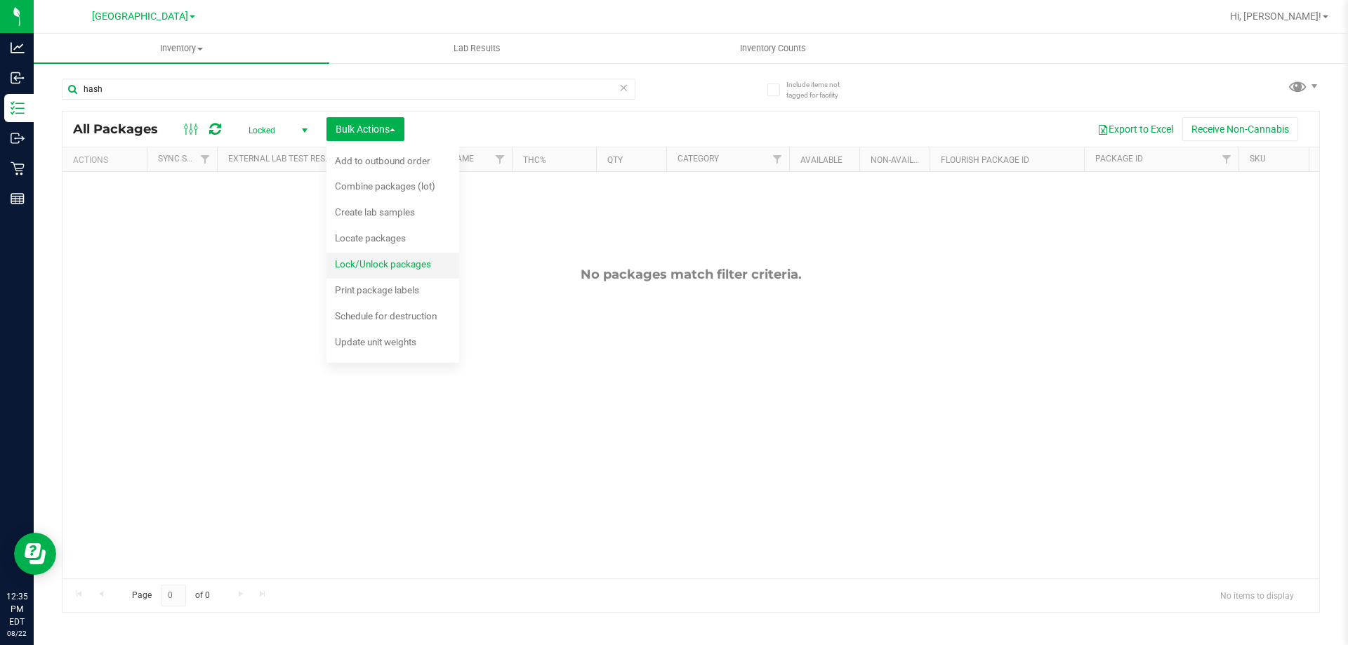
click at [407, 261] on span "Lock/Unlock packages" at bounding box center [383, 263] width 96 height 11
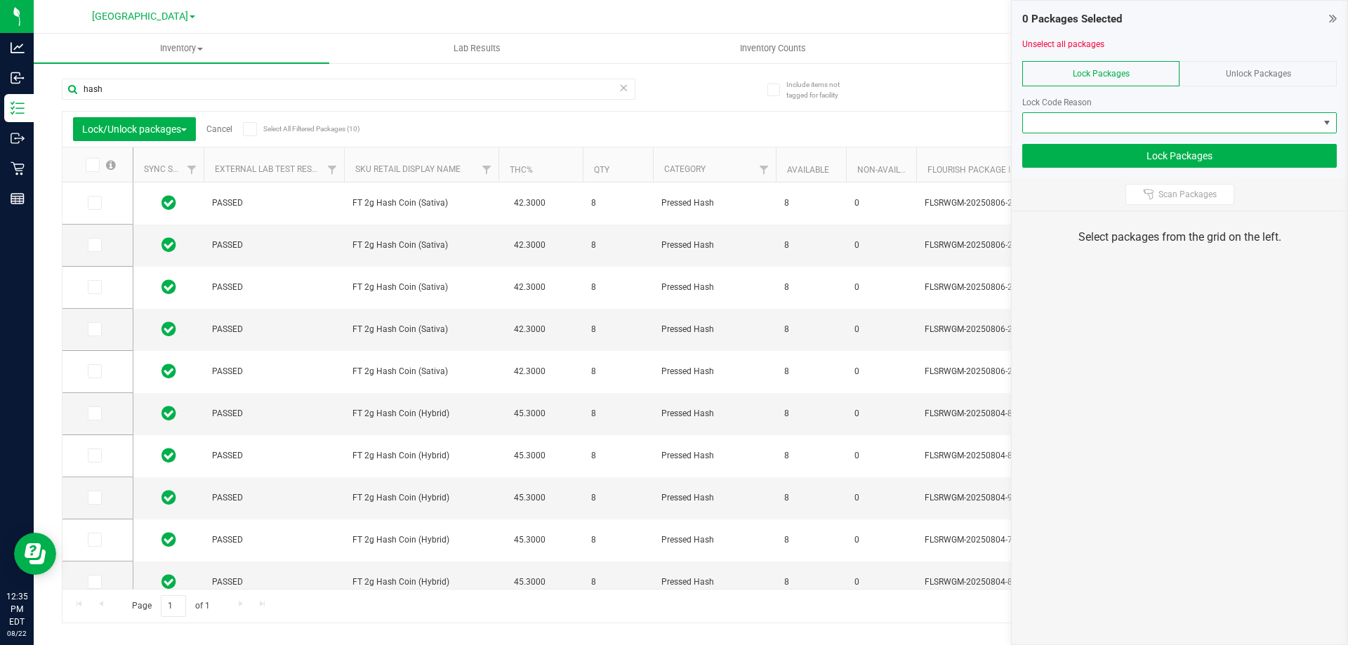
click at [1122, 121] on span at bounding box center [1171, 123] width 296 height 20
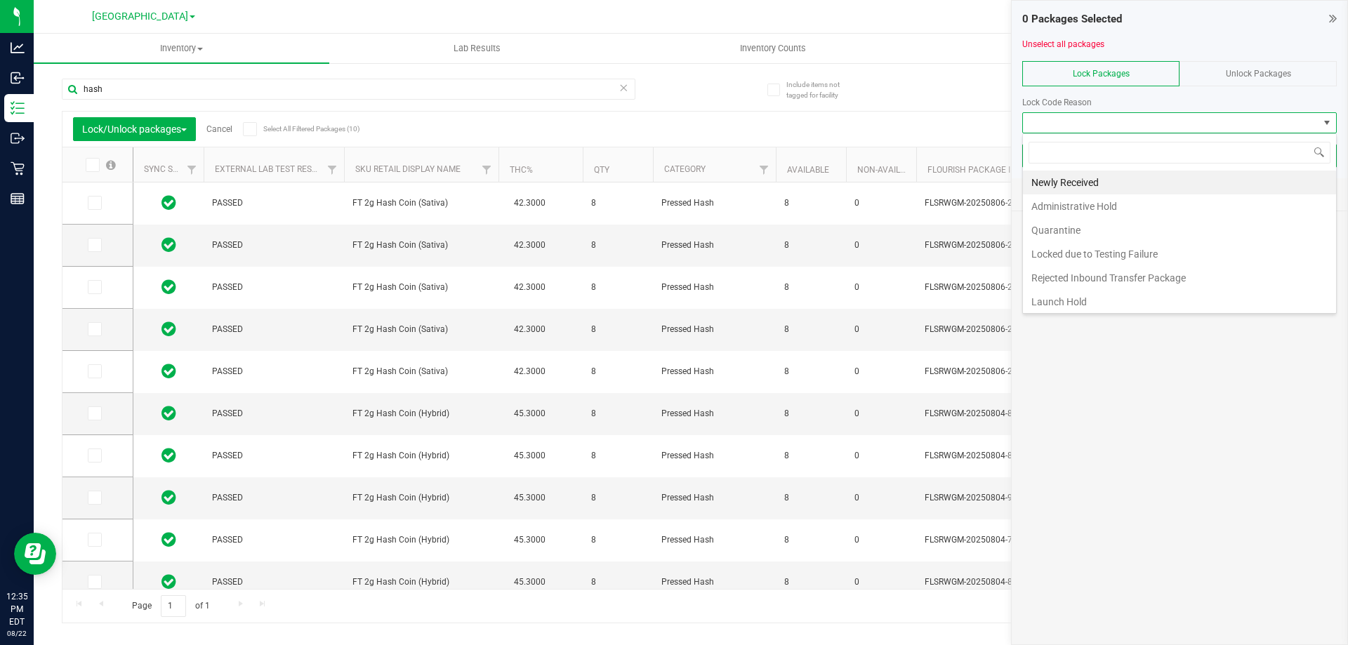
scroll to position [21, 315]
click at [1104, 199] on li "Administrative Hold" at bounding box center [1179, 206] width 313 height 24
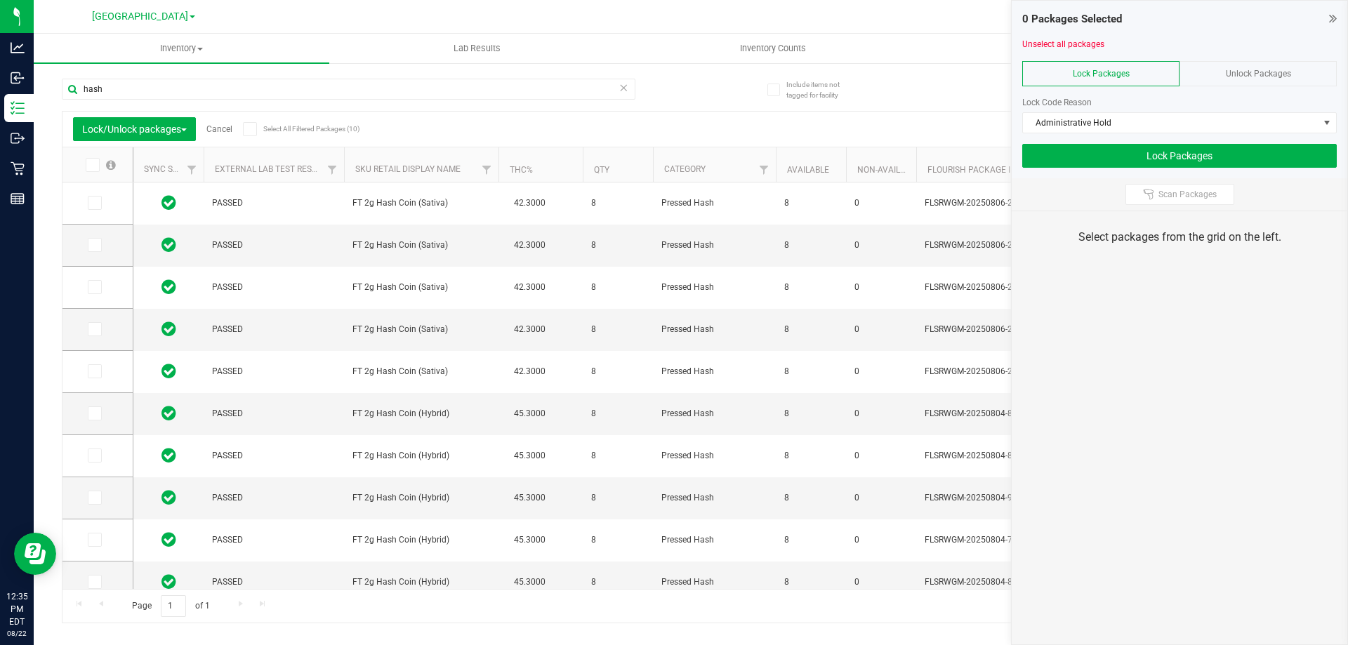
click at [254, 129] on icon at bounding box center [249, 129] width 9 height 0
click at [0, 0] on input "Select All Filtered Packages (10)" at bounding box center [0, 0] width 0 height 0
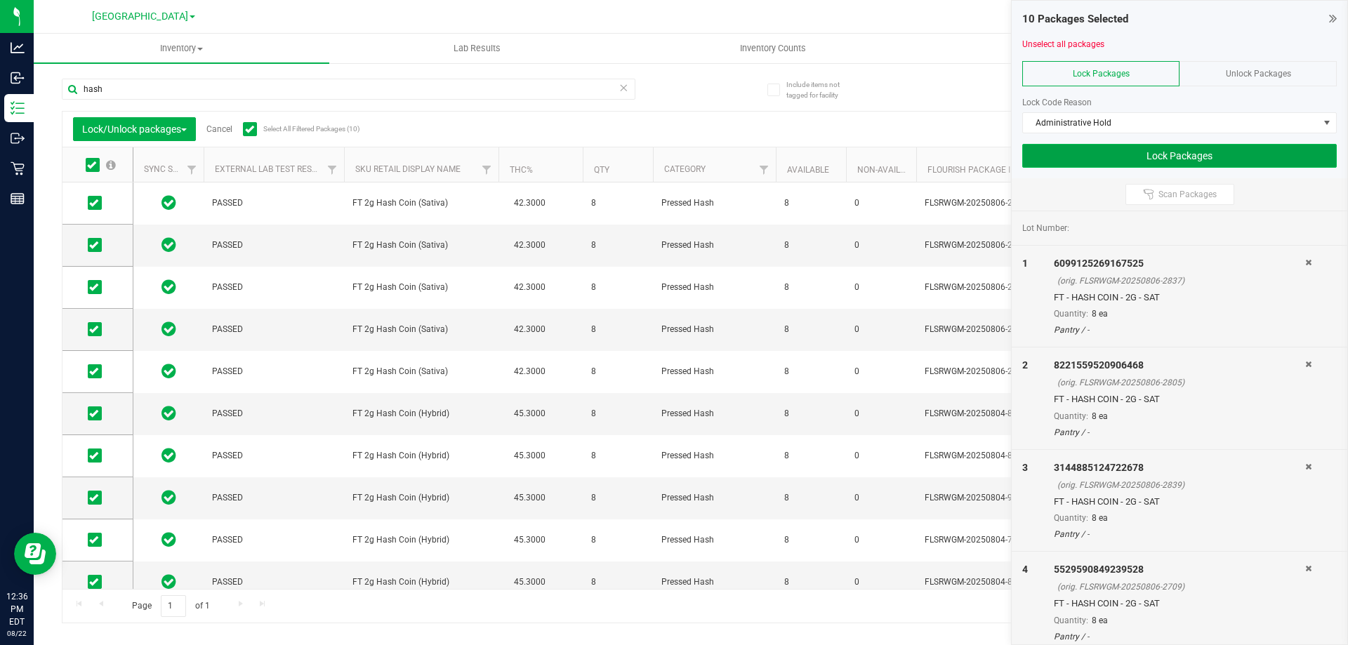
click at [1106, 157] on button "Lock Packages" at bounding box center [1179, 156] width 315 height 24
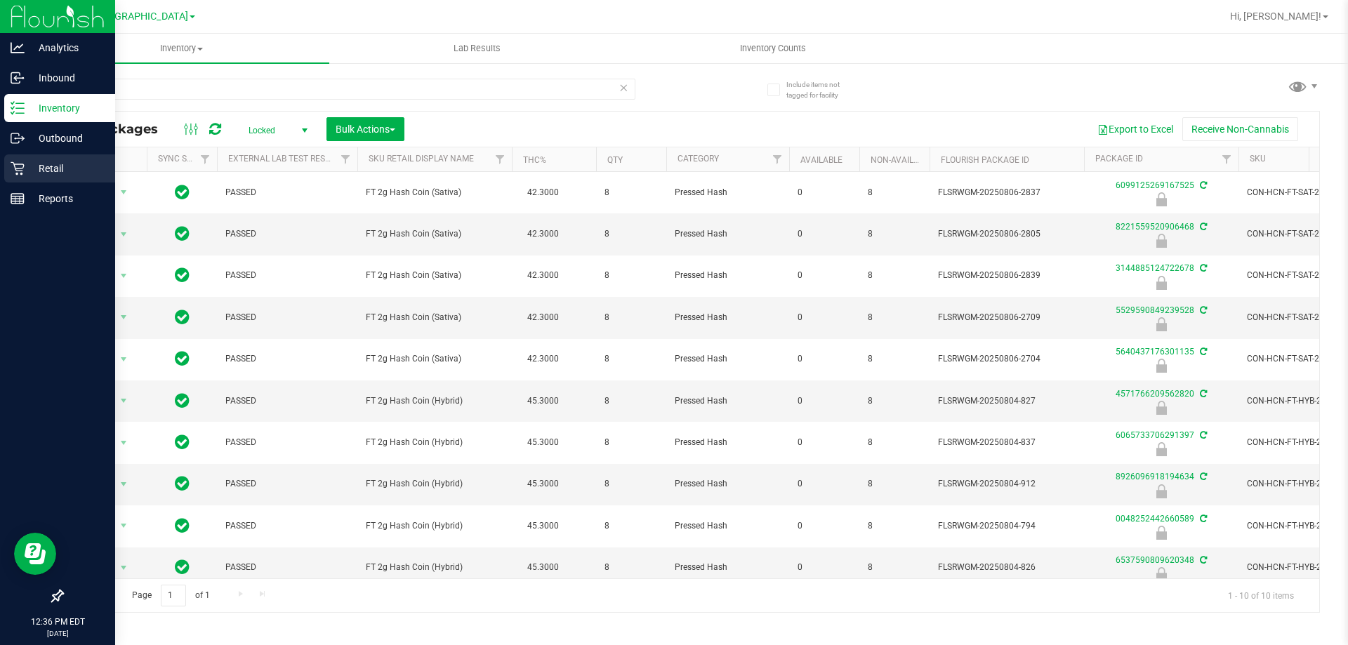
click at [59, 165] on p "Retail" at bounding box center [67, 168] width 84 height 17
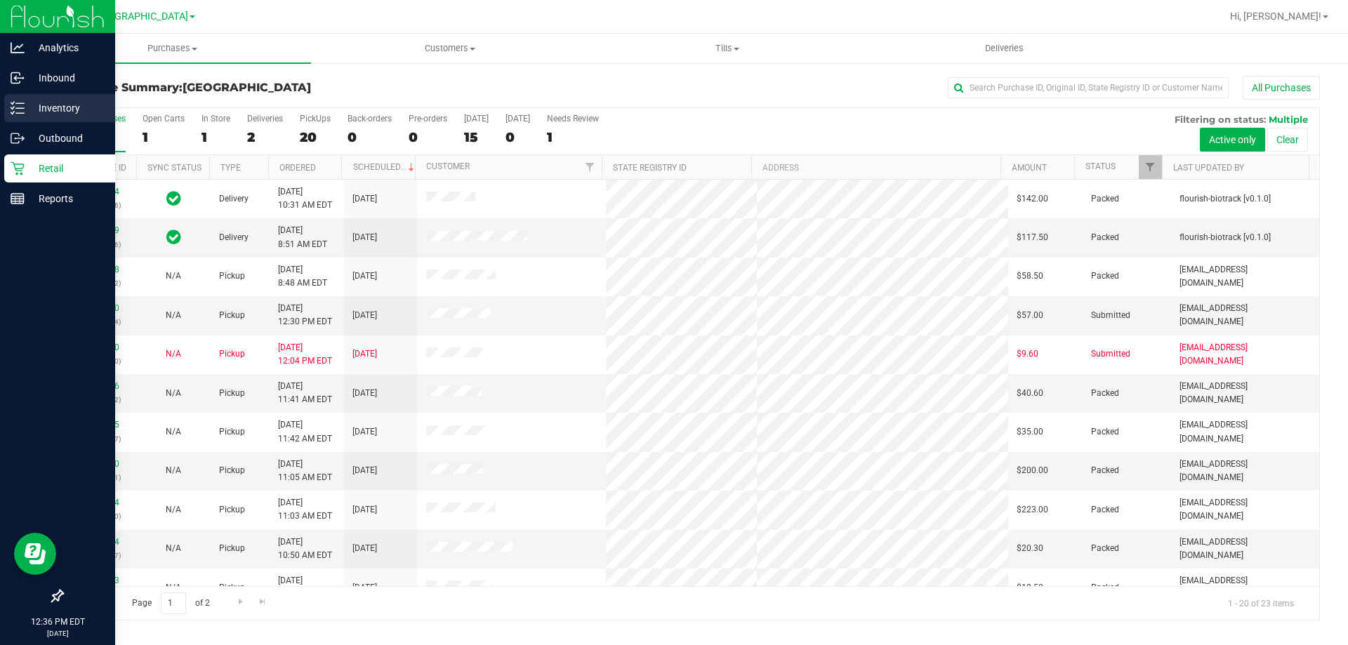
click at [35, 107] on p "Inventory" at bounding box center [67, 108] width 84 height 17
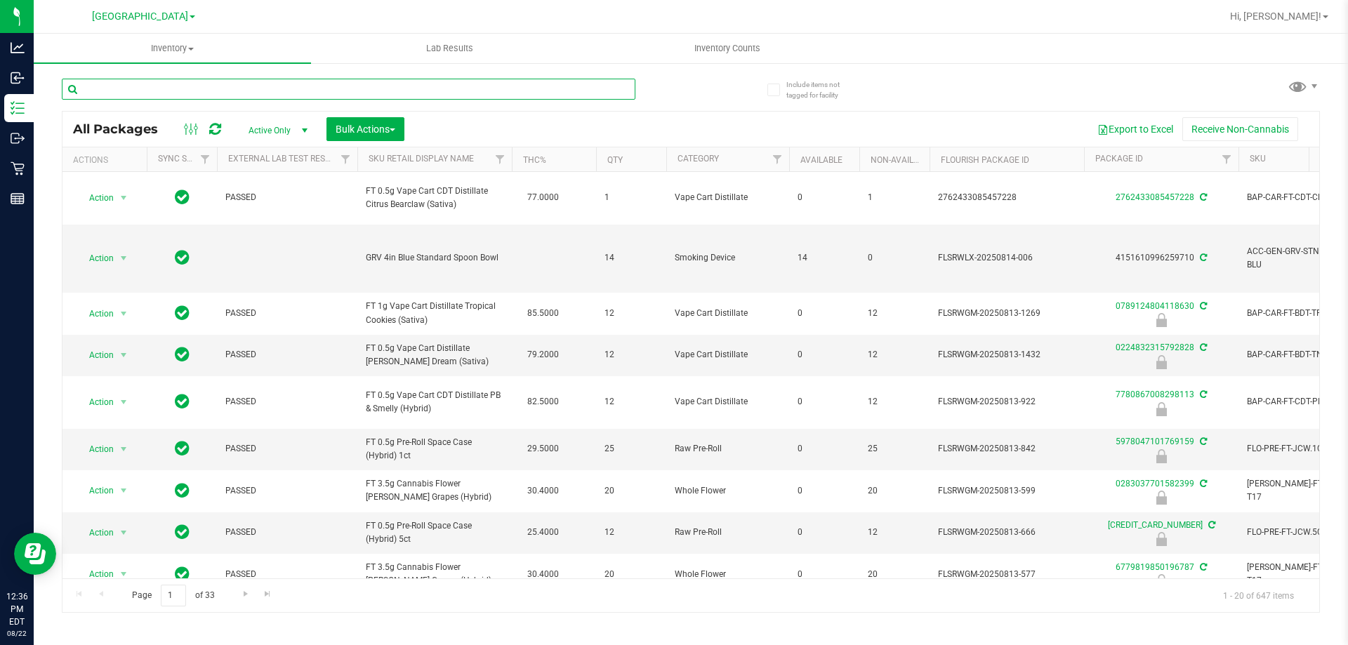
click at [178, 90] on input "text" at bounding box center [349, 89] width 574 height 21
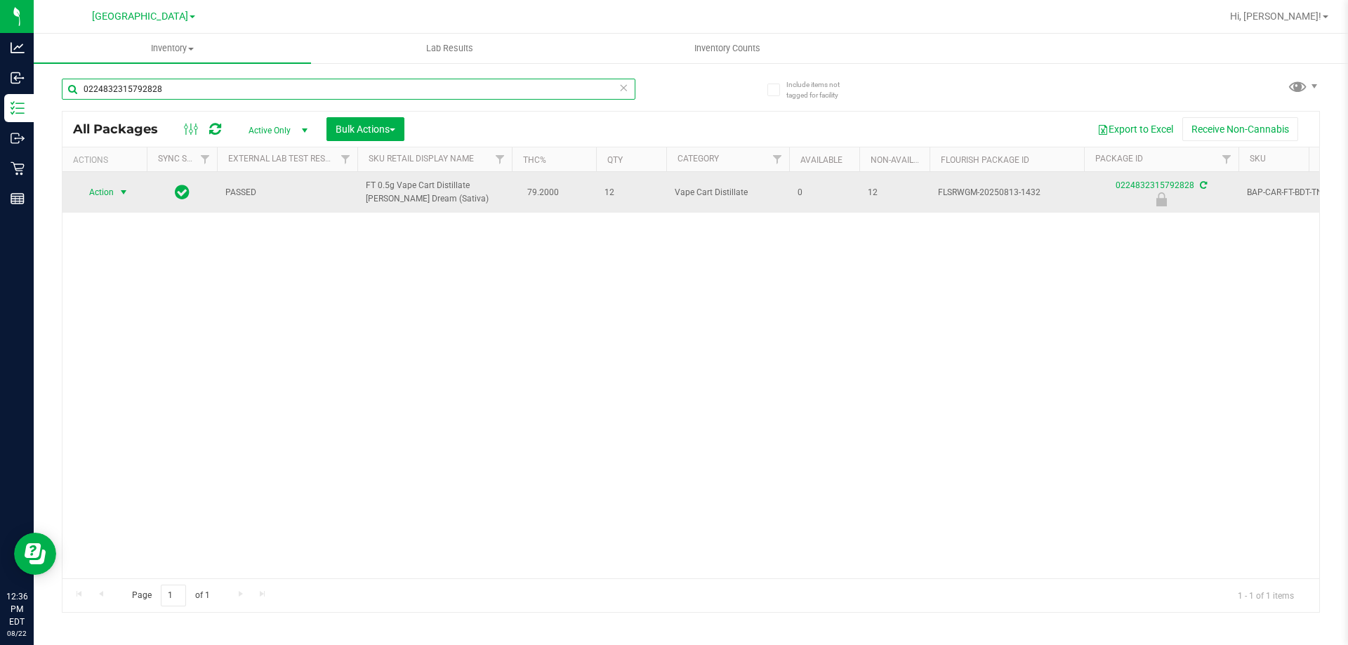
type input "0224832315792828"
click at [108, 190] on span "Action" at bounding box center [96, 193] width 38 height 20
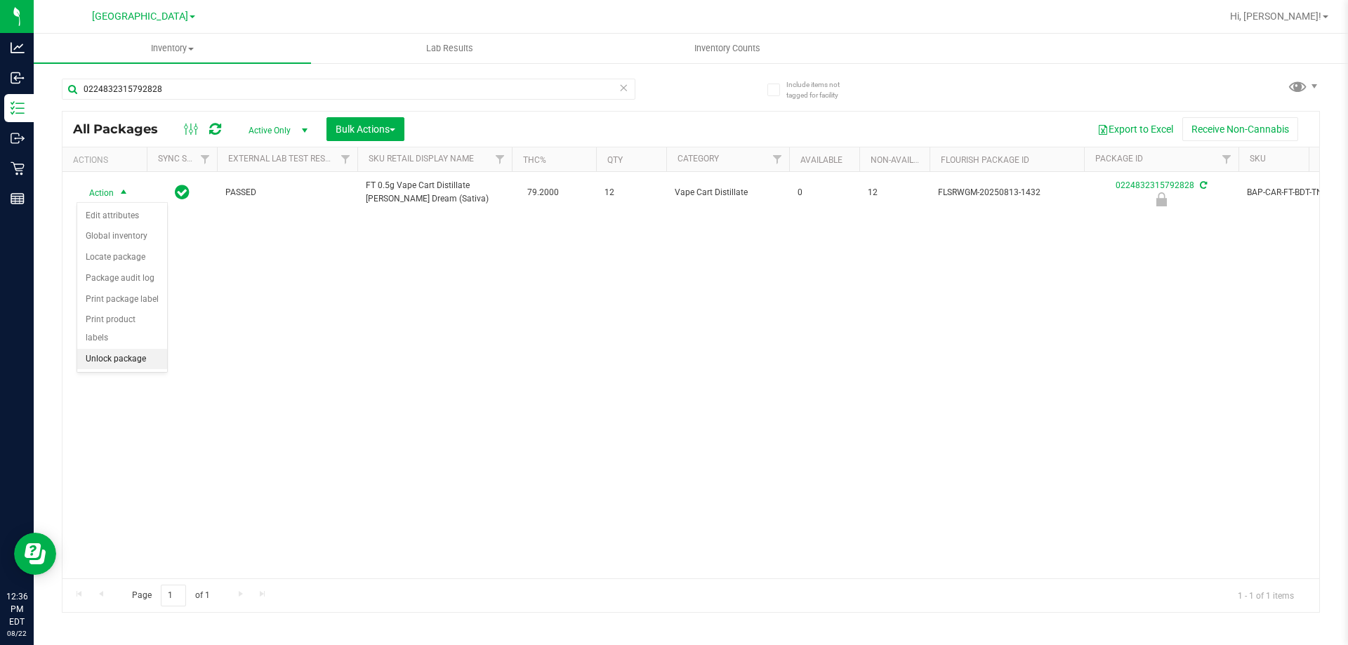
click at [120, 349] on li "Unlock package" at bounding box center [122, 359] width 90 height 21
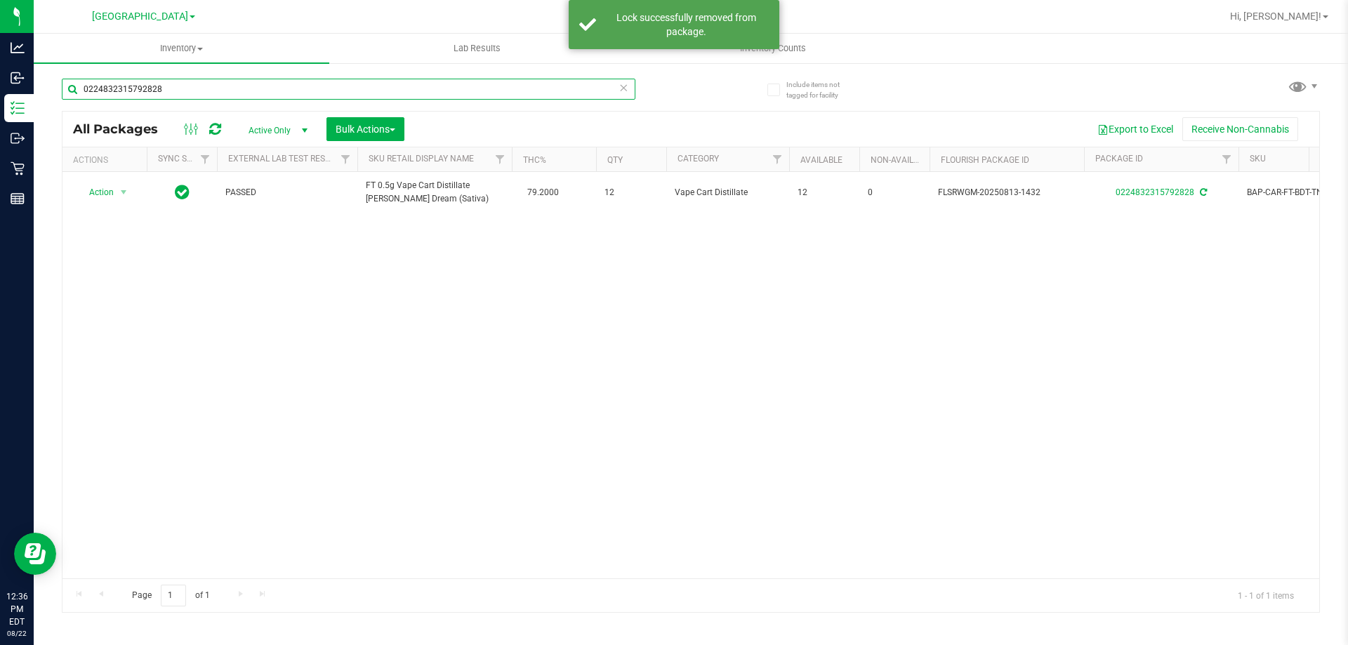
click at [164, 95] on input "0224832315792828" at bounding box center [349, 89] width 574 height 21
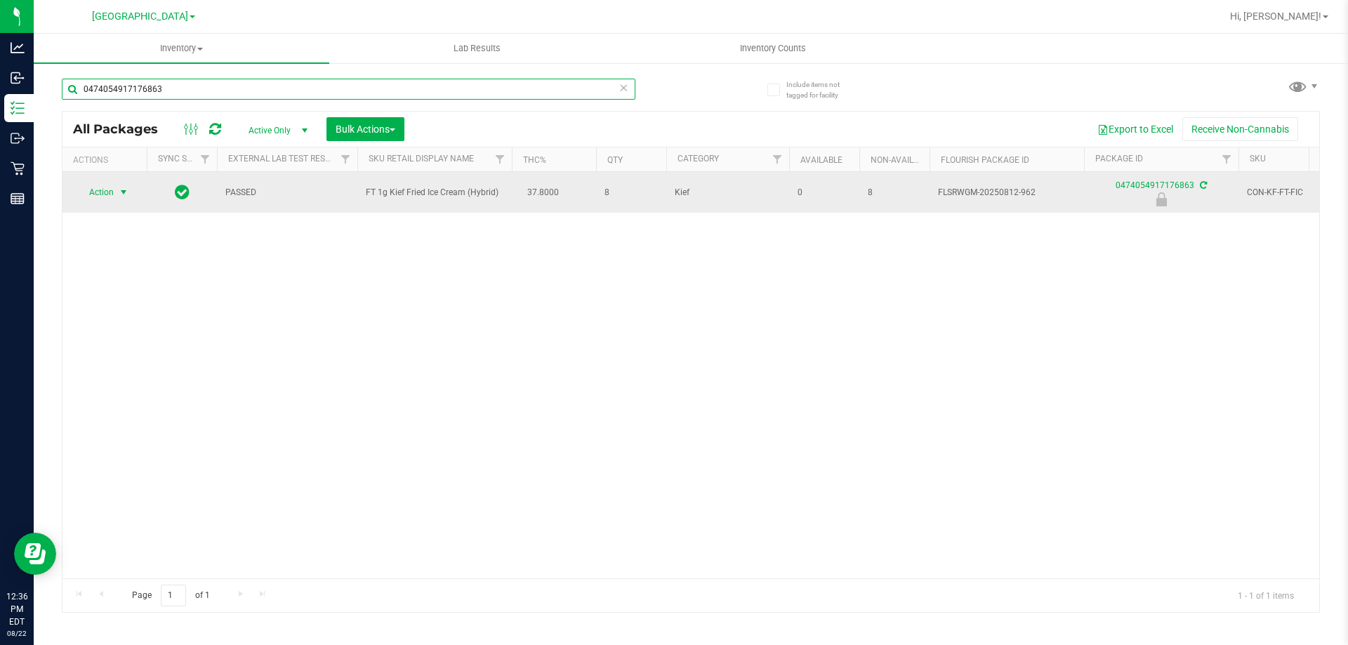
type input "0474054917176863"
click at [108, 194] on span "Action" at bounding box center [96, 193] width 38 height 20
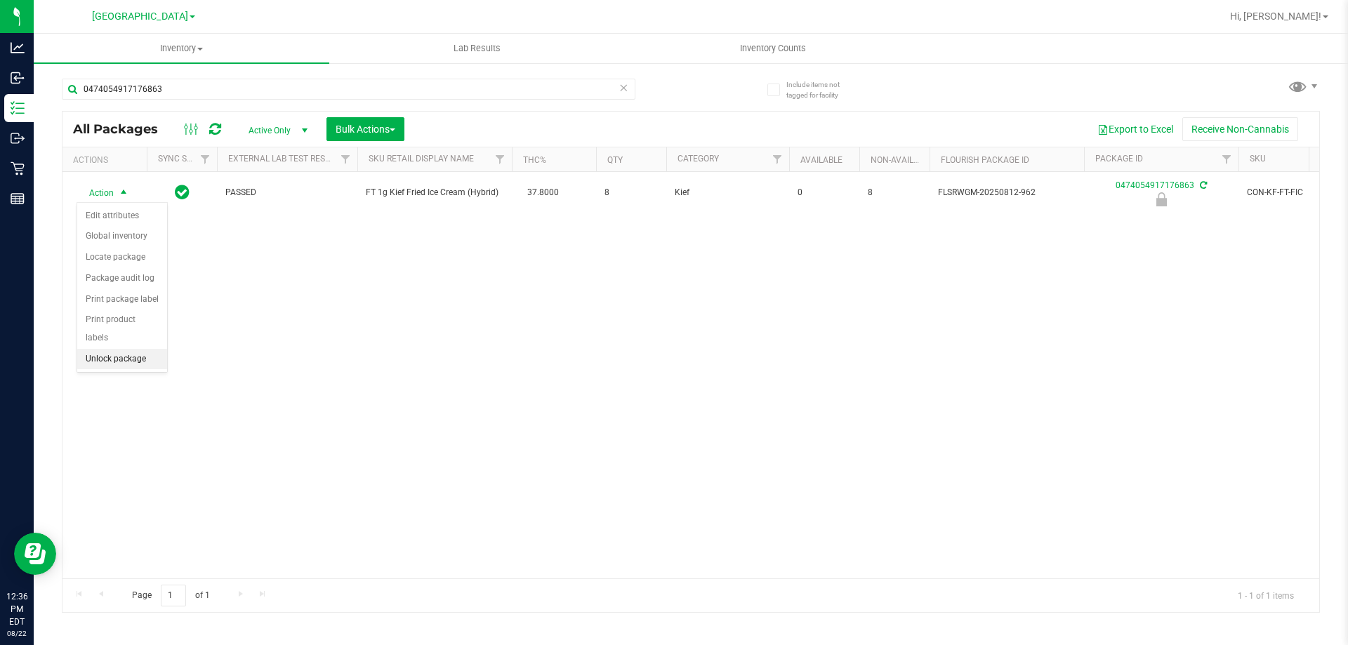
click at [133, 349] on li "Unlock package" at bounding box center [122, 359] width 90 height 21
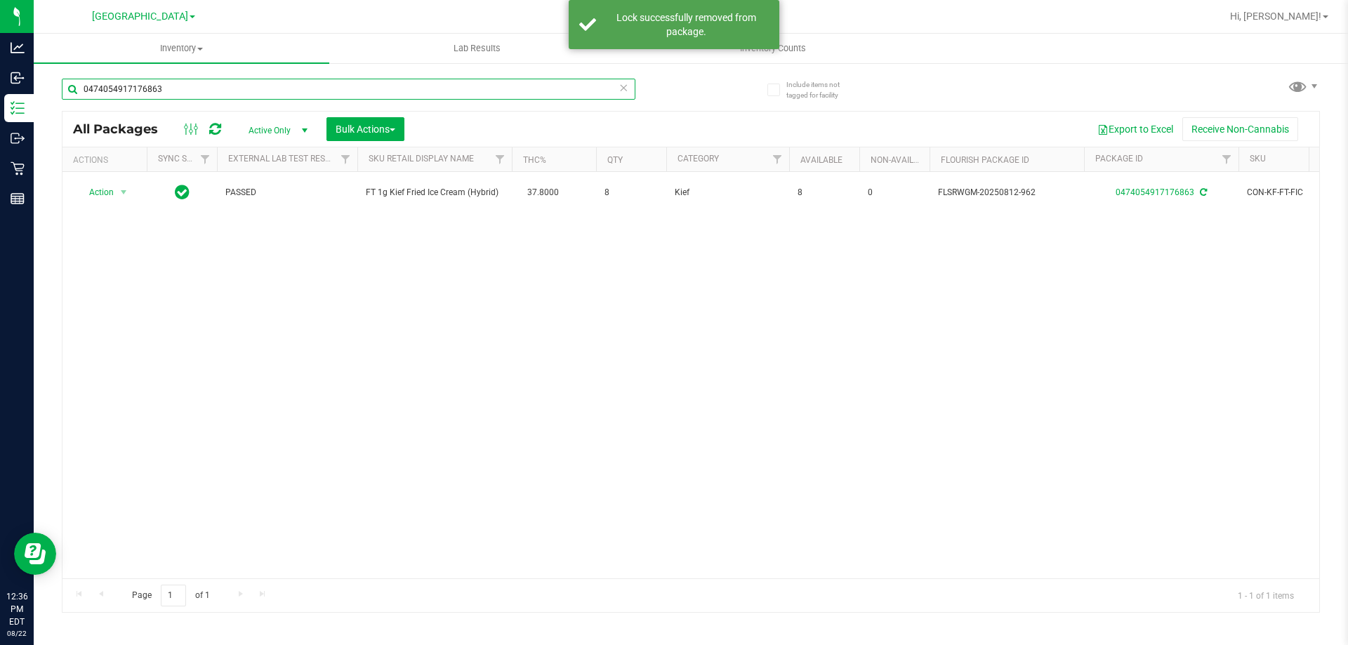
click at [180, 91] on input "0474054917176863" at bounding box center [349, 89] width 574 height 21
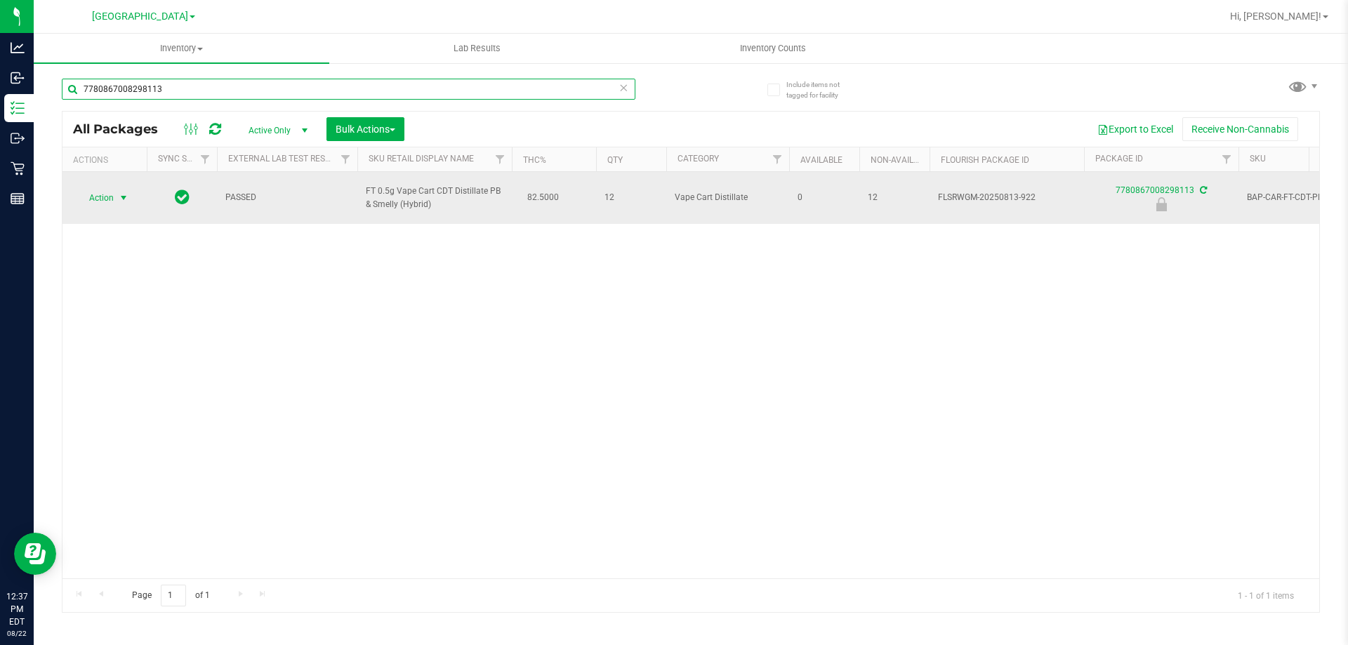
type input "7780867008298113"
click at [115, 194] on span "select" at bounding box center [124, 198] width 18 height 20
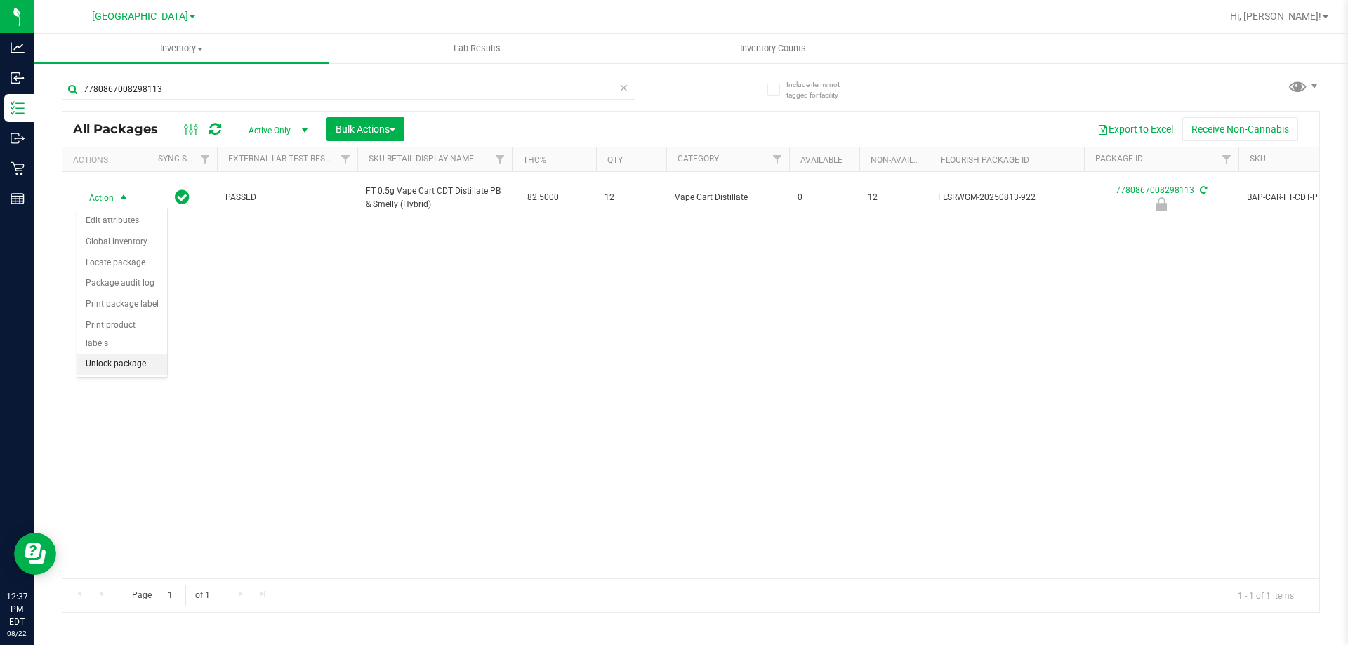
click at [146, 354] on li "Unlock package" at bounding box center [122, 364] width 90 height 21
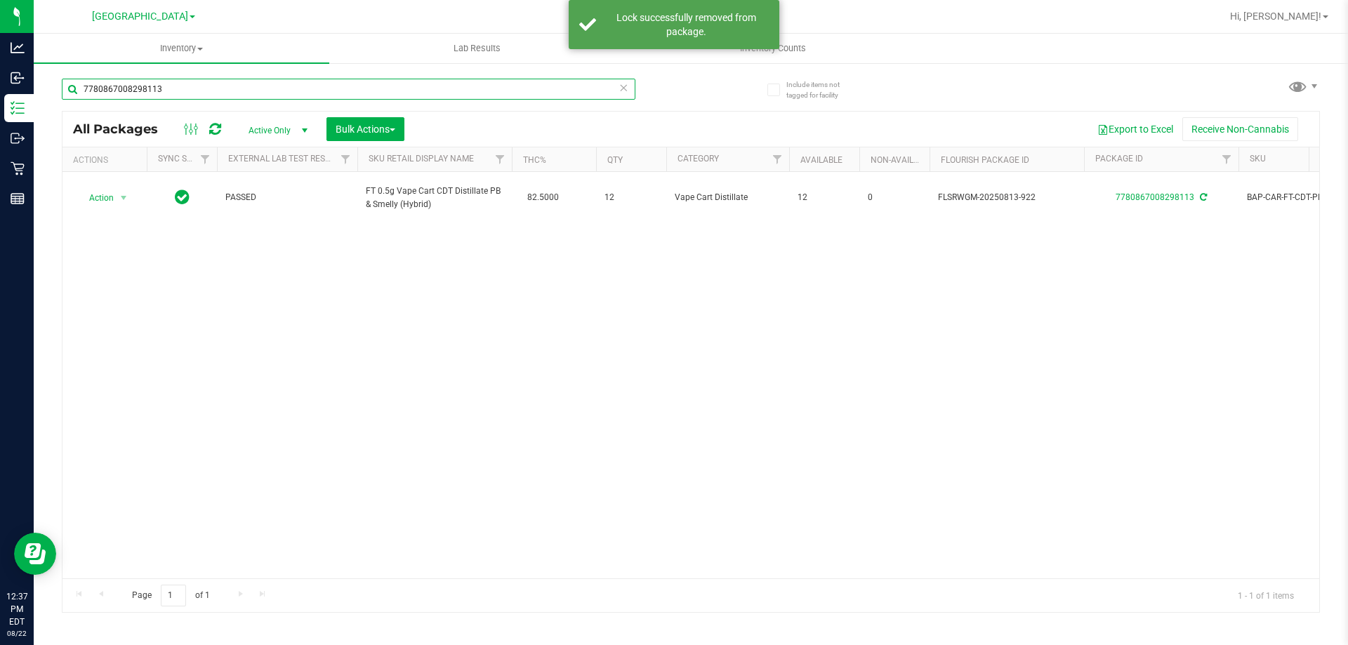
click at [184, 92] on input "7780867008298113" at bounding box center [349, 89] width 574 height 21
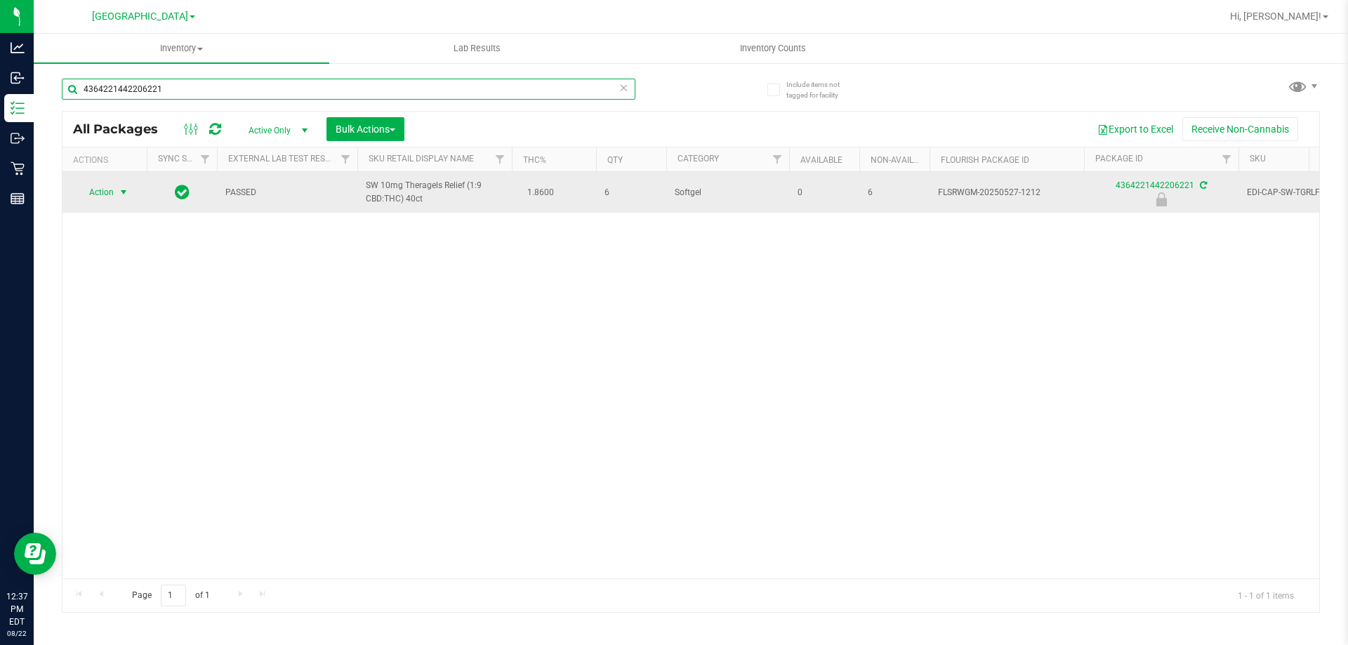
type input "4364221442206221"
click at [122, 197] on span "select" at bounding box center [123, 192] width 11 height 11
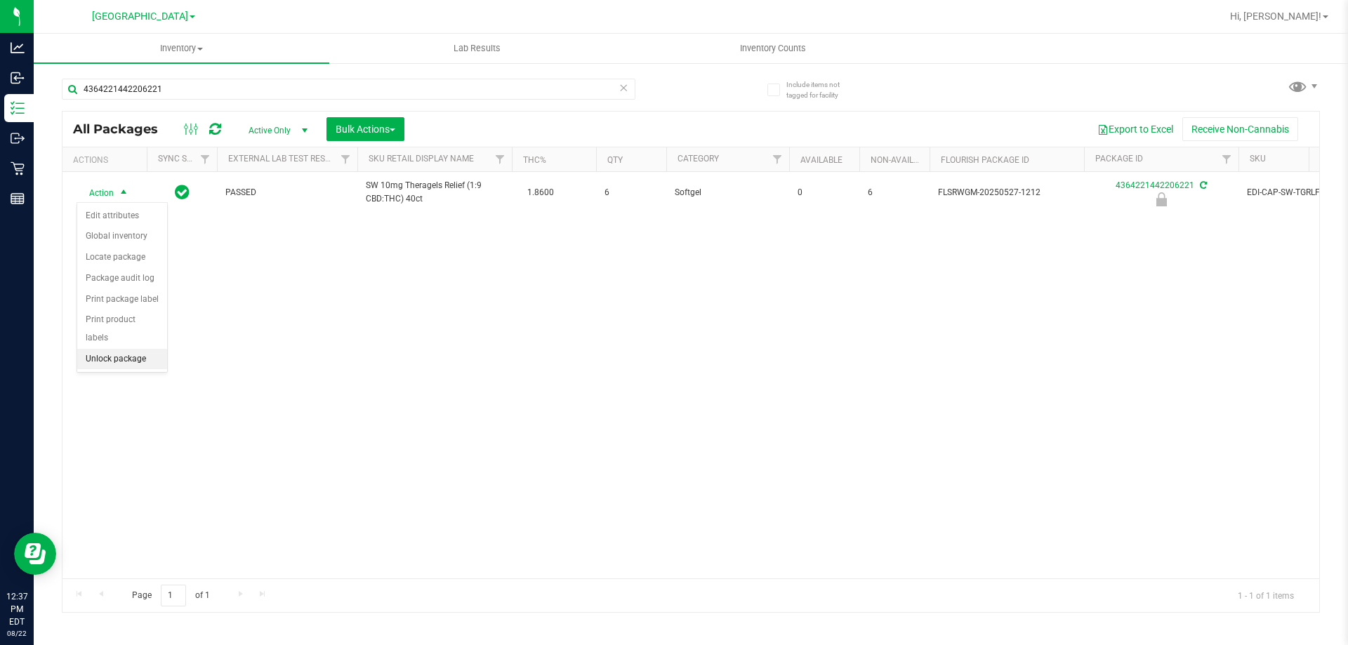
click at [141, 349] on li "Unlock package" at bounding box center [122, 359] width 90 height 21
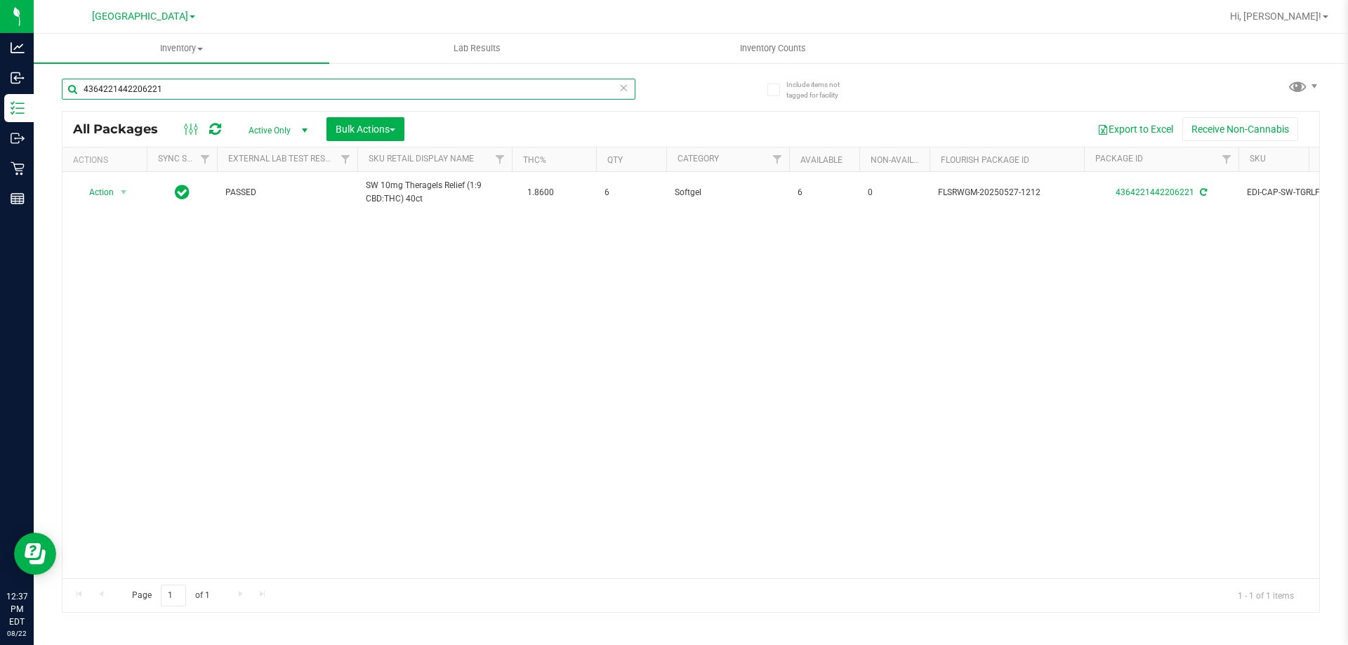
click at [186, 86] on input "4364221442206221" at bounding box center [349, 89] width 574 height 21
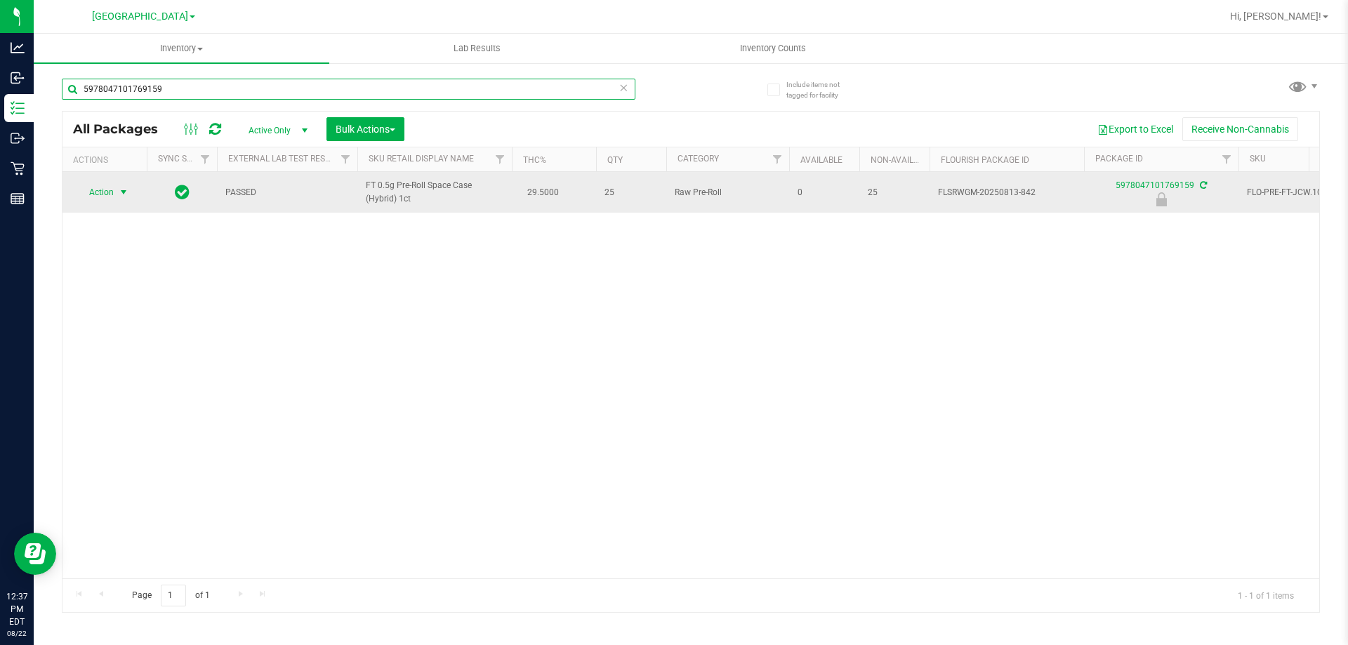
type input "5978047101769159"
click at [96, 190] on span "Action" at bounding box center [96, 193] width 38 height 20
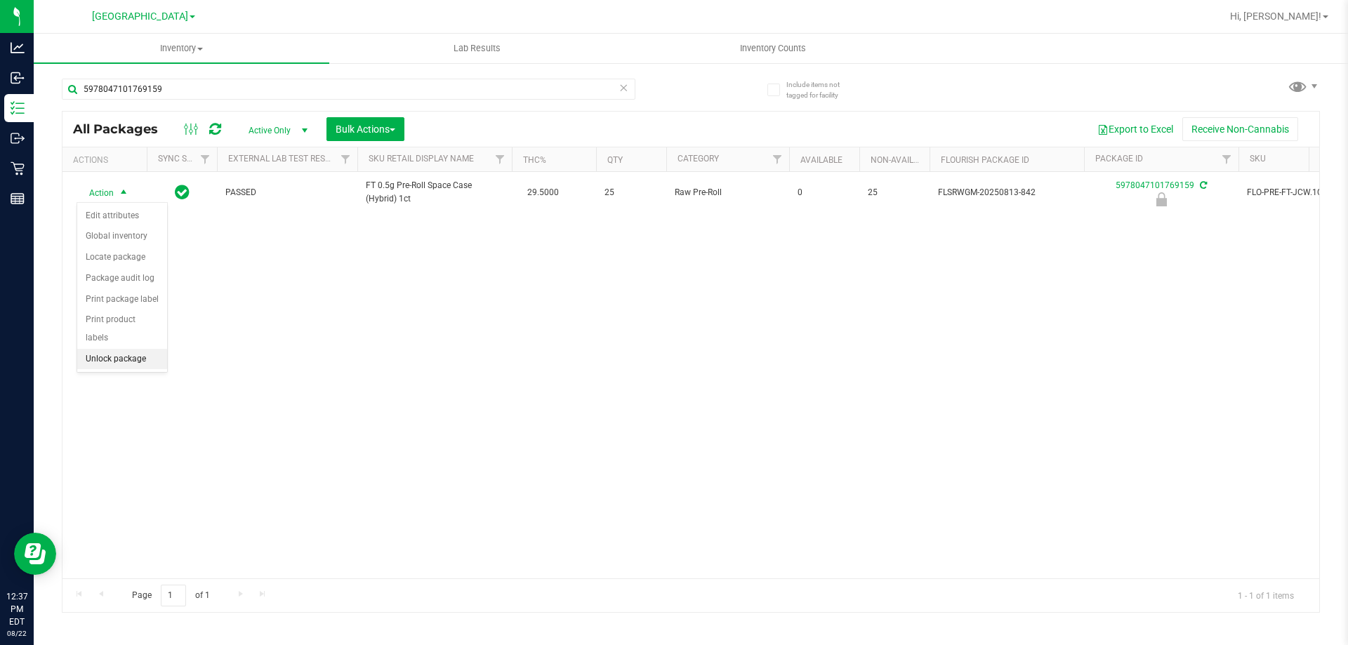
click at [143, 349] on li "Unlock package" at bounding box center [122, 359] width 90 height 21
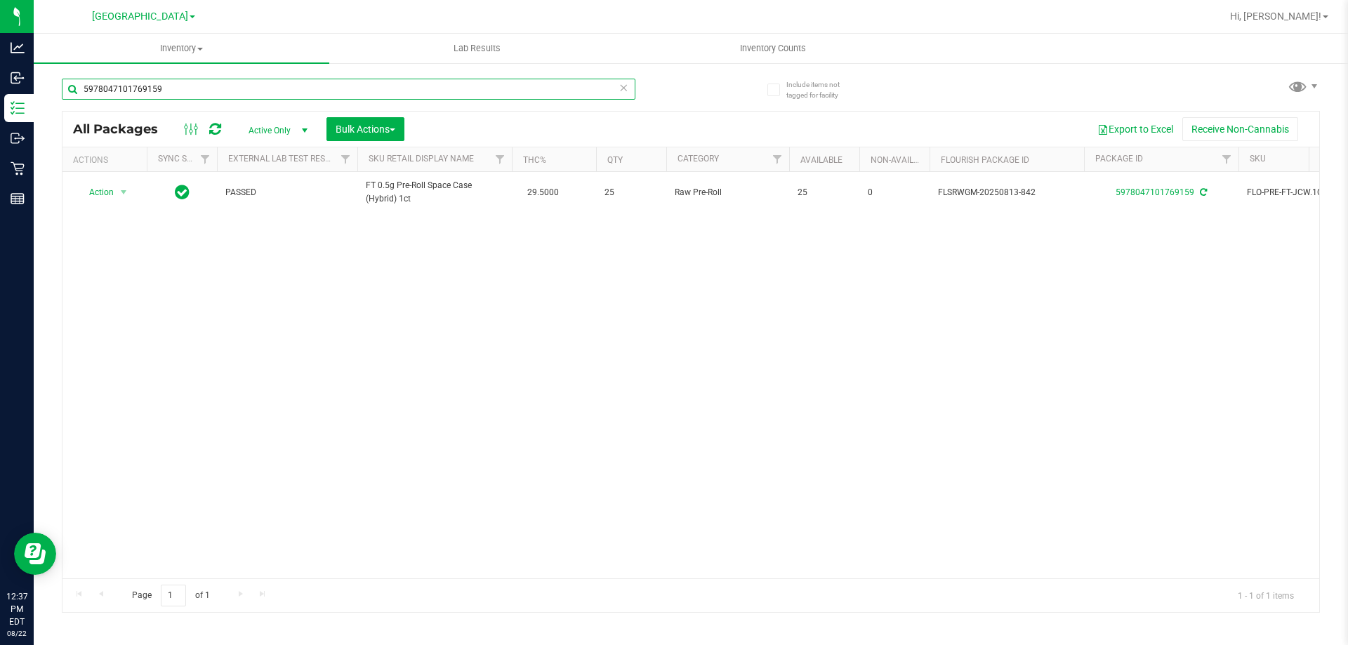
click at [242, 93] on input "5978047101769159" at bounding box center [349, 89] width 574 height 21
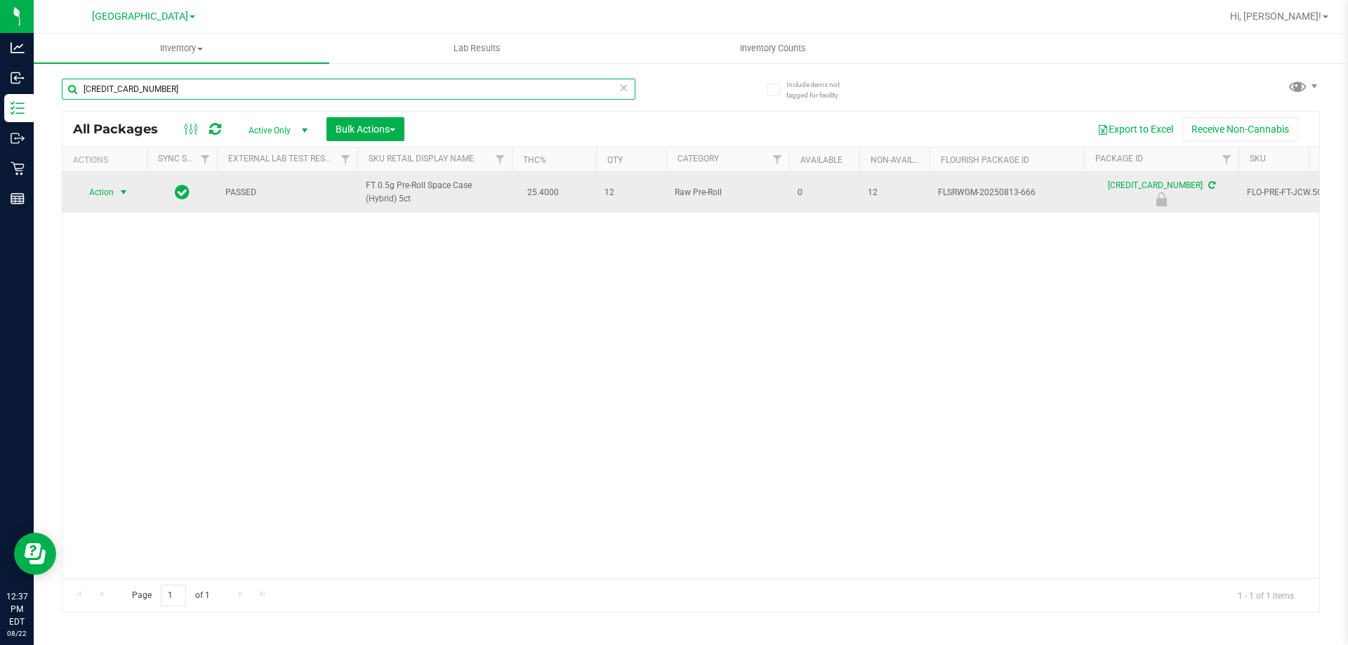
type input "[CREDIT_CARD_NUMBER]"
click at [117, 194] on span "select" at bounding box center [124, 193] width 18 height 20
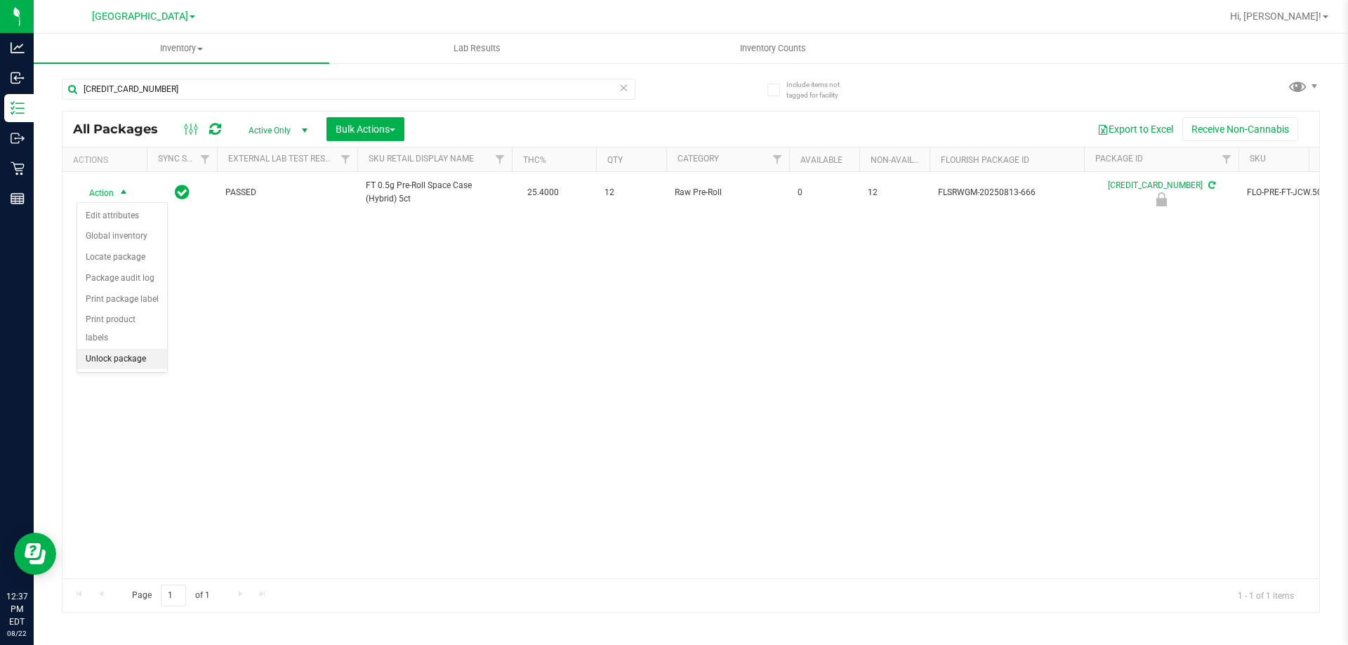
click at [141, 349] on li "Unlock package" at bounding box center [122, 359] width 90 height 21
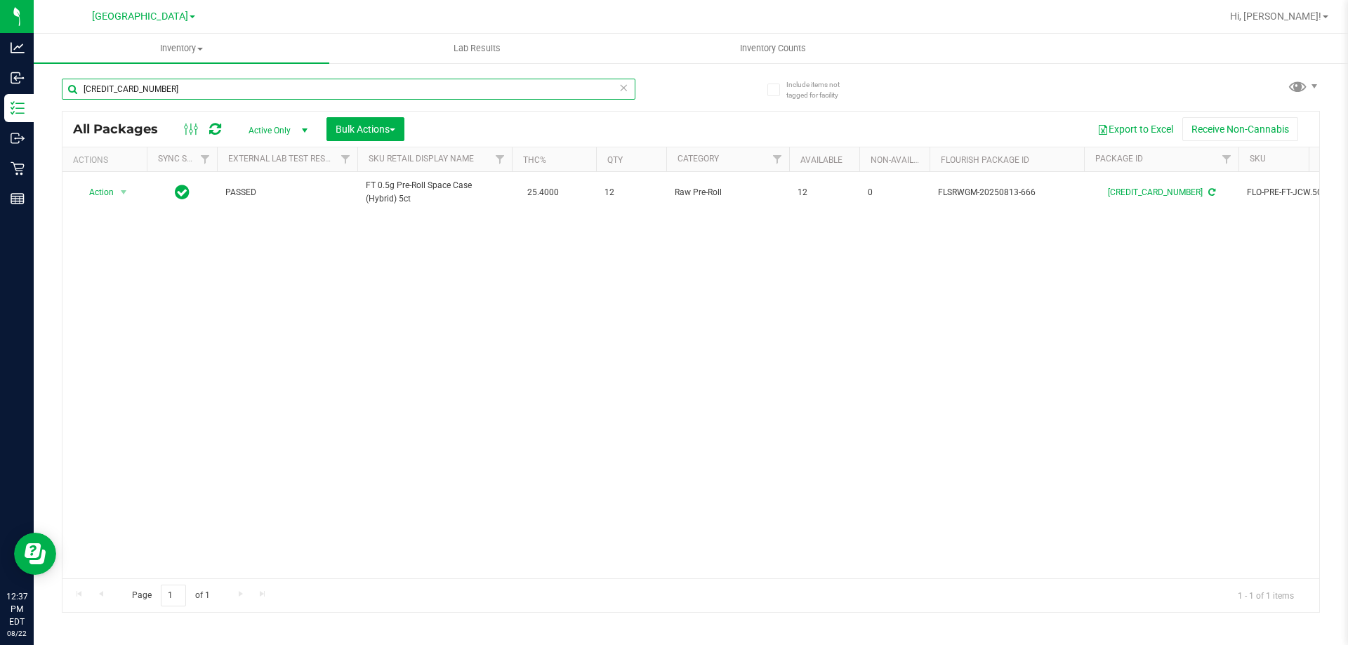
click at [241, 84] on input "[CREDIT_CARD_NUMBER]" at bounding box center [349, 89] width 574 height 21
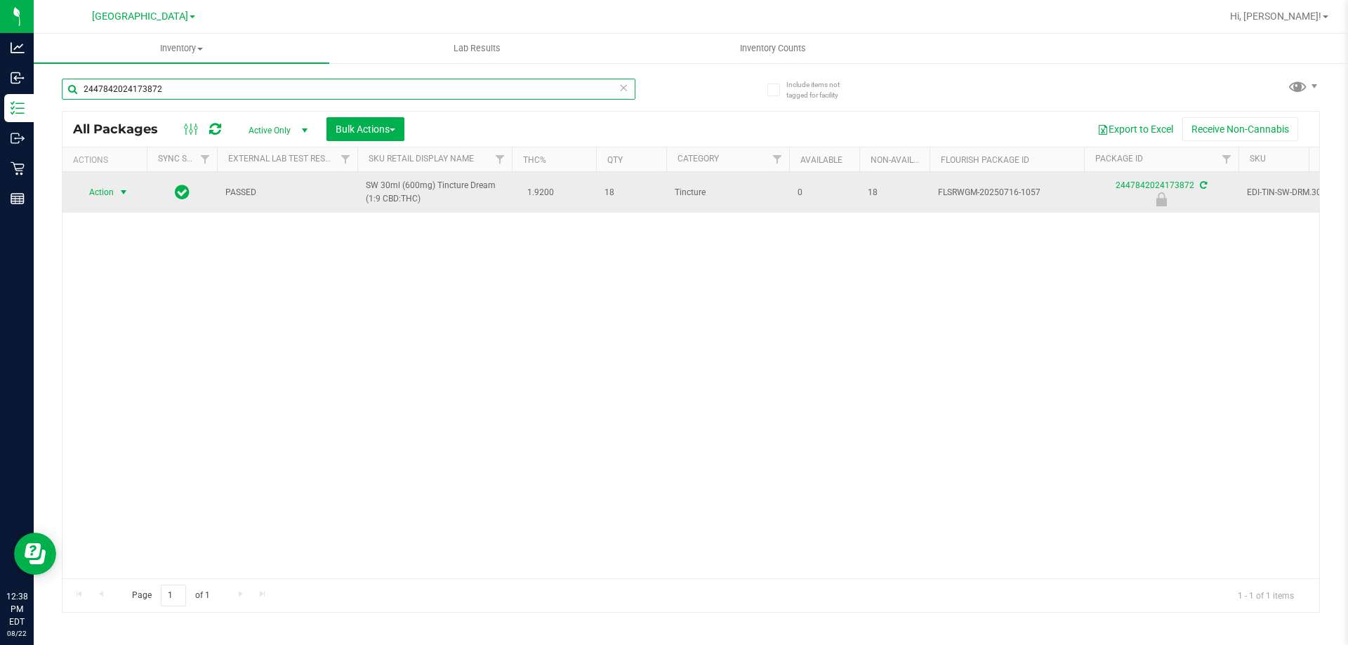
type input "2447842024173872"
click at [125, 194] on span "select" at bounding box center [123, 192] width 11 height 11
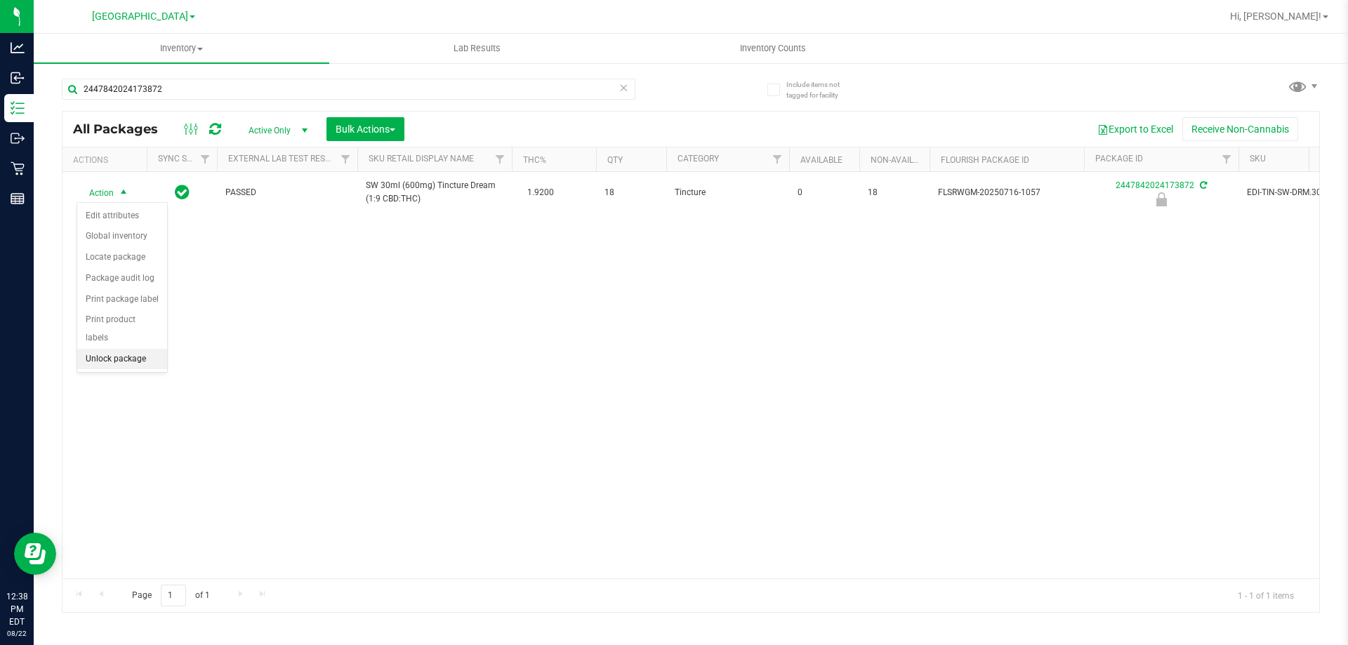
click at [127, 349] on li "Unlock package" at bounding box center [122, 359] width 90 height 21
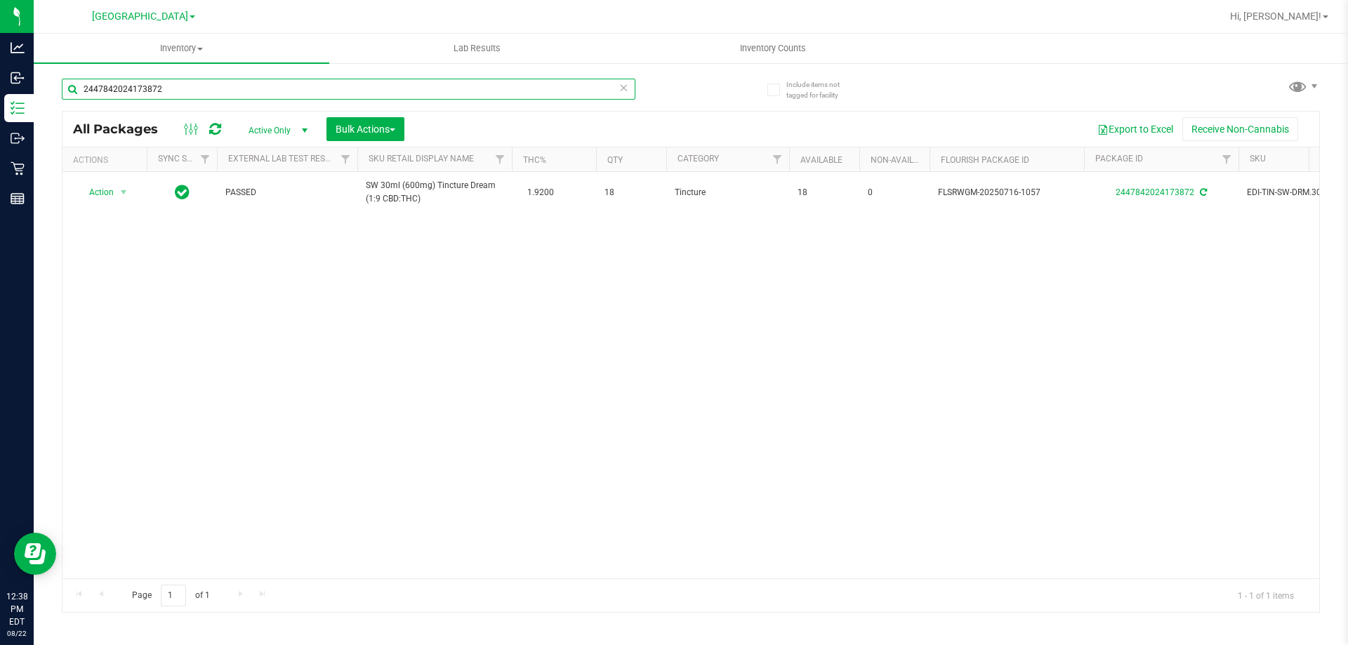
click at [173, 96] on input "2447842024173872" at bounding box center [349, 89] width 574 height 21
click at [176, 96] on input "2447842024173872" at bounding box center [349, 89] width 574 height 21
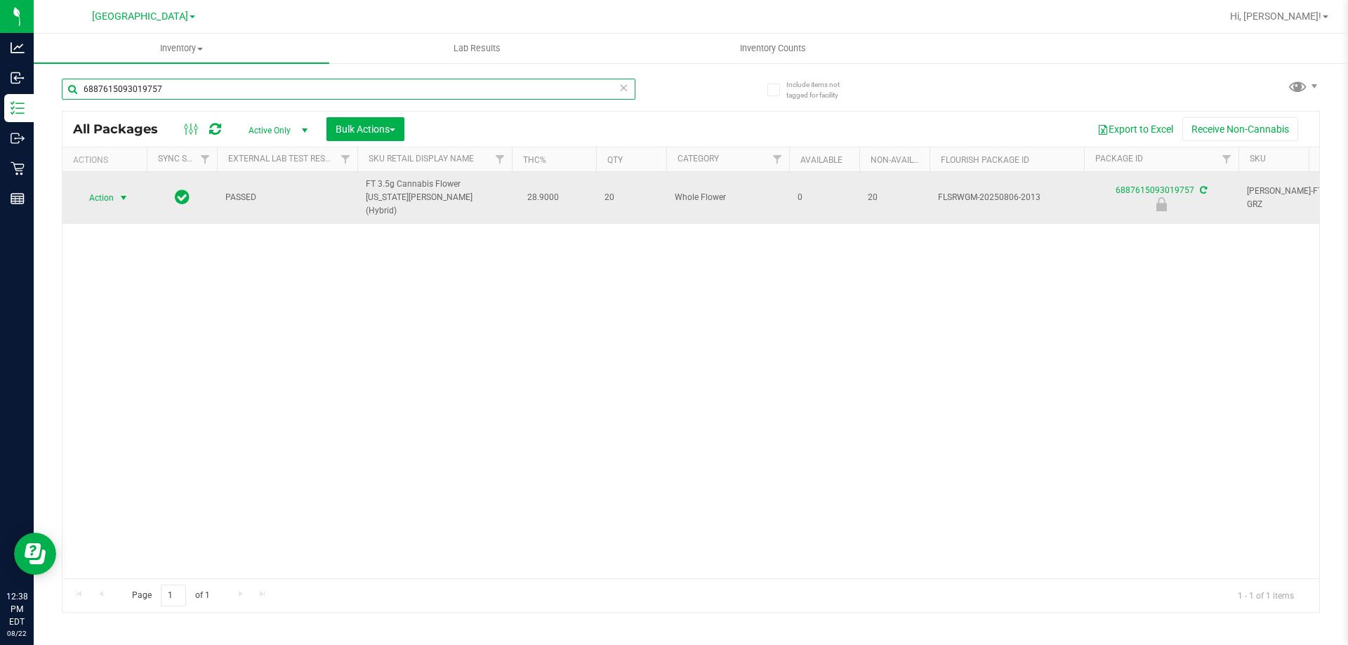
type input "6887615093019757"
click at [110, 190] on span "Action" at bounding box center [96, 198] width 38 height 20
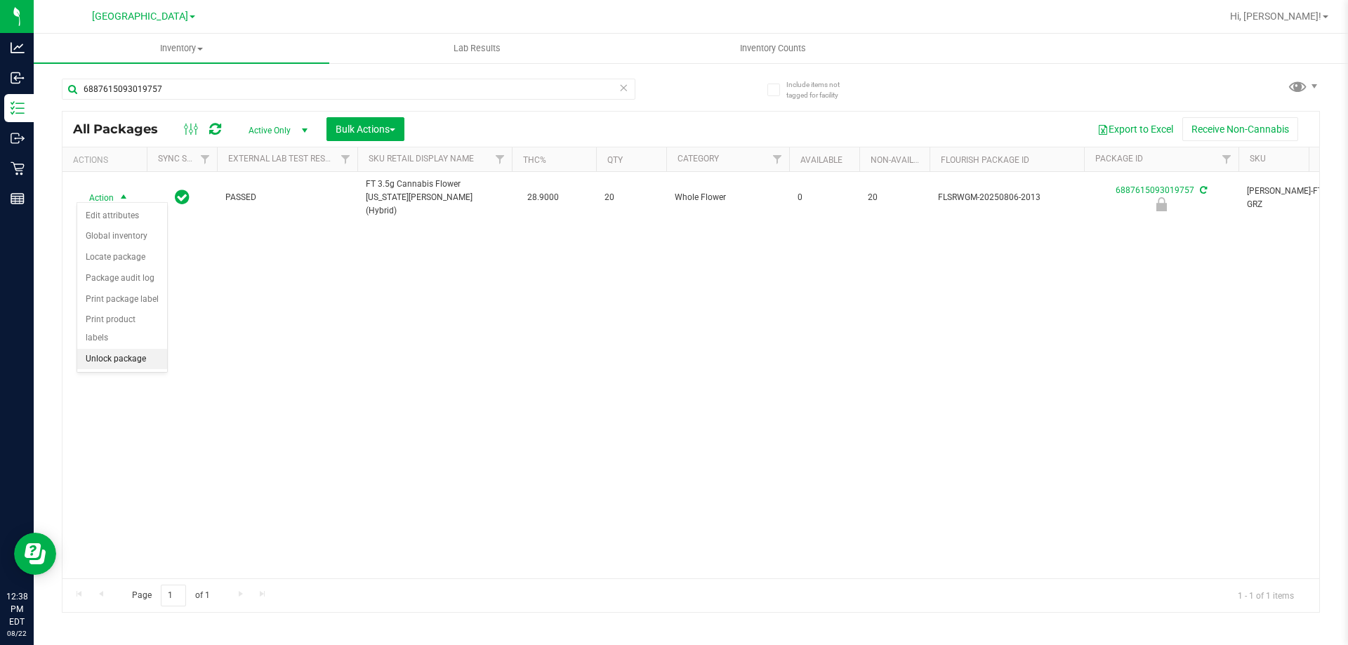
click at [155, 349] on li "Unlock package" at bounding box center [122, 359] width 90 height 21
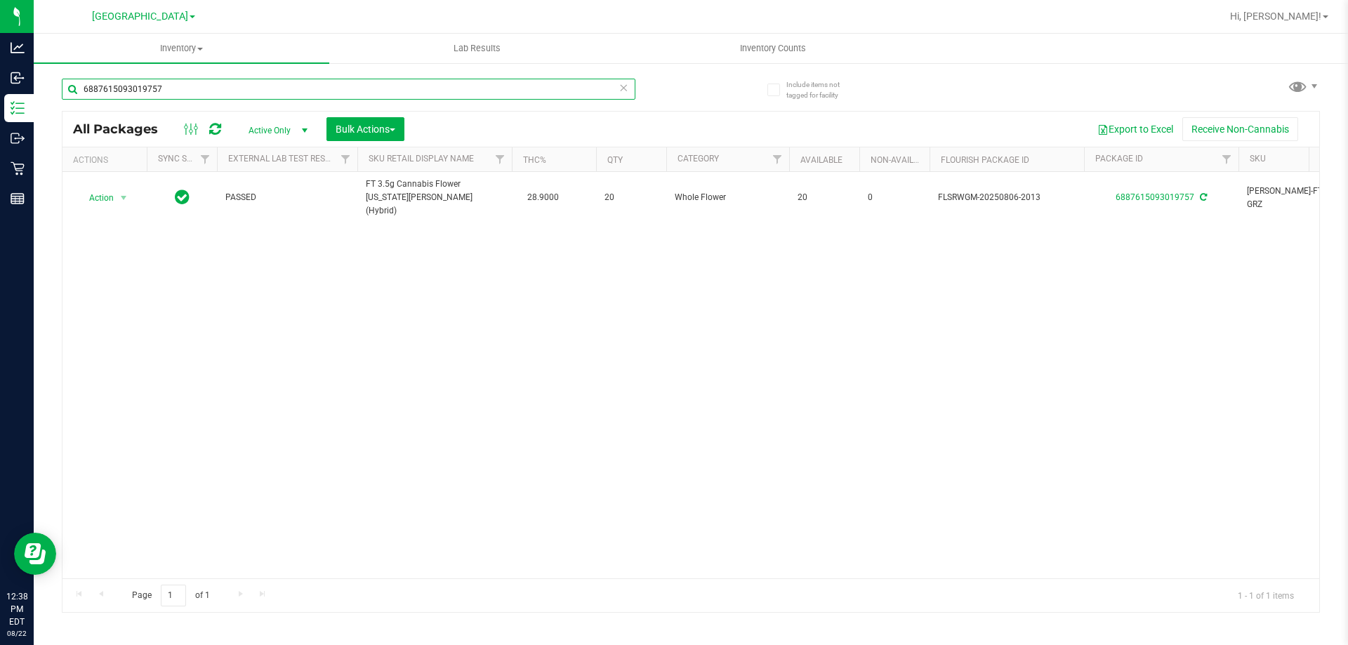
click at [197, 95] on input "6887615093019757" at bounding box center [349, 89] width 574 height 21
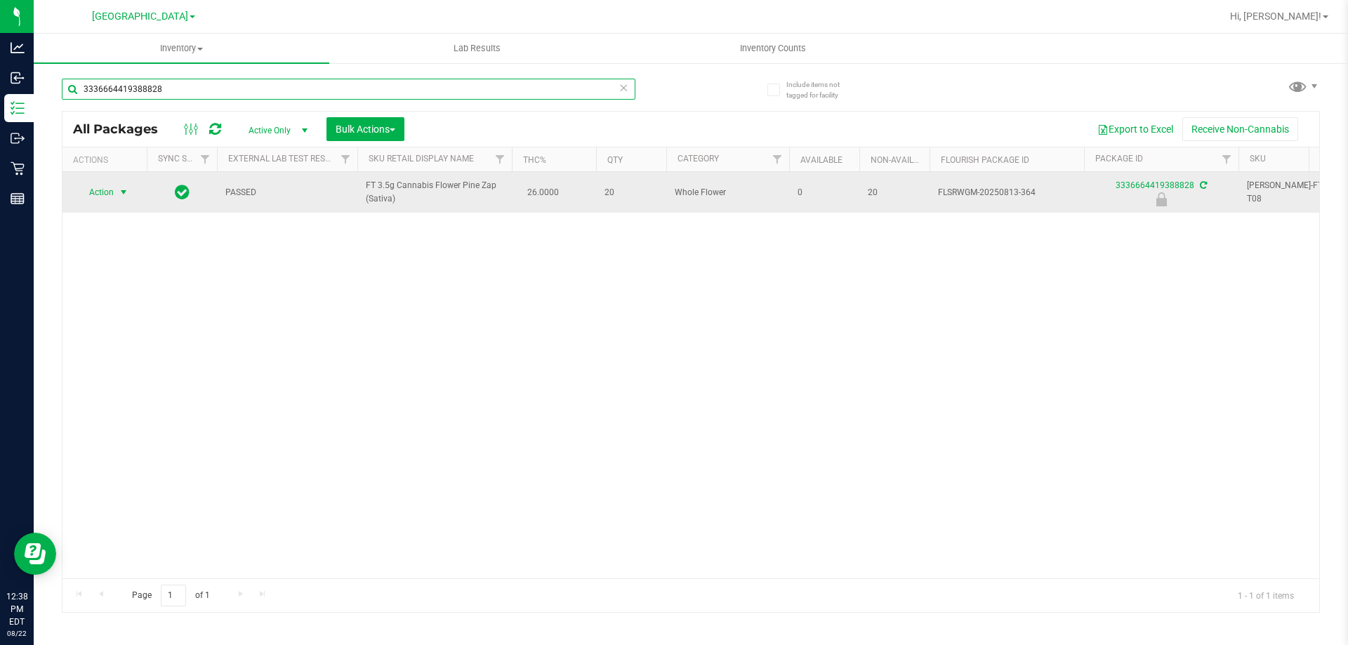
type input "3336664419388828"
click at [108, 192] on span "Action" at bounding box center [96, 193] width 38 height 20
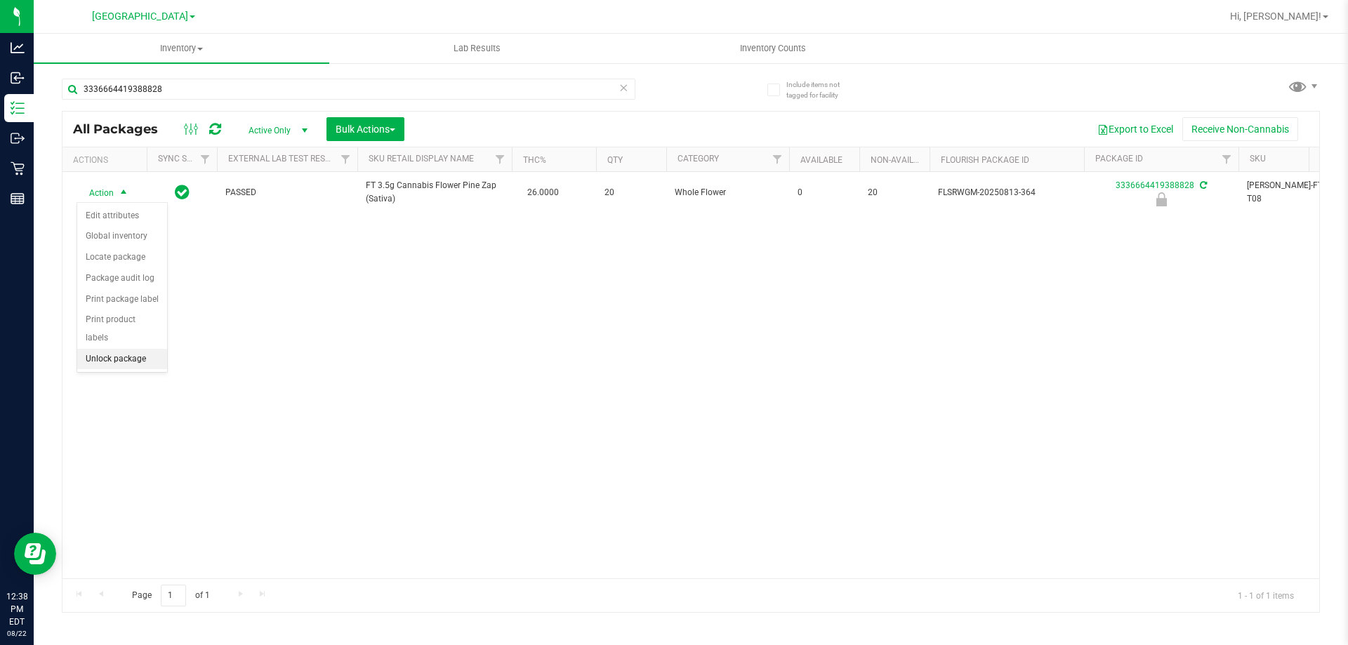
click at [119, 349] on li "Unlock package" at bounding box center [122, 359] width 90 height 21
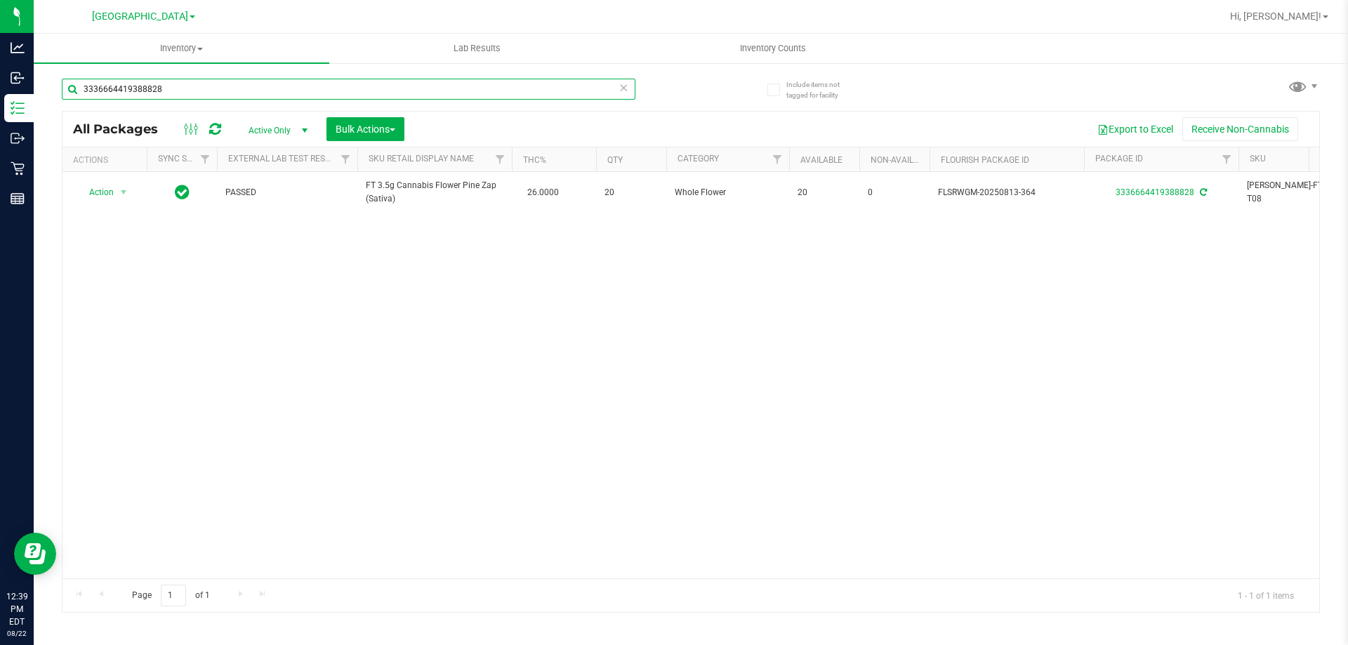
click at [211, 88] on input "3336664419388828" at bounding box center [349, 89] width 574 height 21
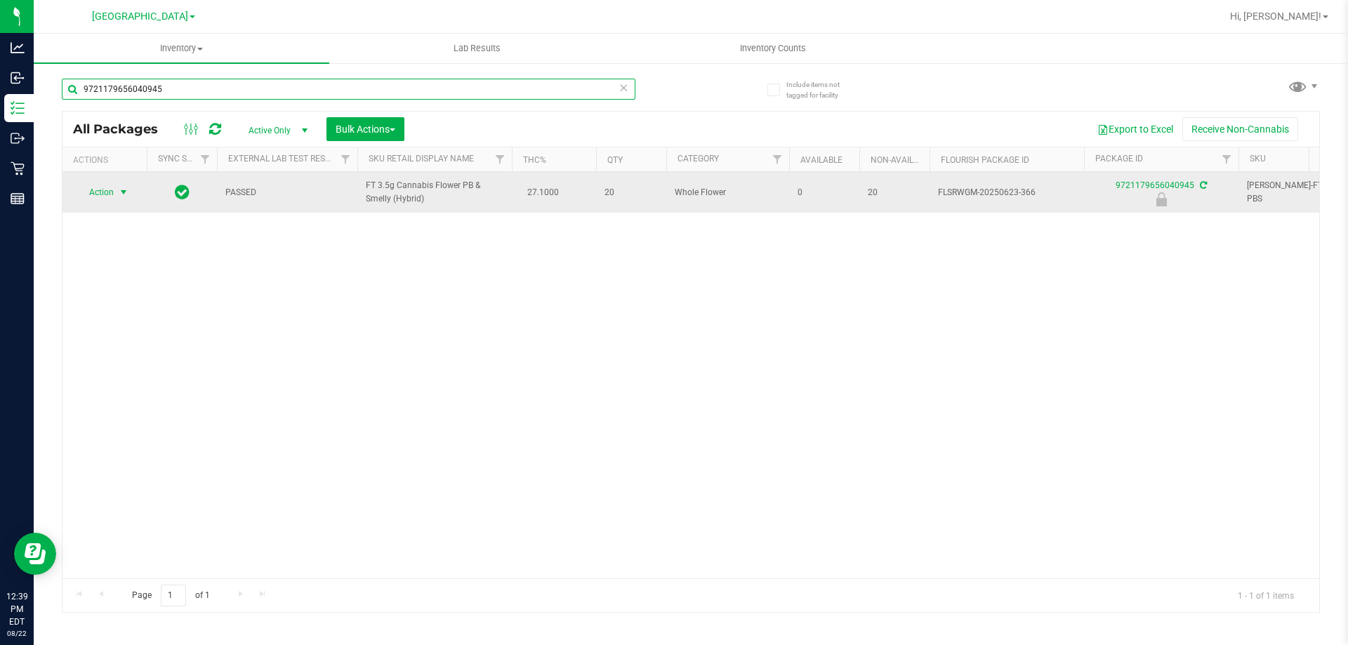
type input "9721179656040945"
click at [105, 194] on span "Action" at bounding box center [96, 193] width 38 height 20
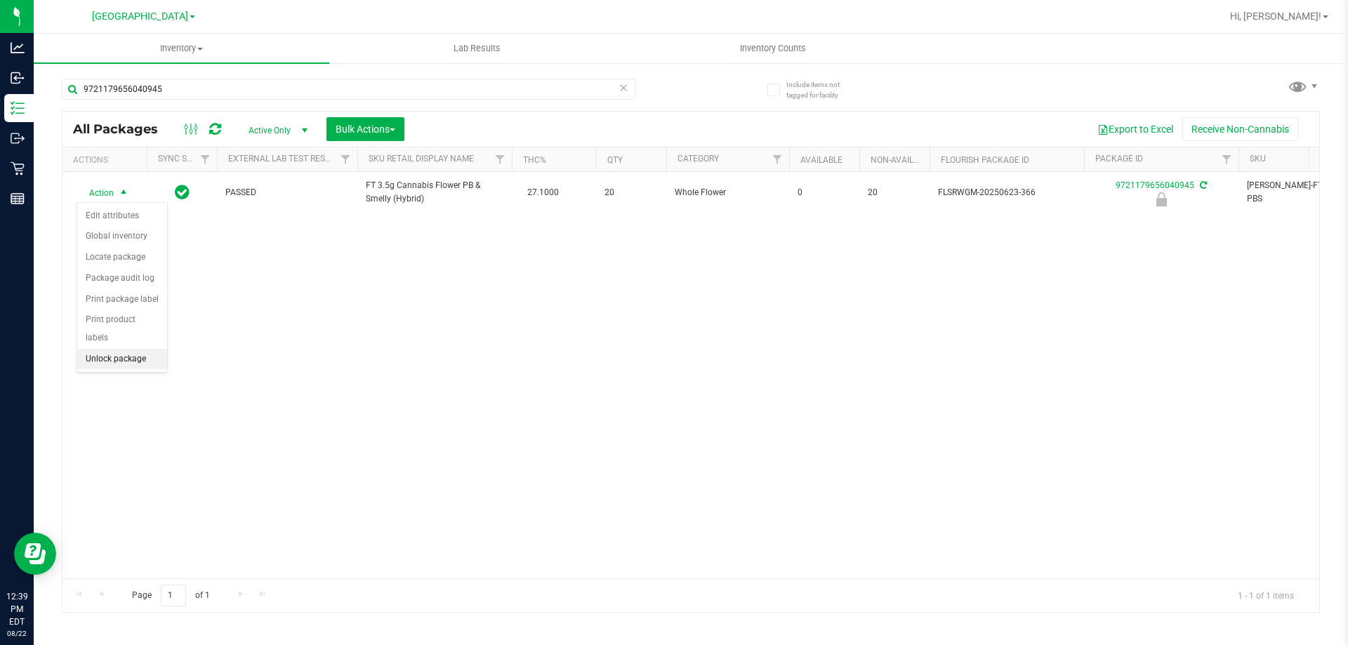
click at [117, 349] on li "Unlock package" at bounding box center [122, 359] width 90 height 21
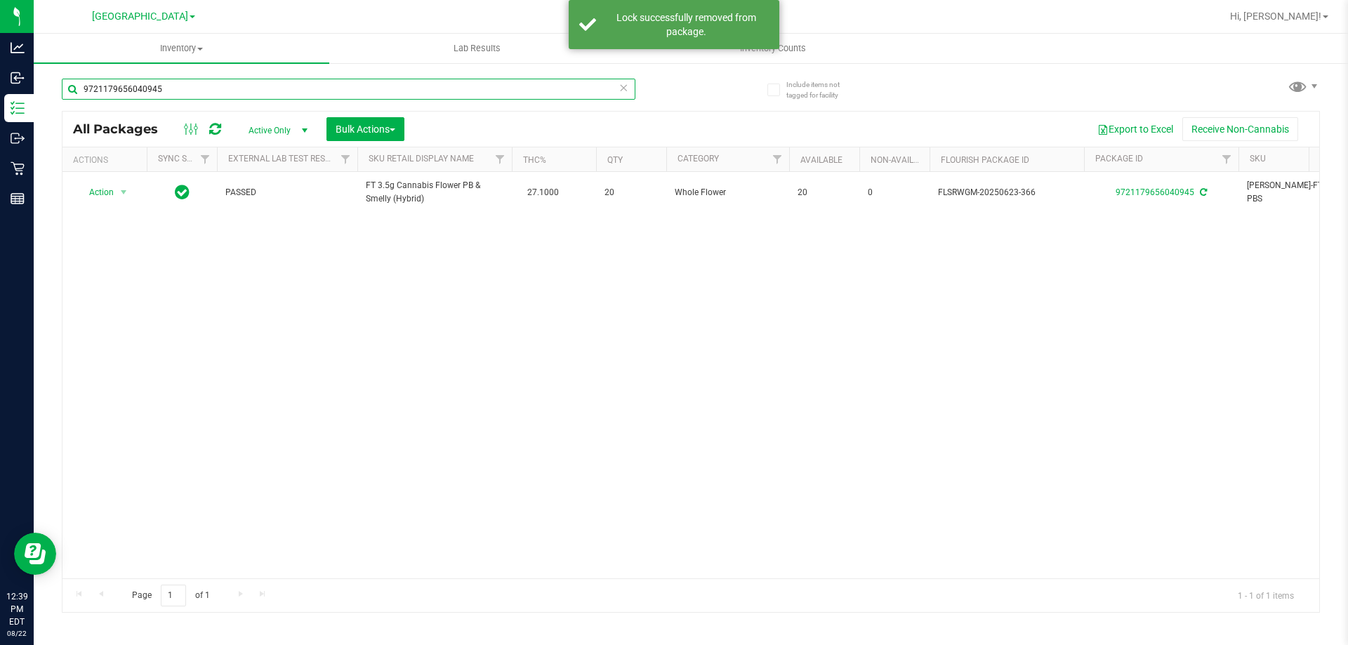
click at [234, 88] on input "9721179656040945" at bounding box center [349, 89] width 574 height 21
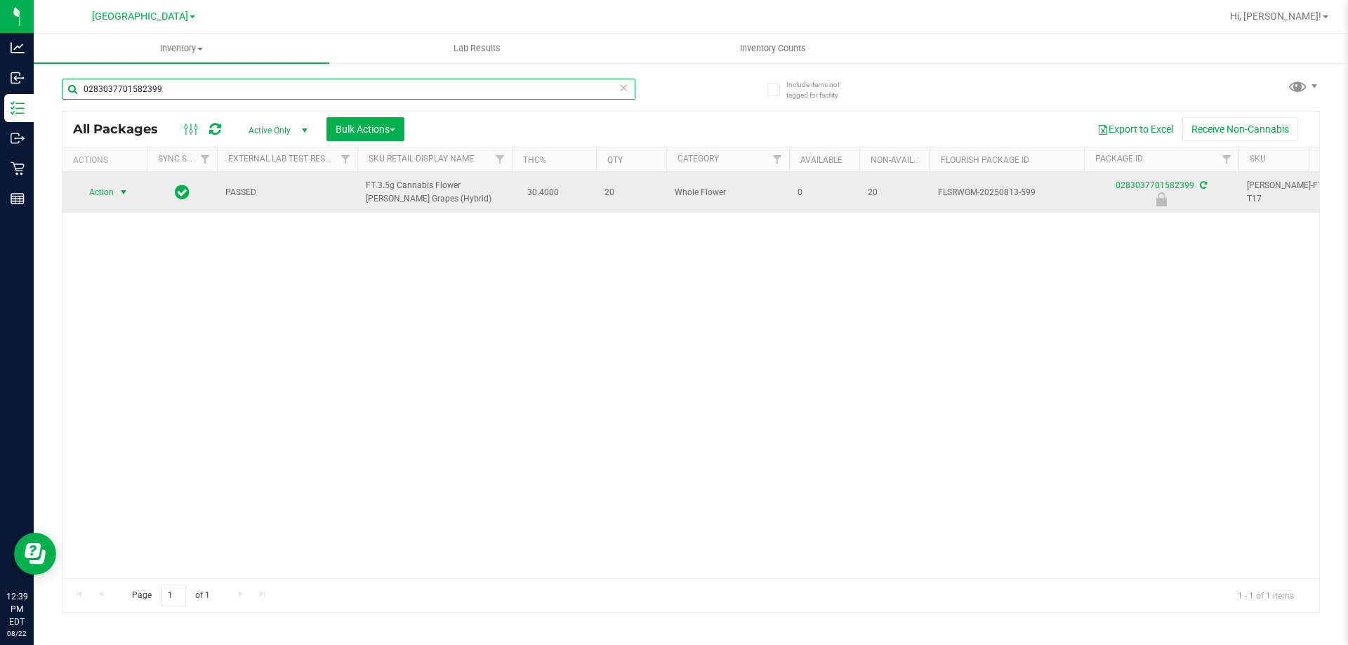
type input "0283037701582399"
click at [119, 191] on span "select" at bounding box center [123, 192] width 11 height 11
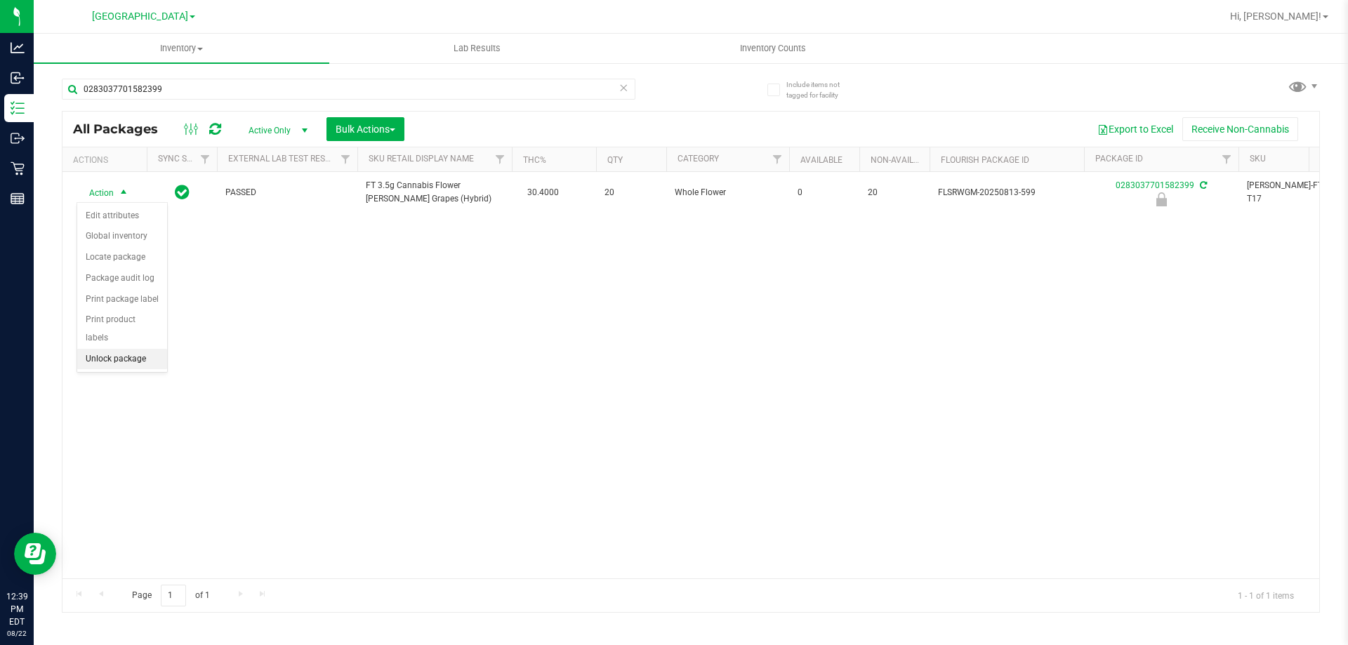
click at [131, 349] on li "Unlock package" at bounding box center [122, 359] width 90 height 21
